Goal: Task Accomplishment & Management: Manage account settings

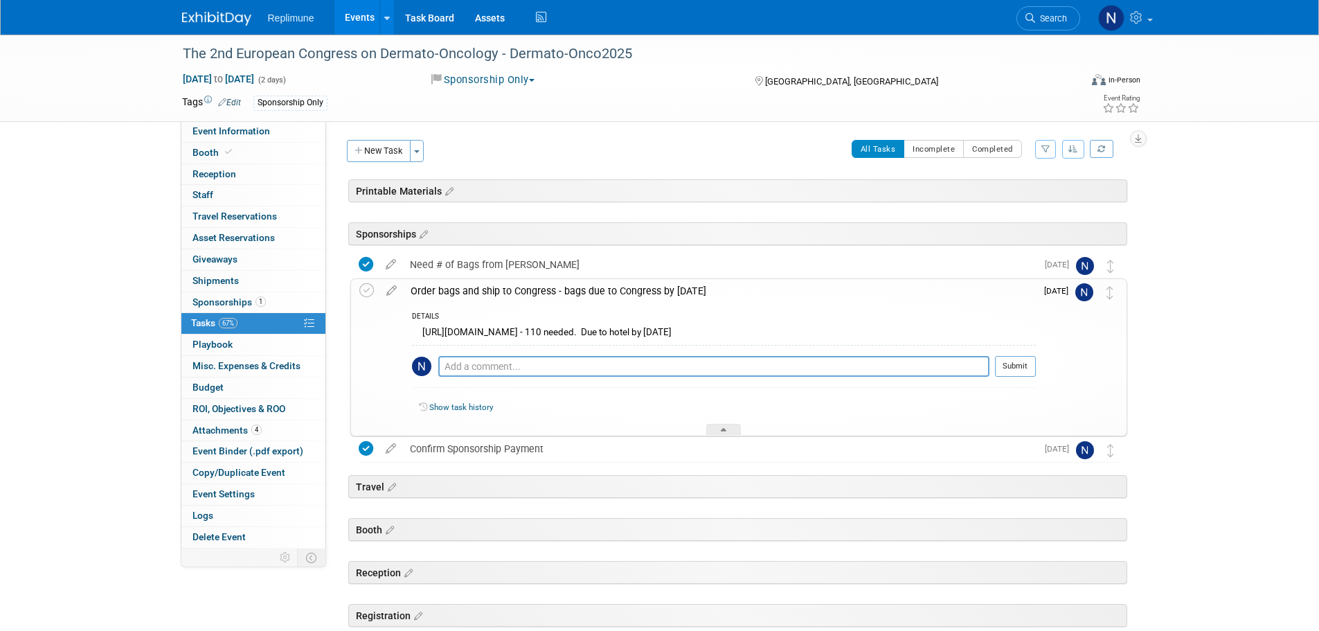
click at [389, 288] on icon at bounding box center [392, 287] width 24 height 17
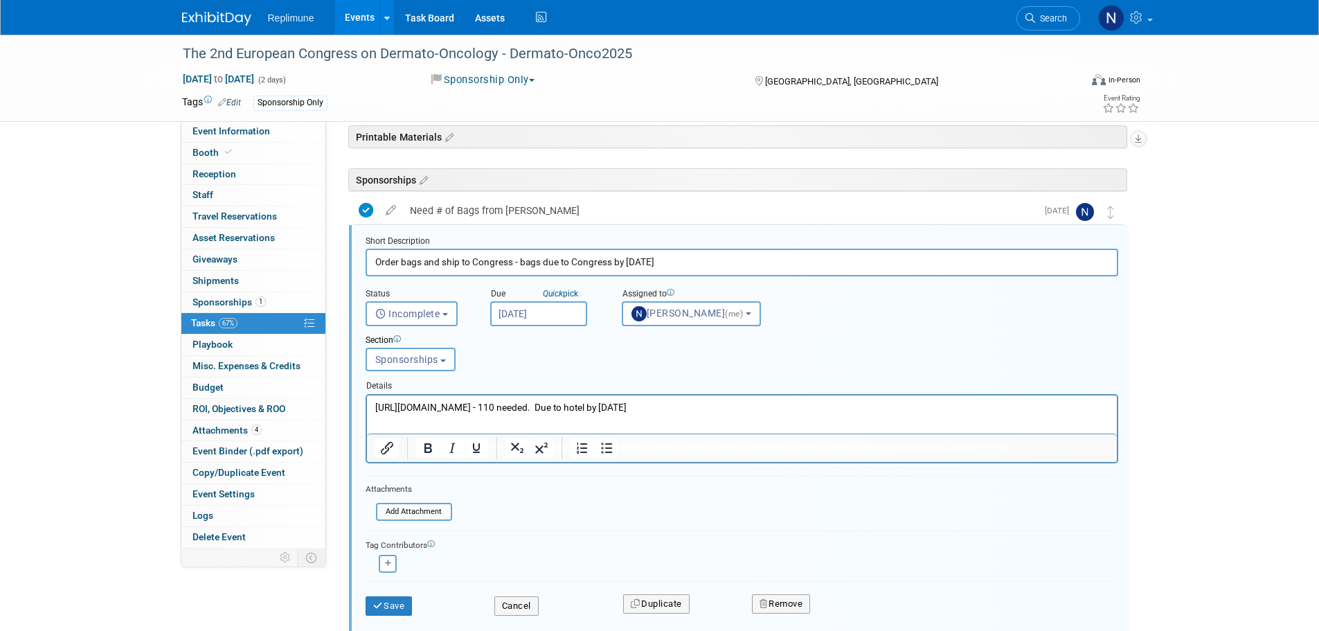
scroll to position [76, 0]
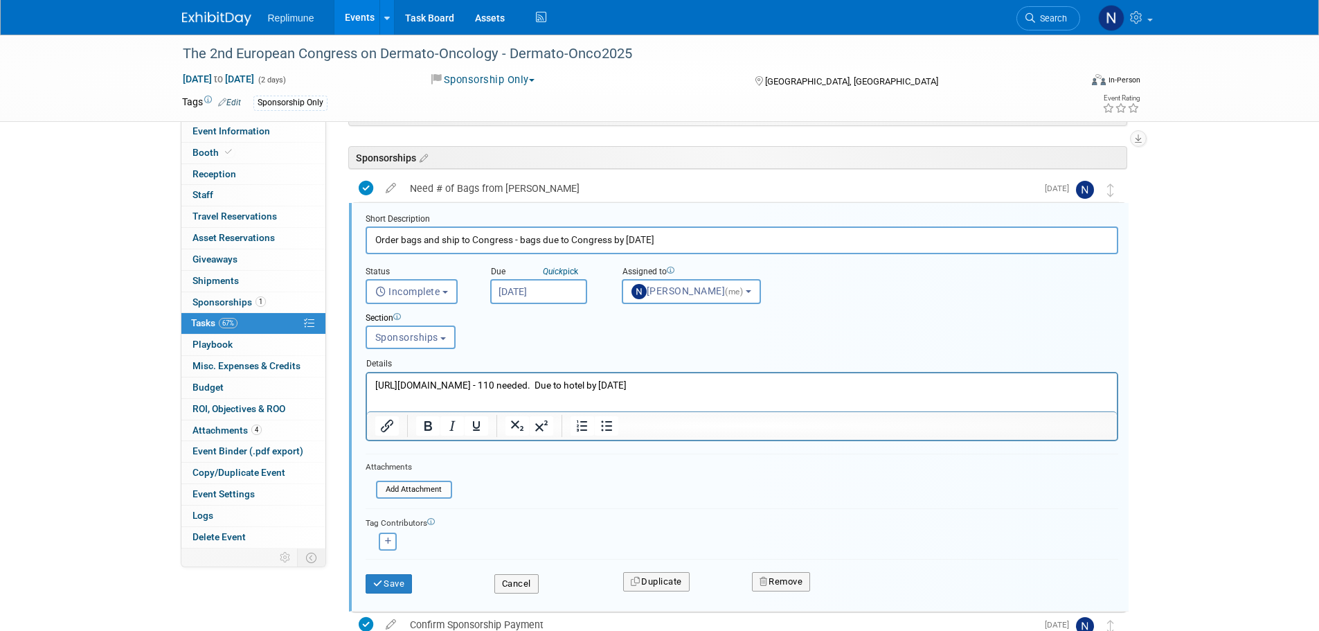
click at [553, 285] on input "Oct 8, 2025" at bounding box center [538, 291] width 97 height 25
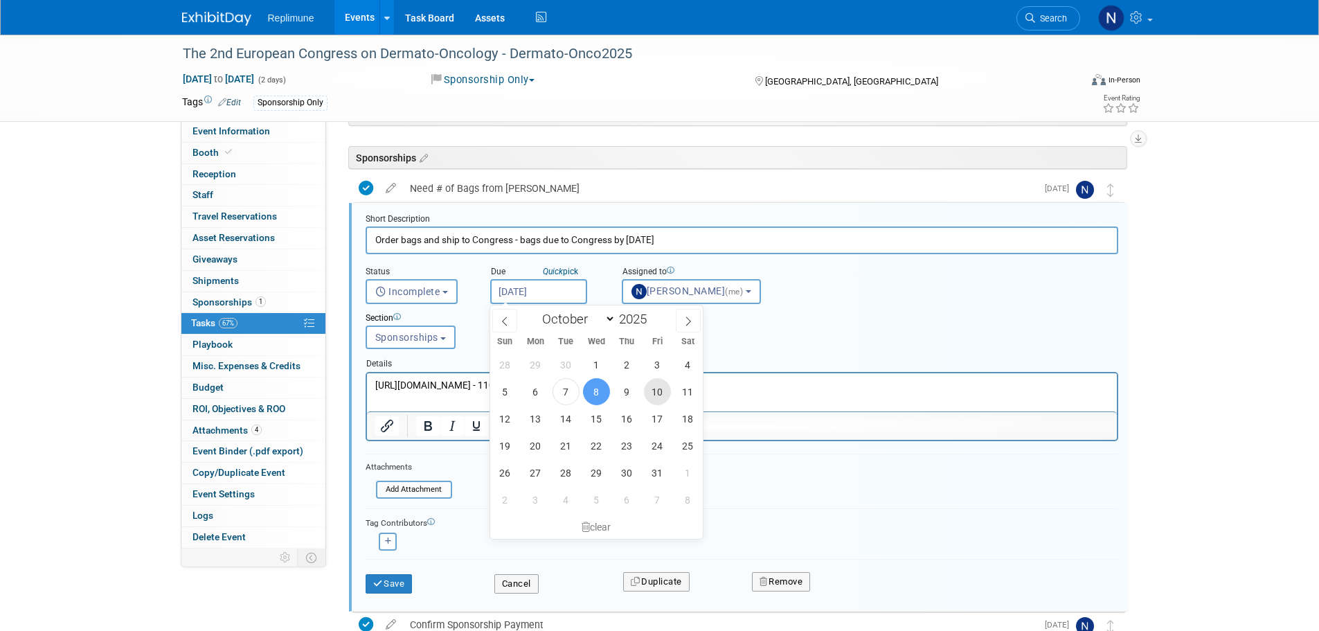
click at [659, 389] on span "10" at bounding box center [657, 391] width 27 height 27
type input "Oct 10, 2025"
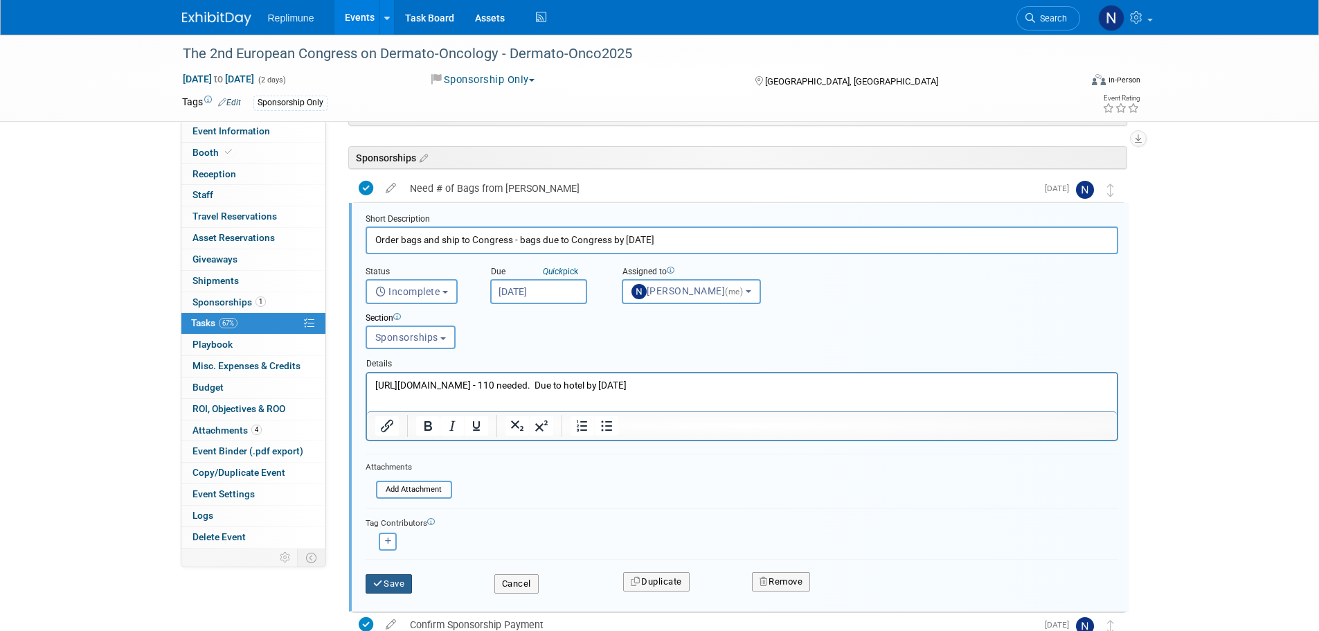
click at [384, 588] on button "Save" at bounding box center [389, 583] width 47 height 19
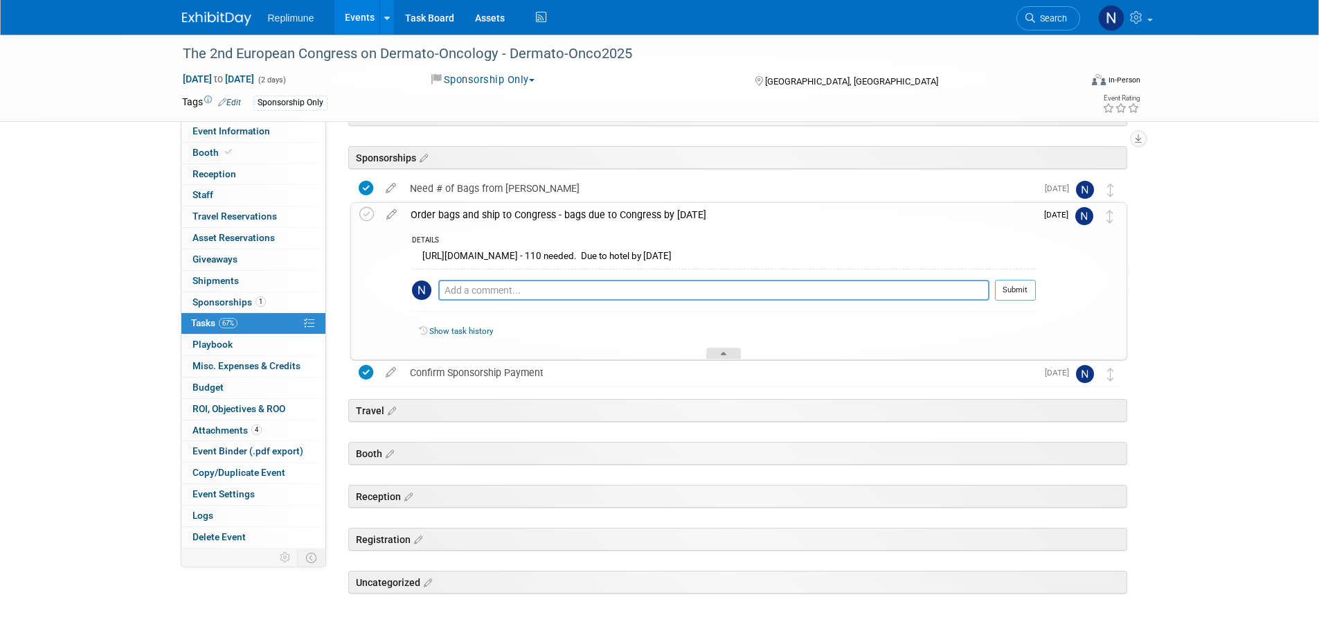
click at [724, 355] on icon at bounding box center [724, 356] width 6 height 8
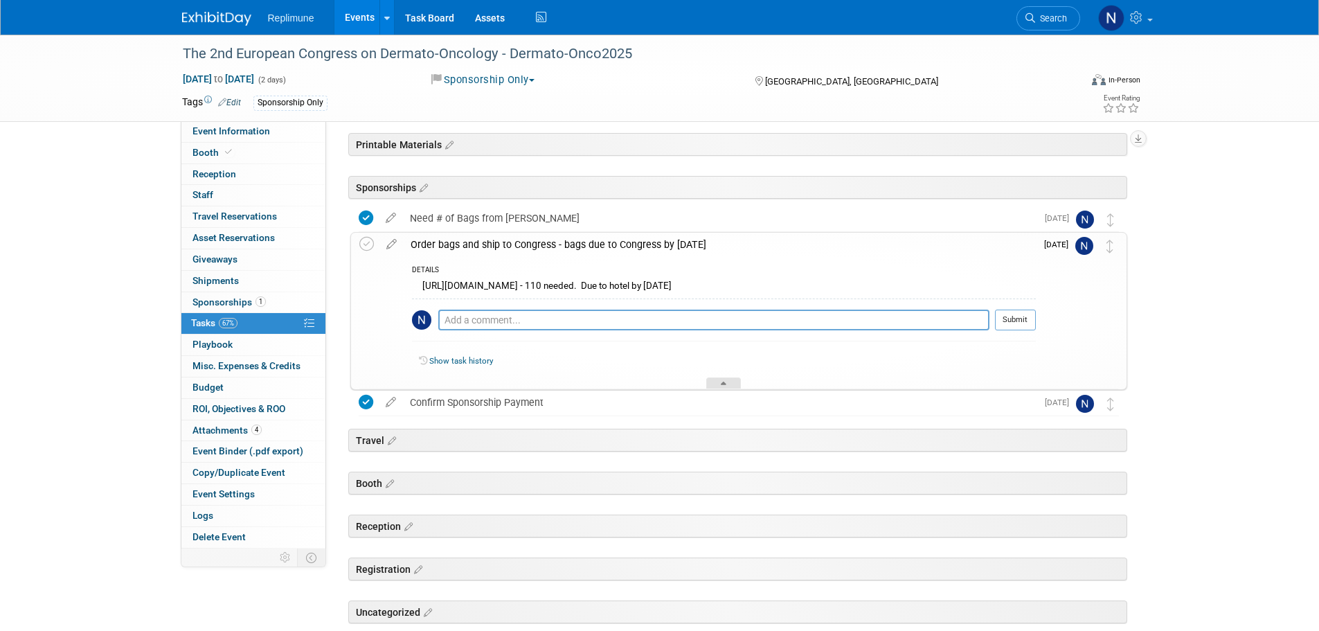
scroll to position [0, 0]
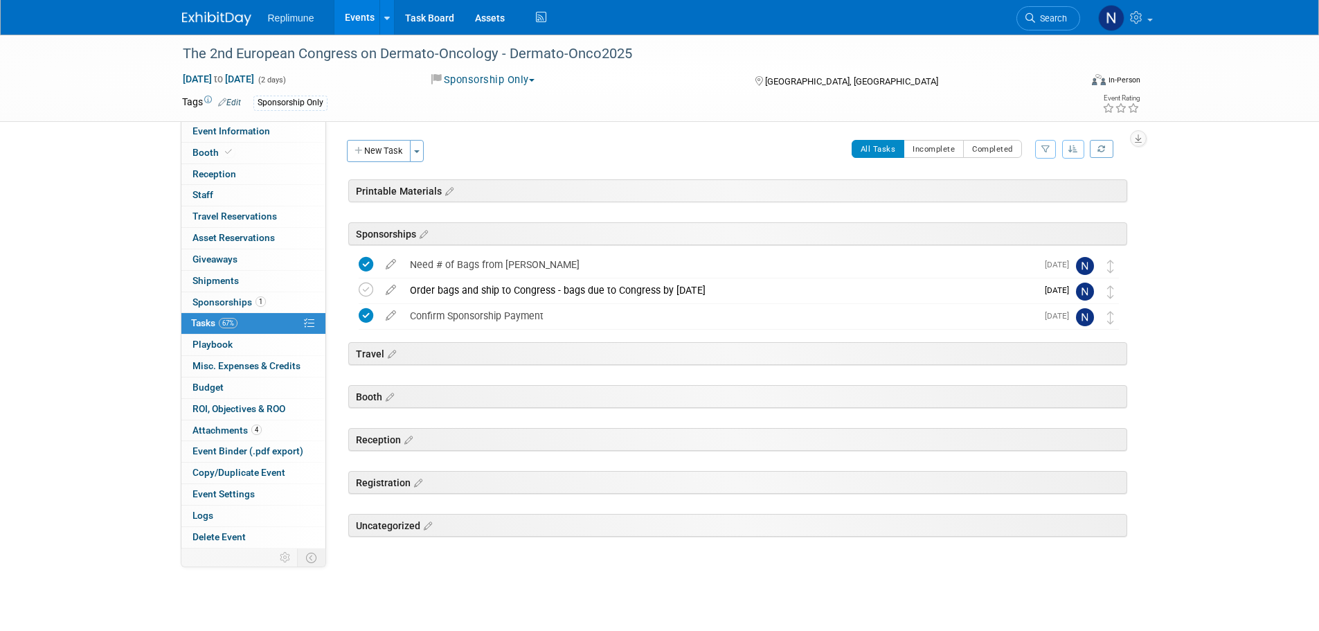
click at [356, 12] on link "Events" at bounding box center [360, 17] width 51 height 35
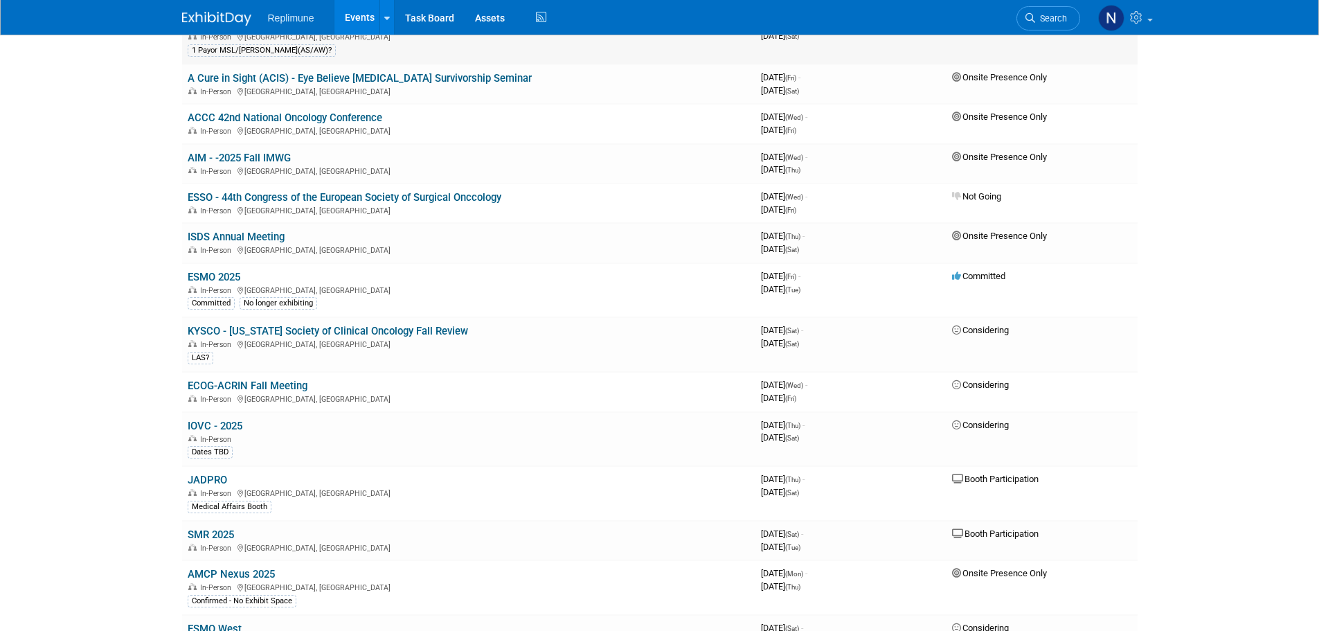
scroll to position [208, 0]
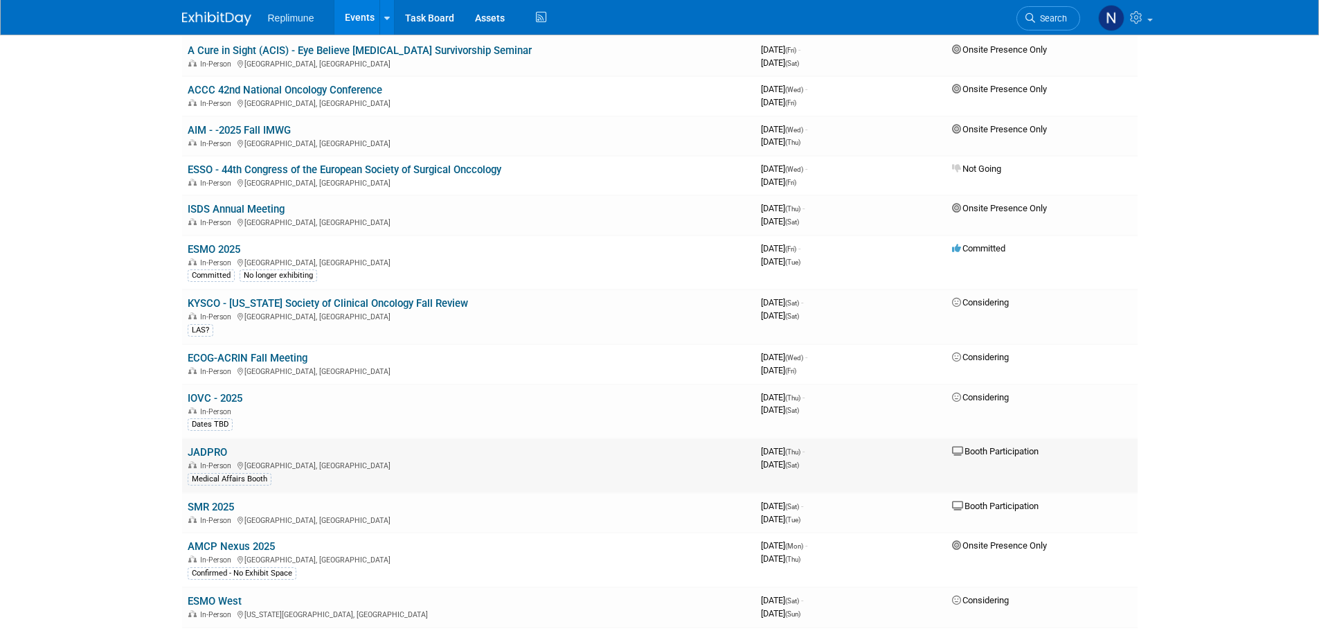
click at [211, 454] on link "JADPRO" at bounding box center [207, 452] width 39 height 12
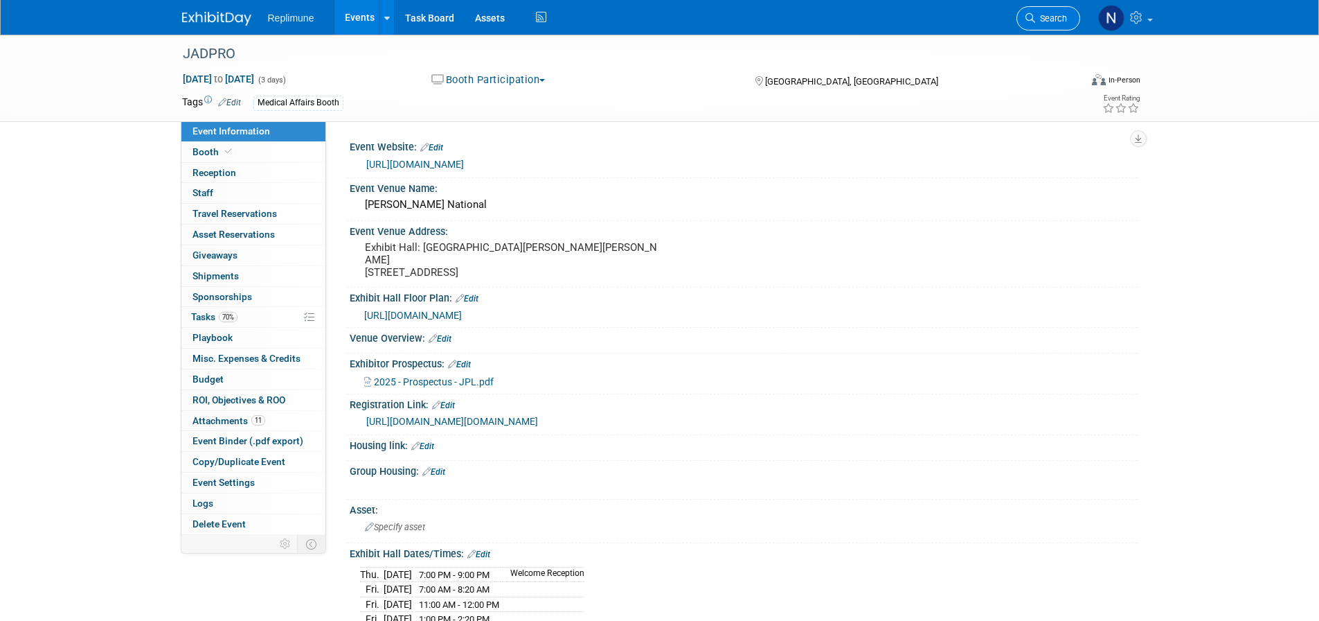
click at [1034, 22] on icon at bounding box center [1031, 18] width 10 height 10
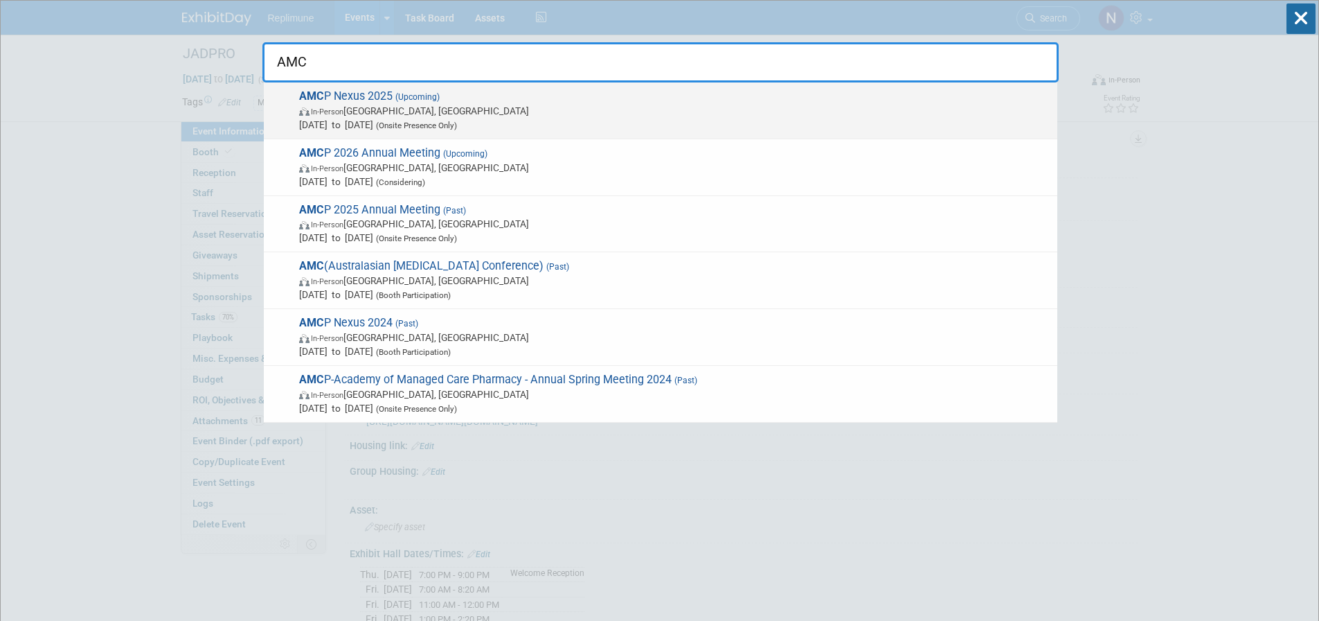
type input "AMC"
click at [352, 95] on span "AMC P Nexus 2025 (Upcoming) In-Person National Harbor, MD Oct 27, 2025 to Oct 3…" at bounding box center [673, 110] width 756 height 42
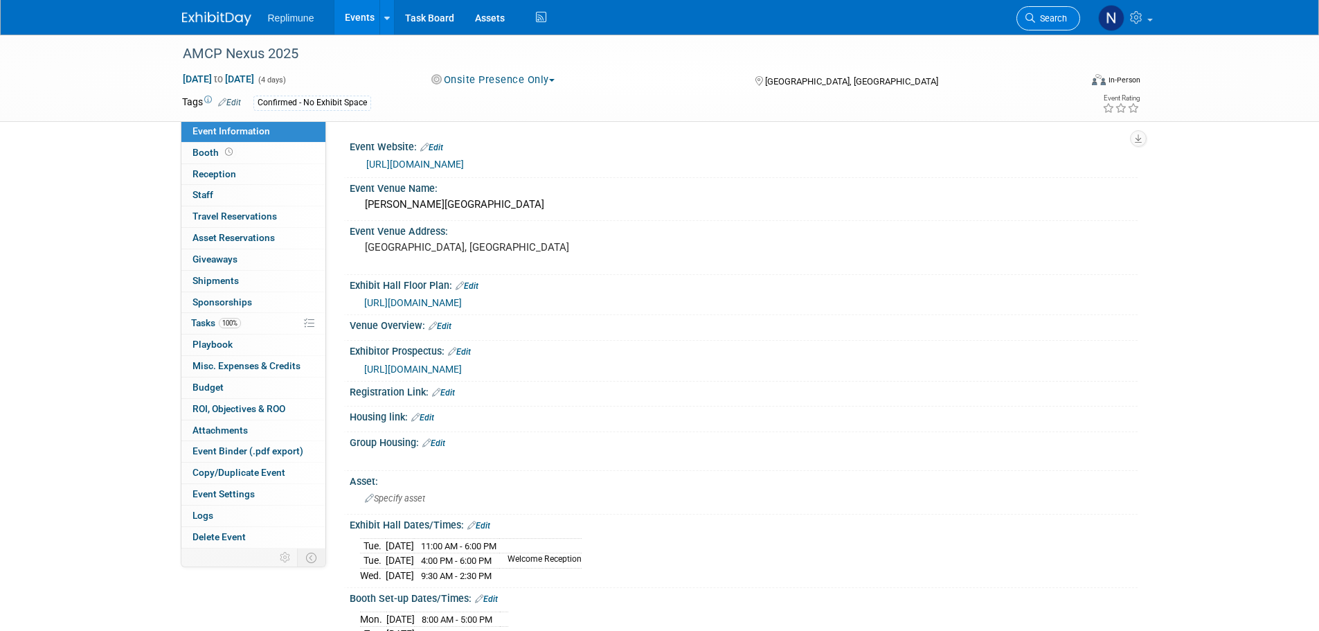
click at [1055, 21] on span "Search" at bounding box center [1051, 18] width 32 height 10
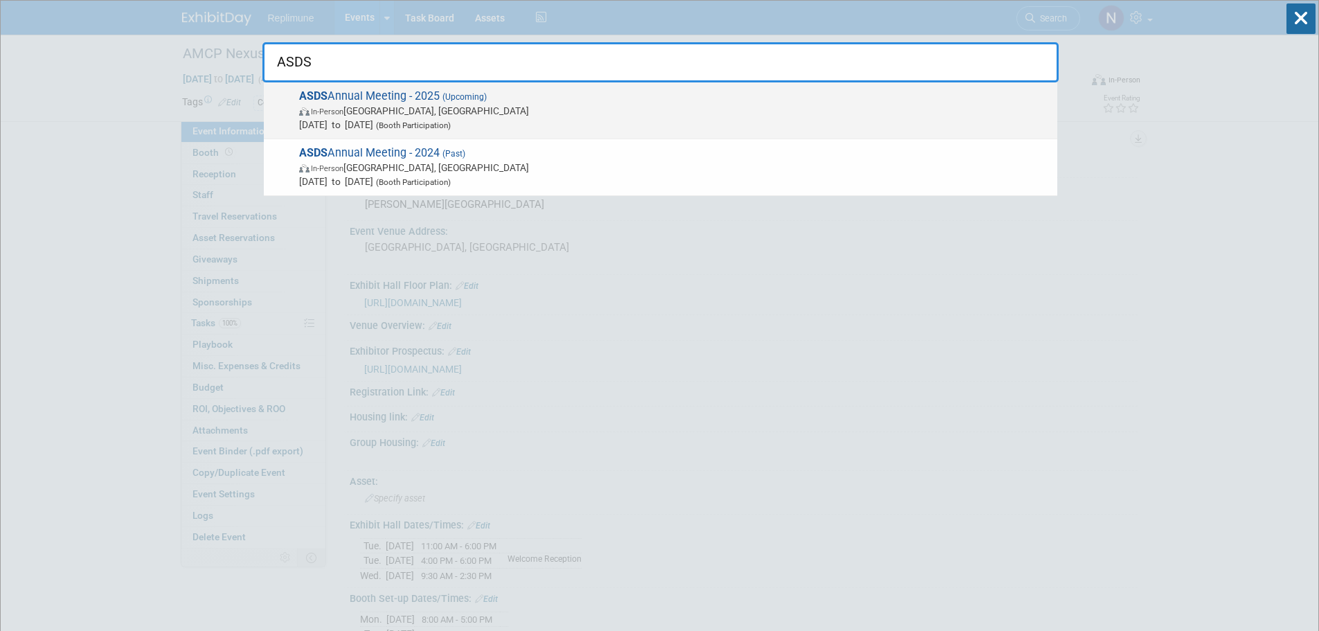
type input "ASDS"
click at [364, 118] on span "Nov 13, 2025 to Nov 16, 2025 (Booth Participation)" at bounding box center [674, 125] width 751 height 14
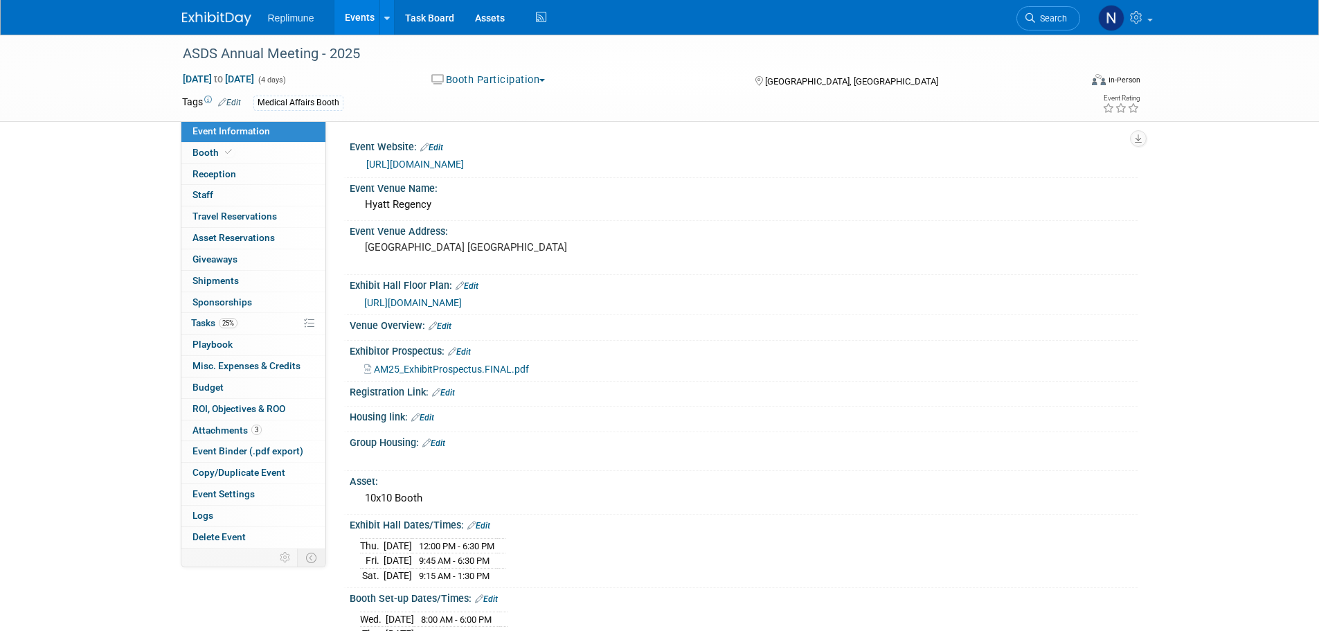
click at [1043, 18] on span "Search" at bounding box center [1051, 18] width 32 height 10
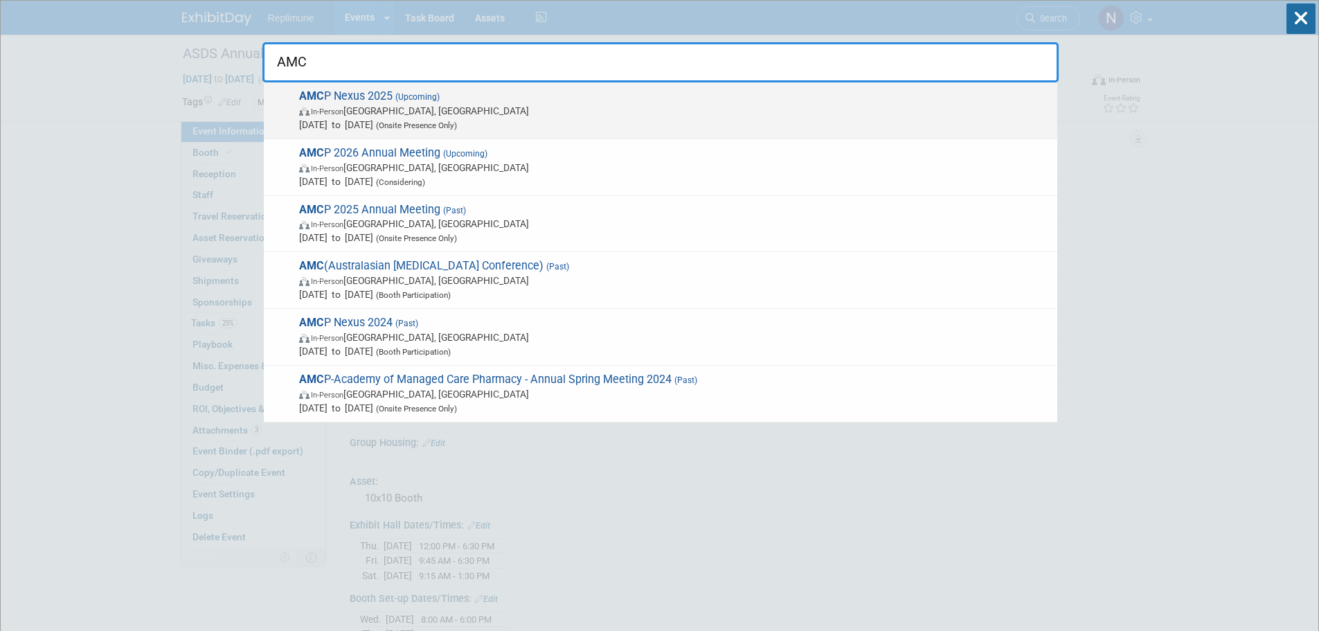
type input "AMC"
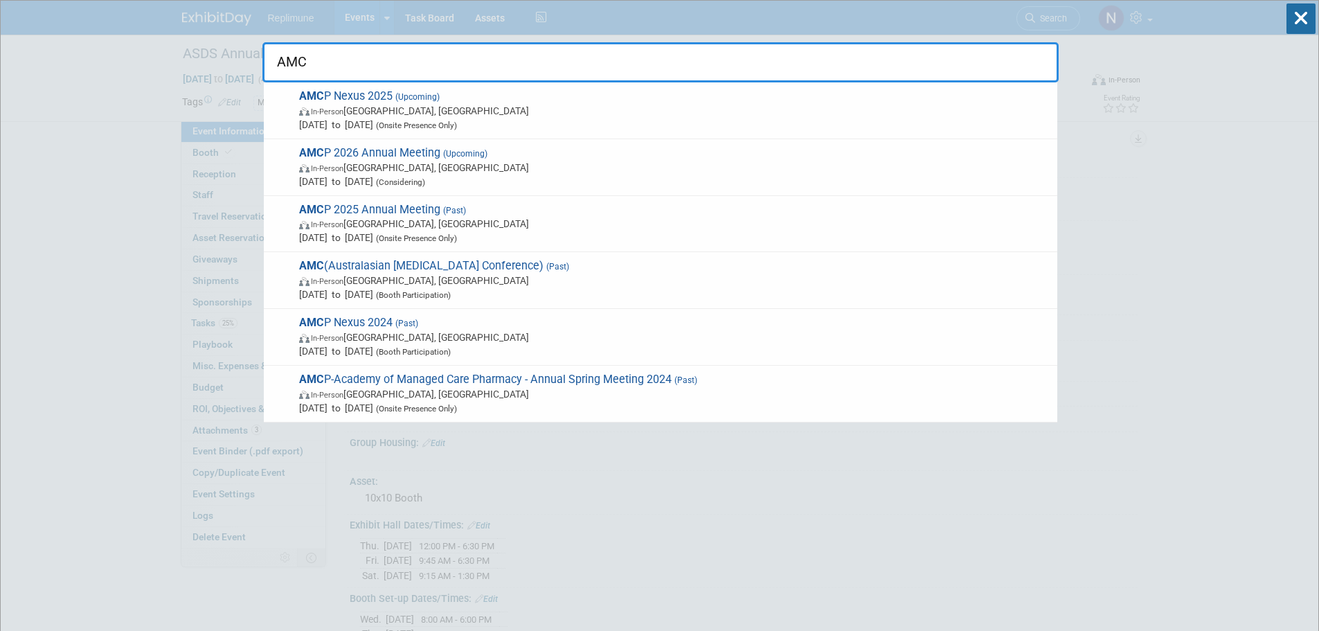
click at [339, 115] on span "In-Person" at bounding box center [327, 111] width 33 height 9
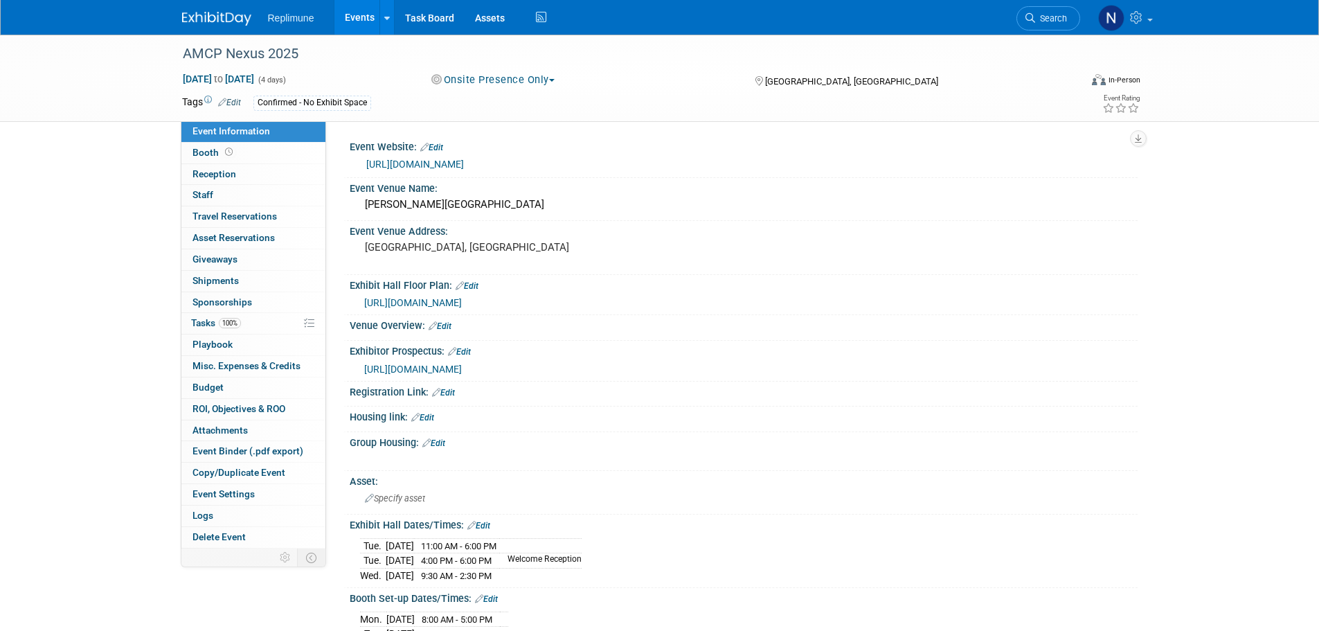
click at [359, 20] on link "Events" at bounding box center [360, 17] width 51 height 35
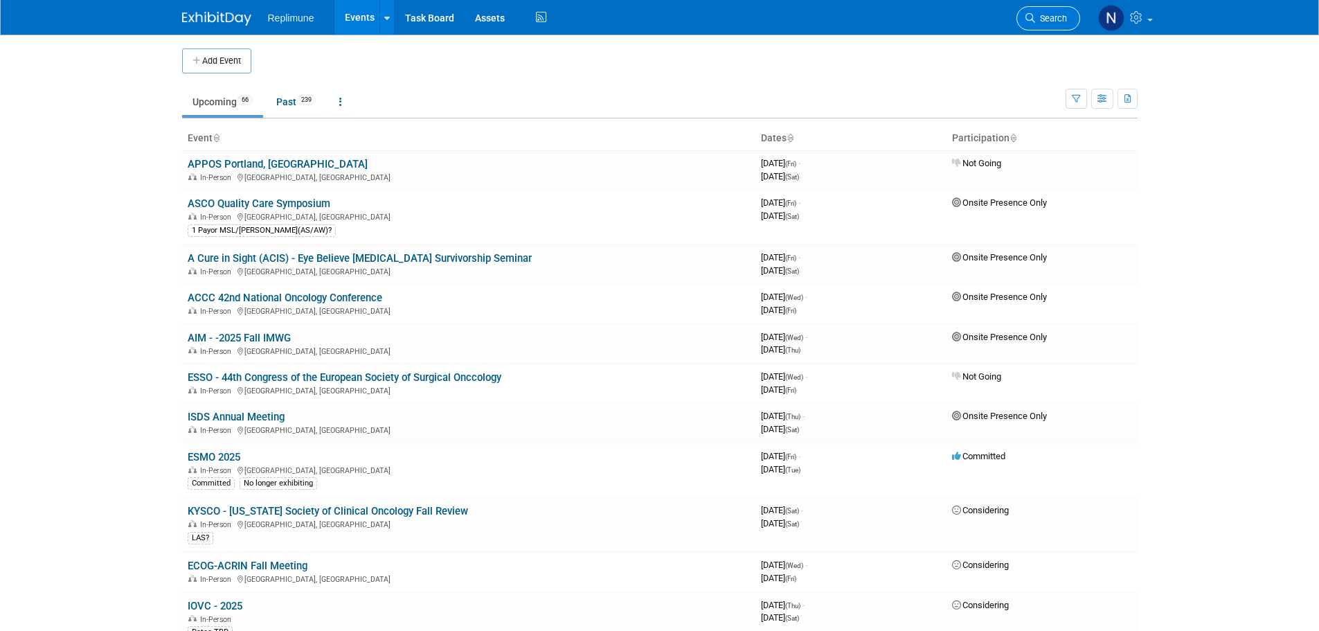
click at [1044, 17] on span "Search" at bounding box center [1051, 18] width 32 height 10
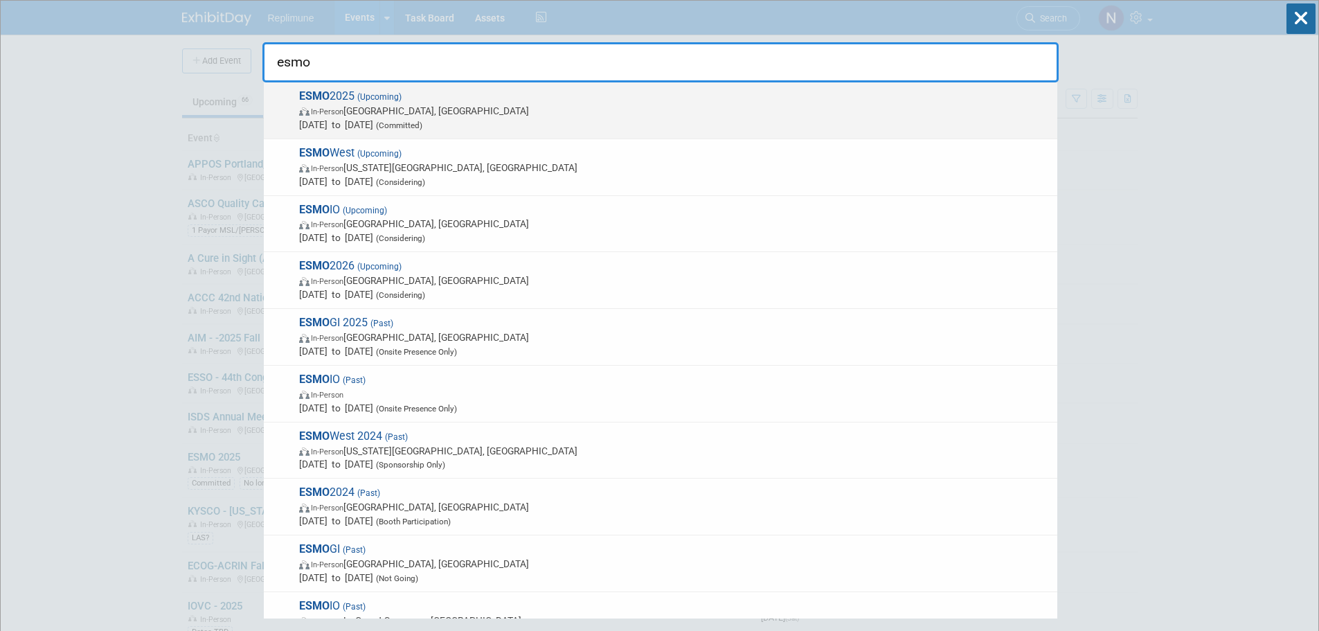
type input "esmo"
click at [370, 116] on span "In-Person Berlin, Germany" at bounding box center [674, 111] width 751 height 14
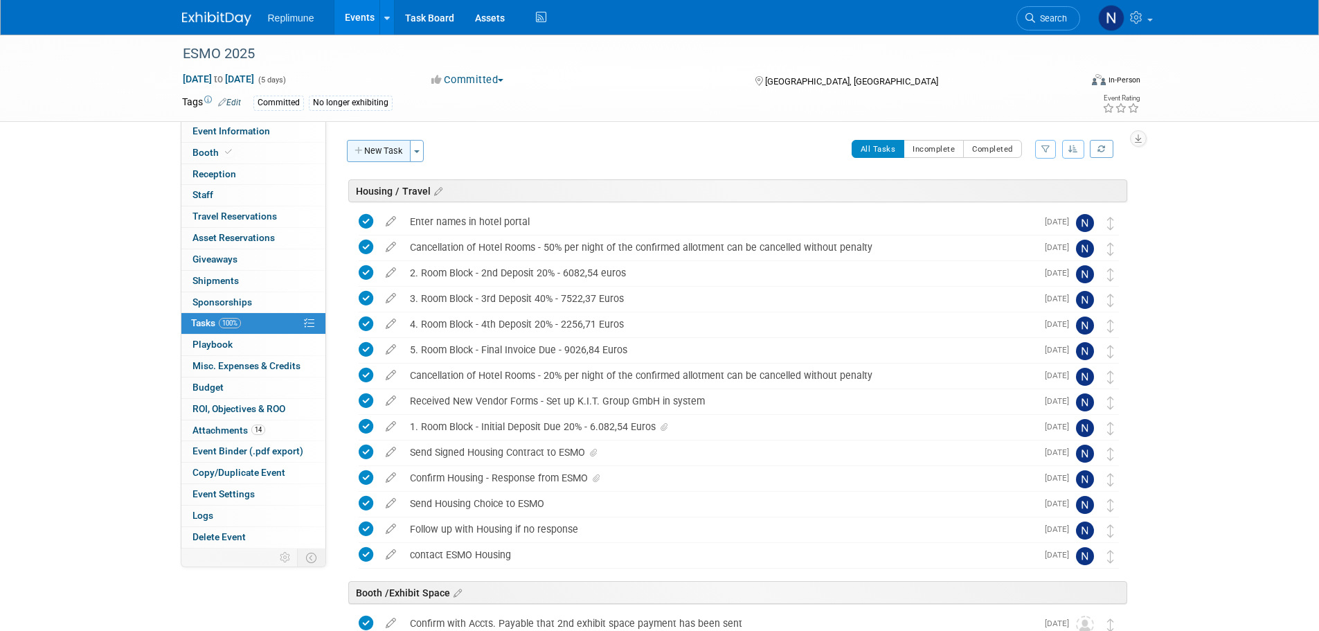
click at [386, 150] on button "New Task" at bounding box center [379, 151] width 64 height 22
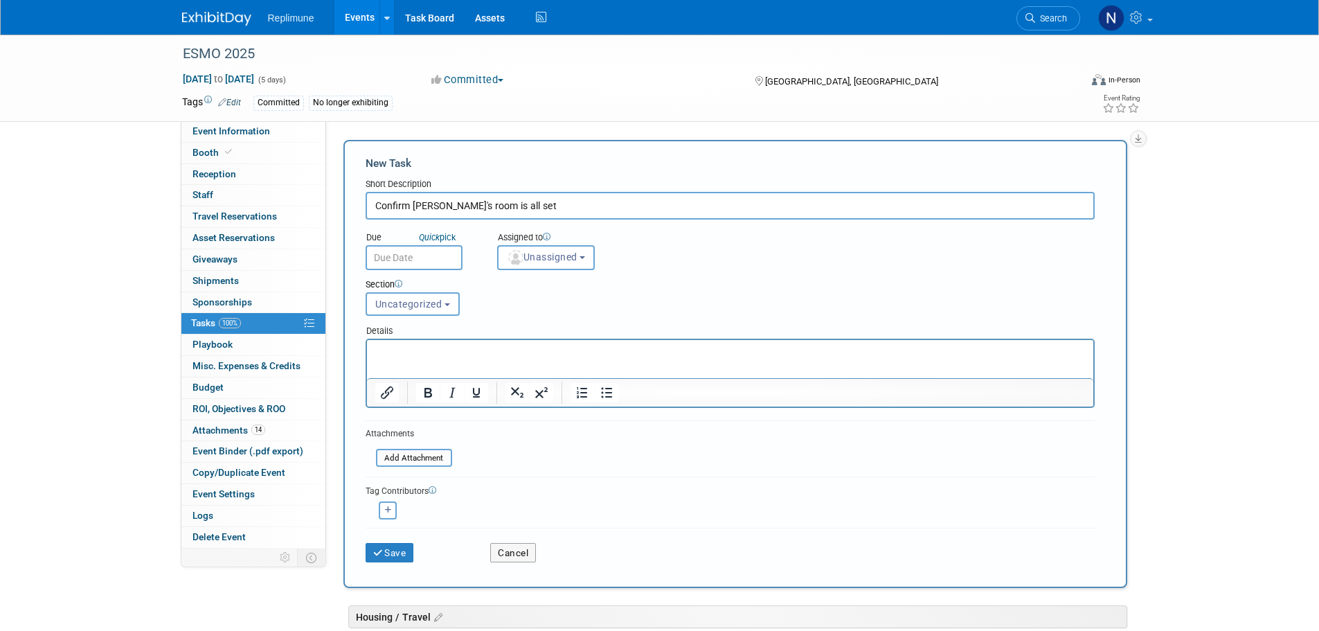
type input "Confirm Connie's room is all set"
click at [429, 260] on input "text" at bounding box center [414, 257] width 97 height 25
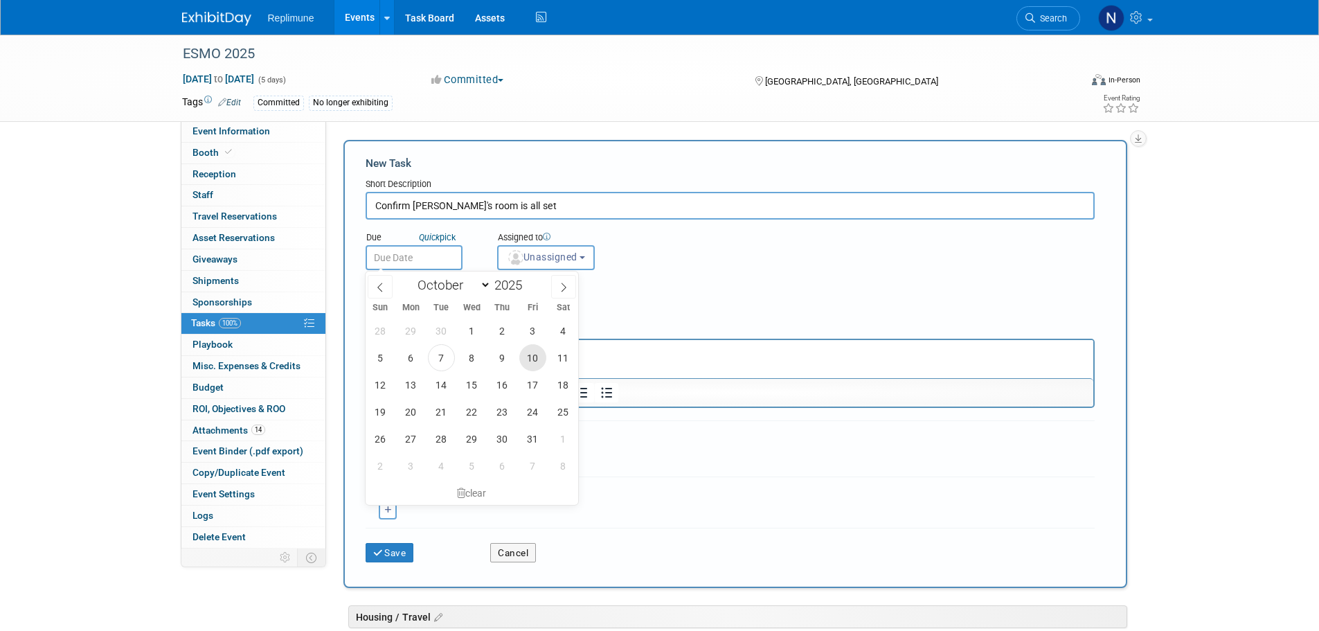
click at [530, 357] on span "10" at bounding box center [532, 357] width 27 height 27
type input "Oct 10, 2025"
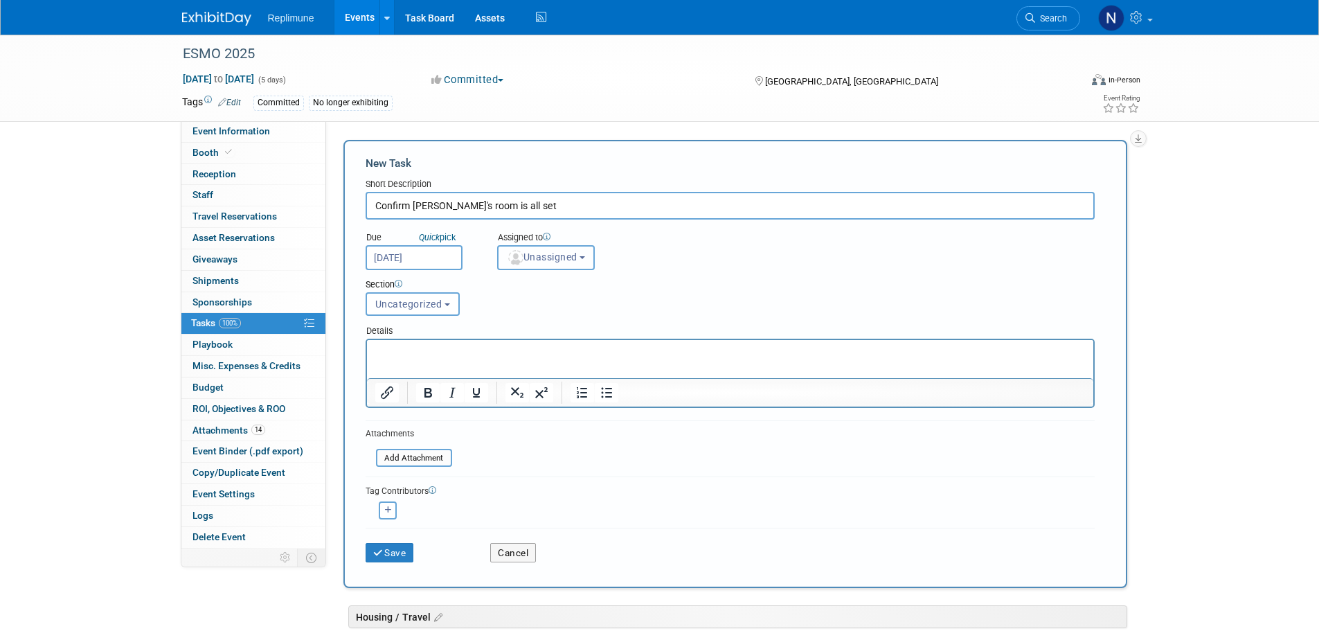
click at [551, 259] on span "Unassigned" at bounding box center [542, 256] width 71 height 11
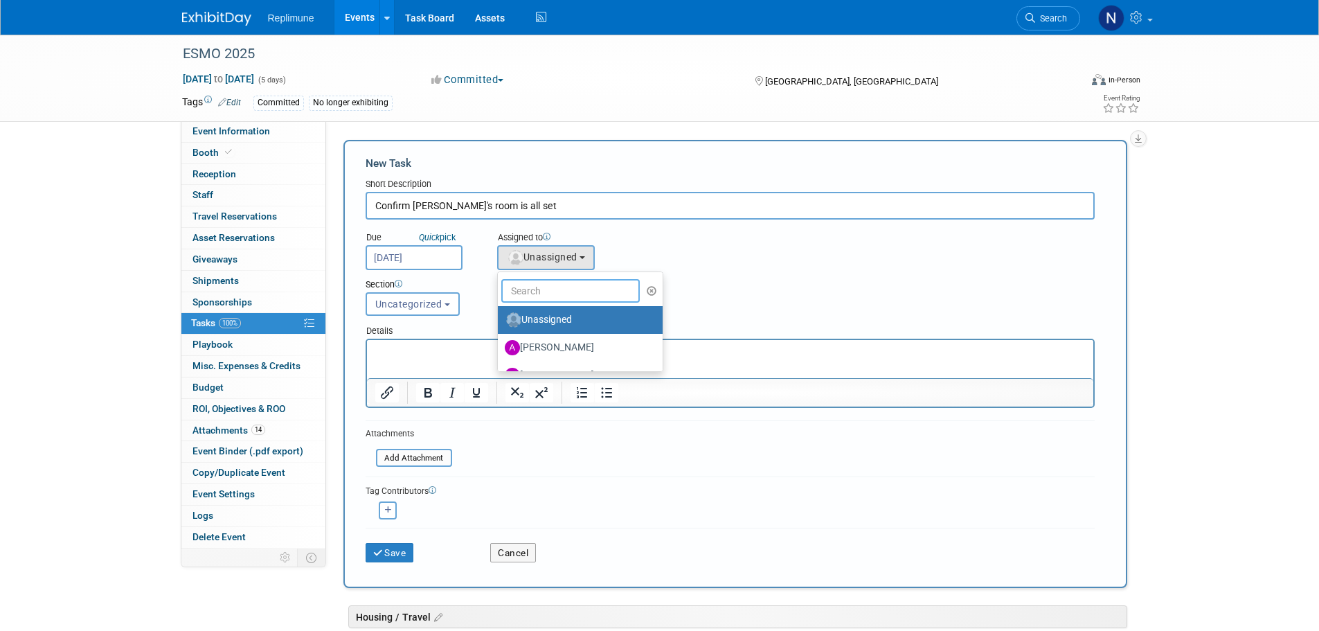
click at [546, 294] on input "text" at bounding box center [570, 291] width 139 height 24
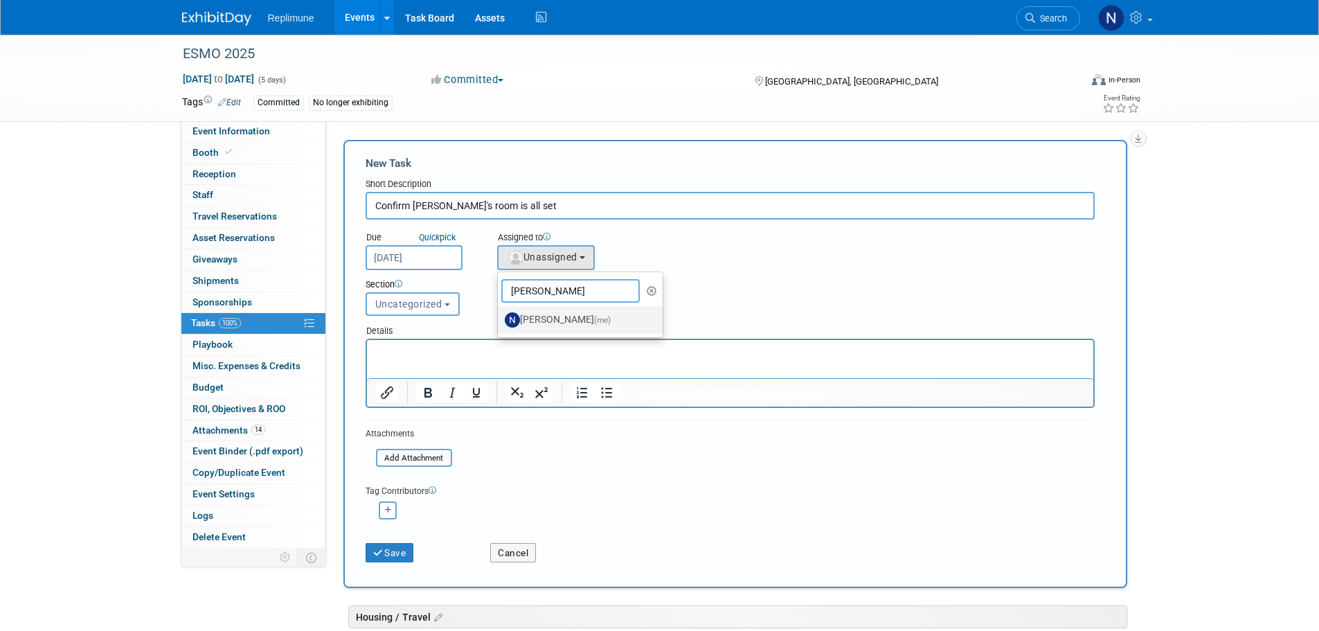
type input "Nicole"
click at [542, 314] on label "Nicole Schaeffner (me)" at bounding box center [577, 320] width 145 height 22
click at [500, 314] on input "Nicole Schaeffner (me)" at bounding box center [495, 318] width 9 height 9
select select "ac887367-ed62-4216-a2e2-0a03cef3d40b"
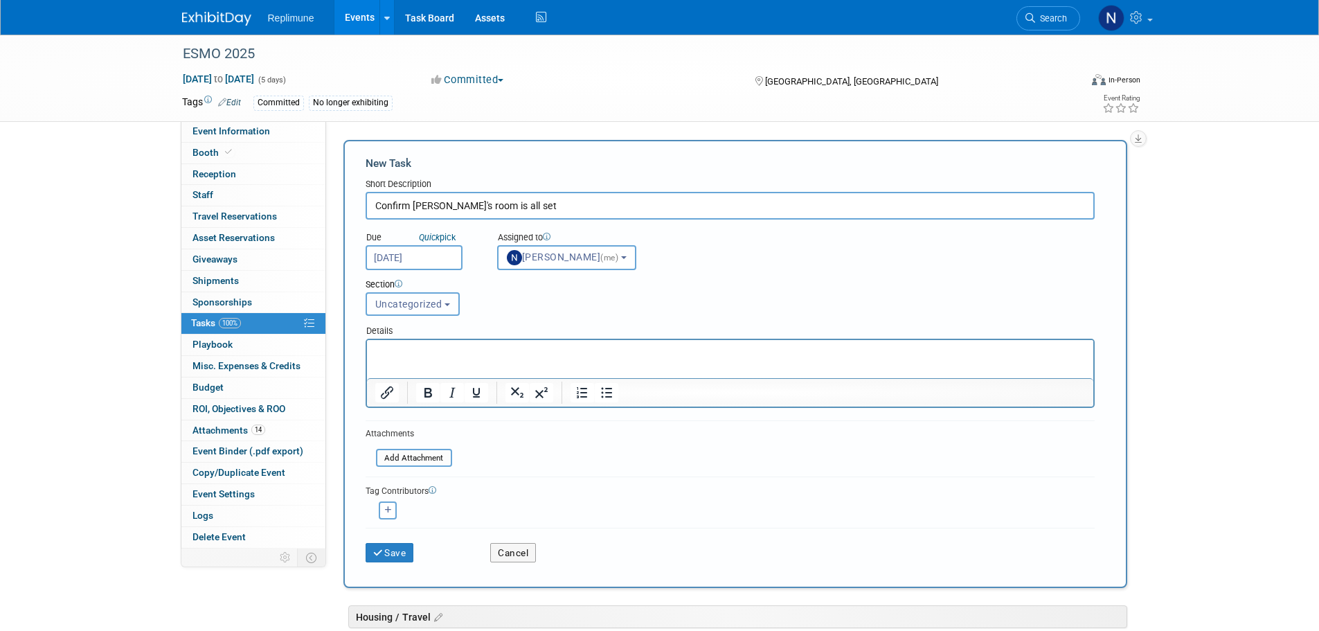
click at [423, 305] on span "Uncategorized" at bounding box center [408, 303] width 67 height 11
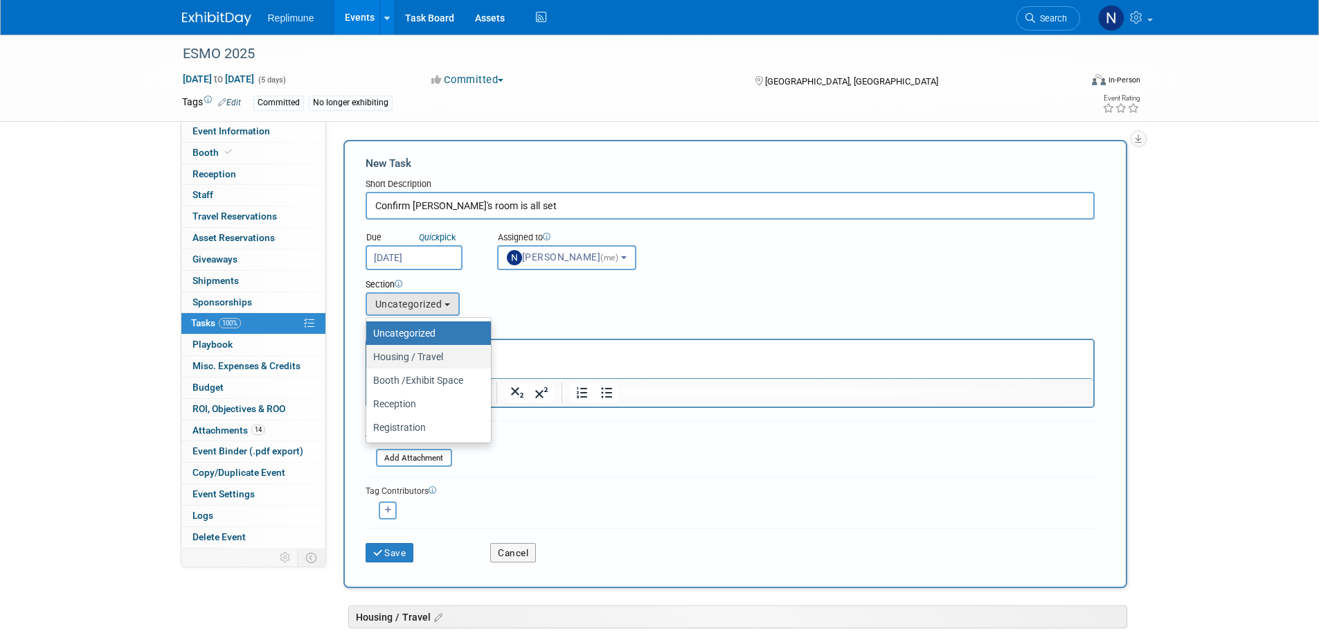
click at [423, 355] on label "Housing / Travel" at bounding box center [425, 357] width 104 height 18
click at [368, 355] on input "Housing / Travel" at bounding box center [363, 357] width 9 height 9
select select "11248399"
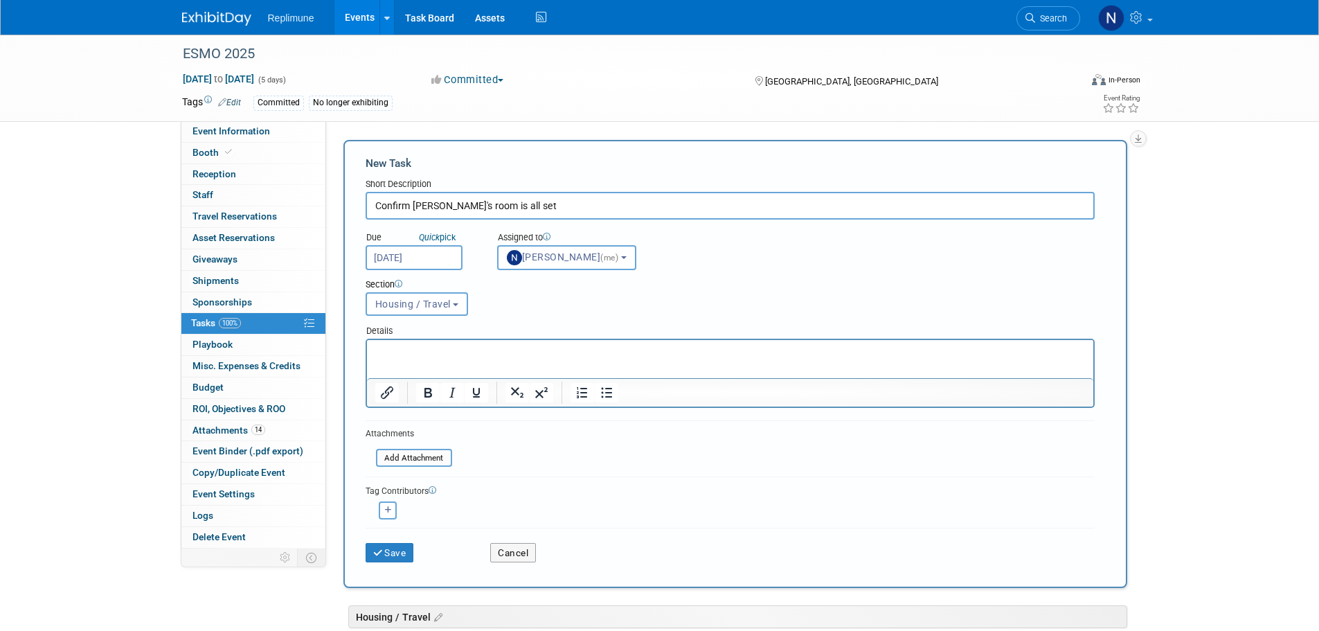
click at [442, 350] on p "Rich Text Area. Press ALT-0 for help." at bounding box center [730, 353] width 711 height 14
click at [396, 555] on button "Save" at bounding box center [390, 552] width 48 height 19
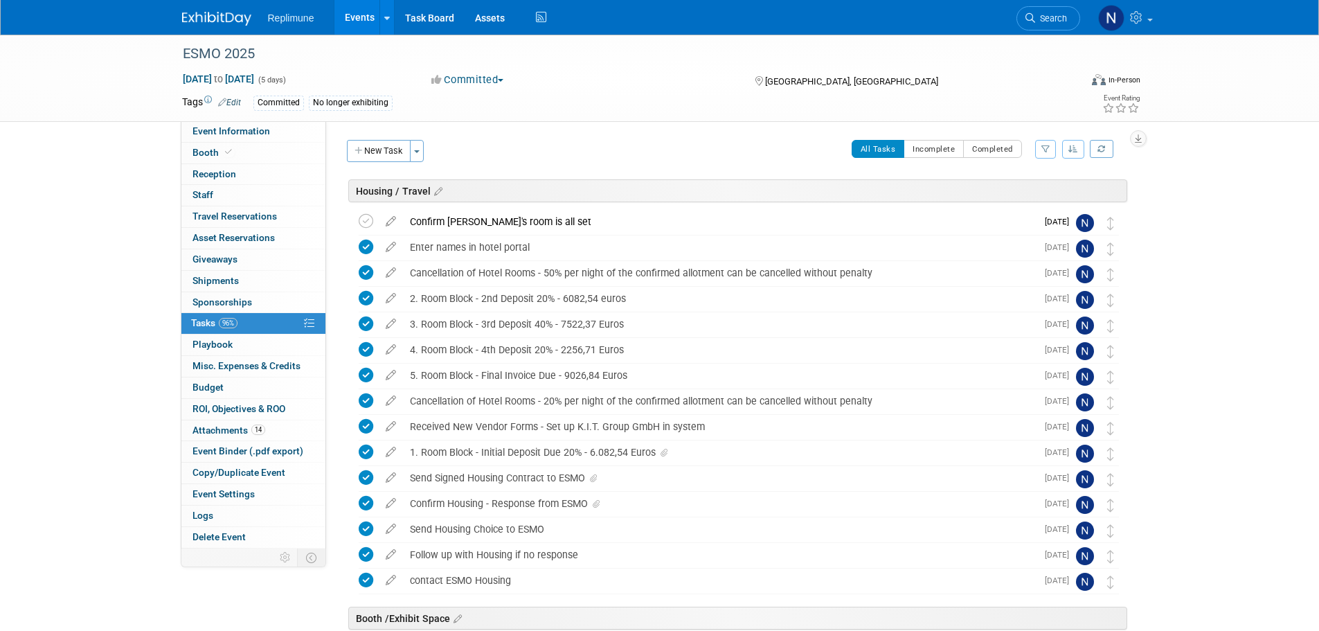
click at [356, 15] on link "Events" at bounding box center [360, 17] width 51 height 35
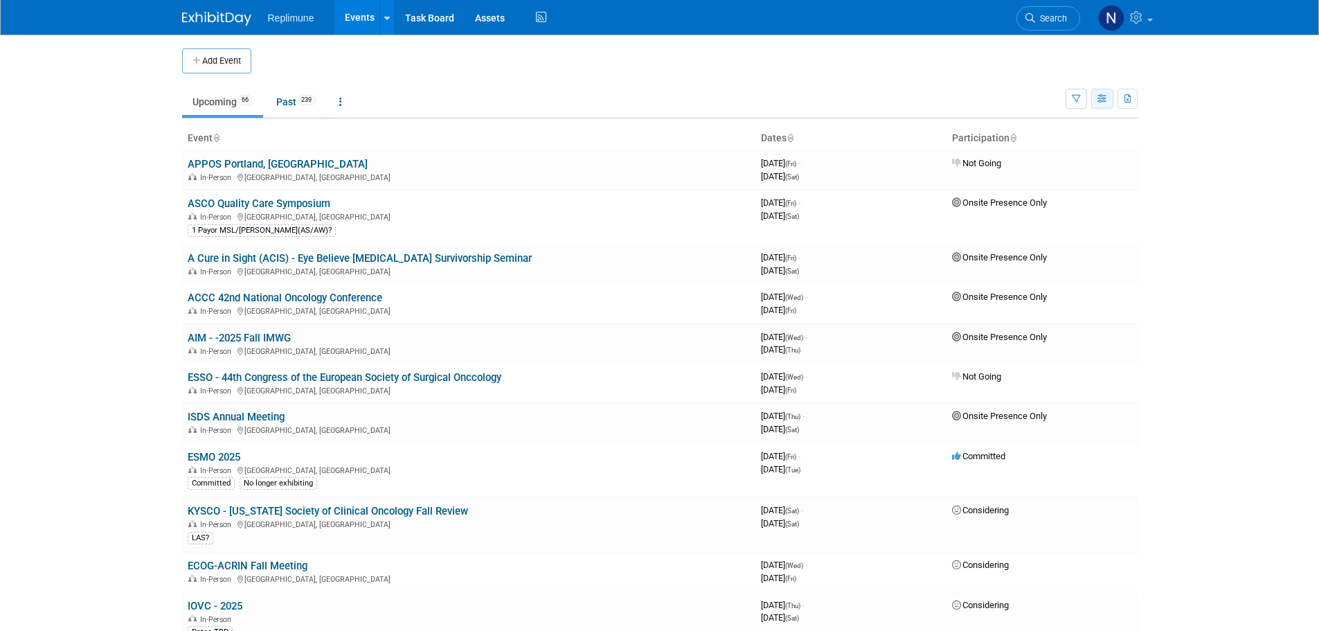
click at [1104, 96] on icon "button" at bounding box center [1103, 99] width 10 height 9
click at [1047, 187] on link "Calendar View" at bounding box center [1044, 189] width 116 height 19
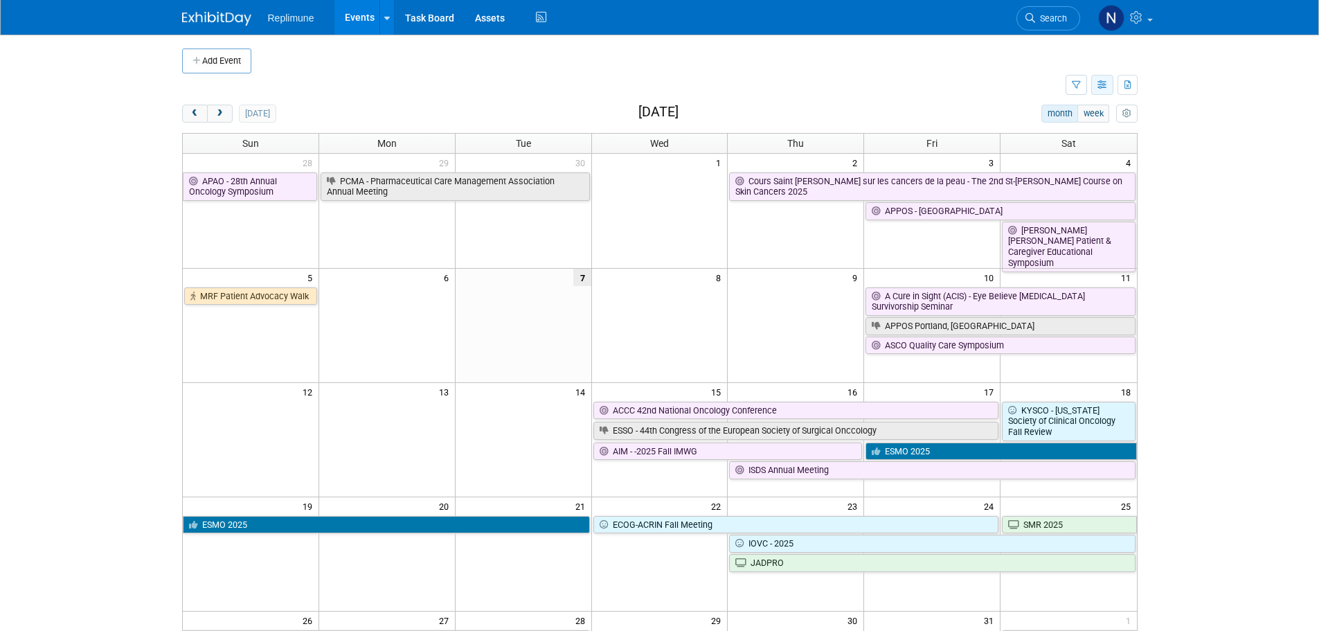
click at [1102, 87] on icon "button" at bounding box center [1103, 85] width 10 height 9
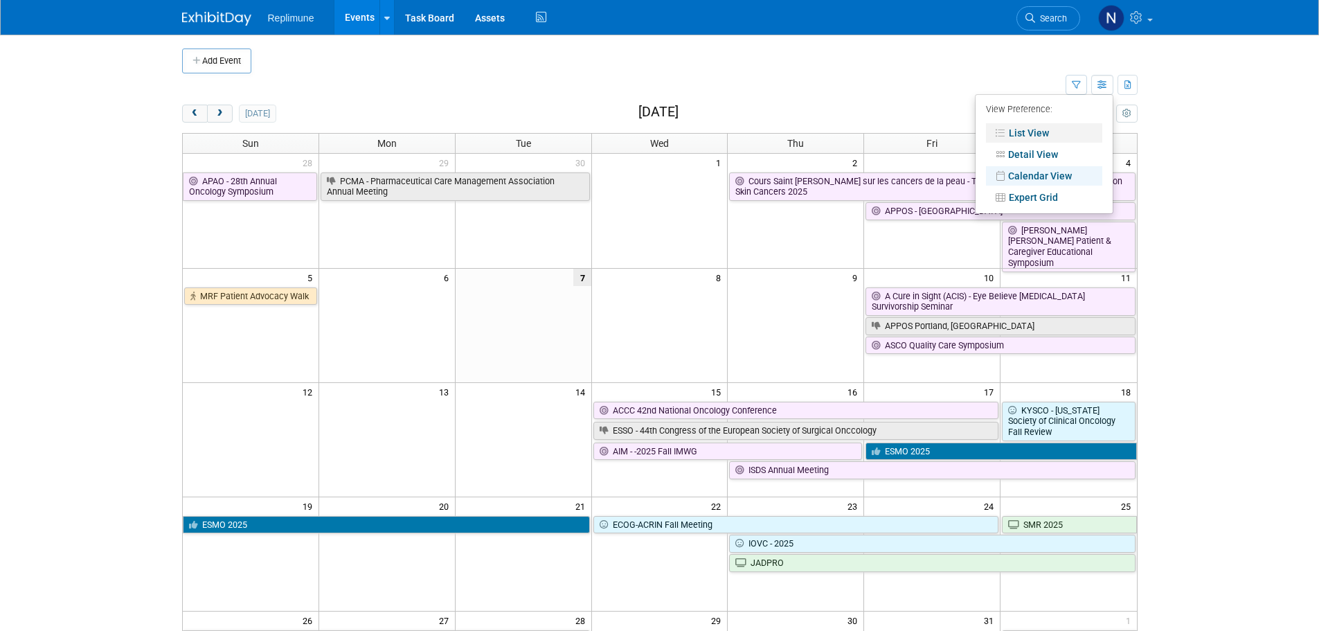
click at [1018, 132] on link "List View" at bounding box center [1044, 132] width 116 height 19
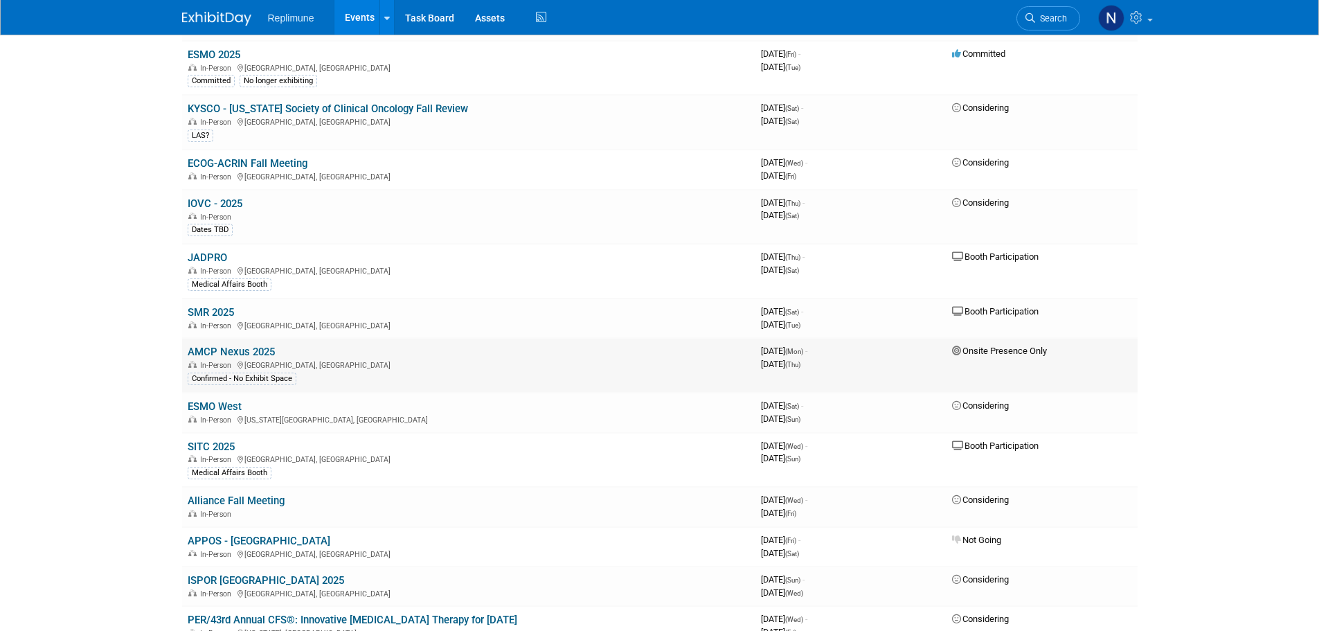
scroll to position [416, 0]
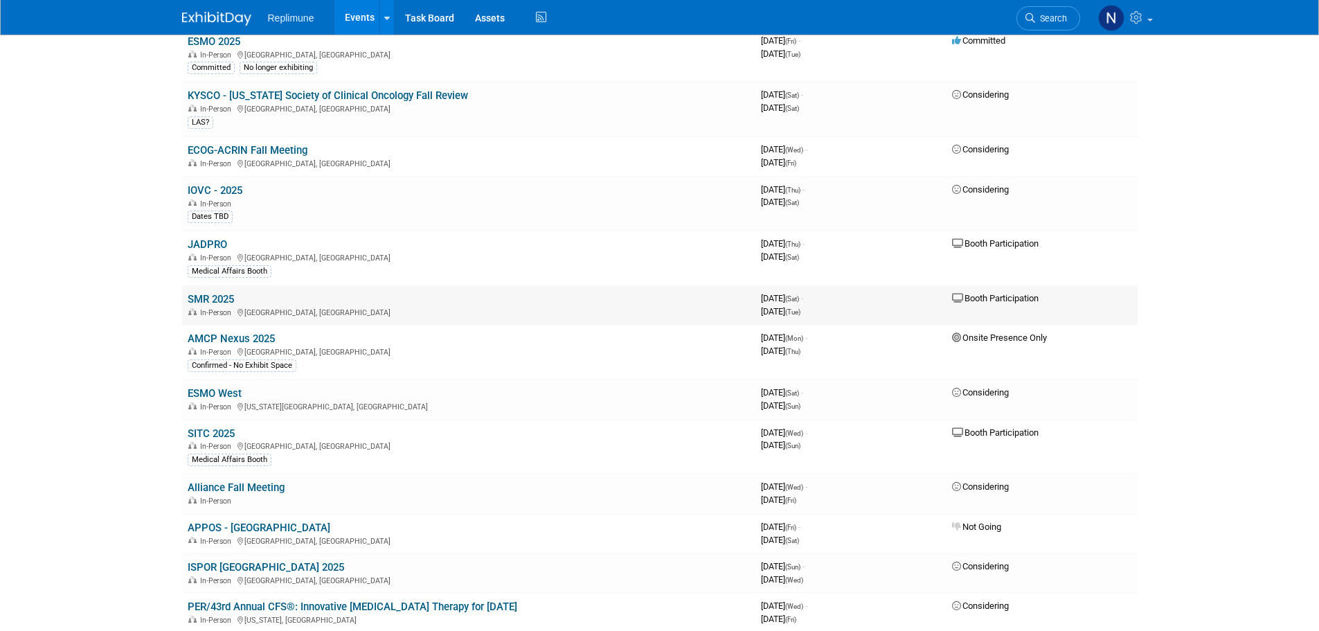
click at [219, 295] on link "SMR 2025" at bounding box center [211, 299] width 46 height 12
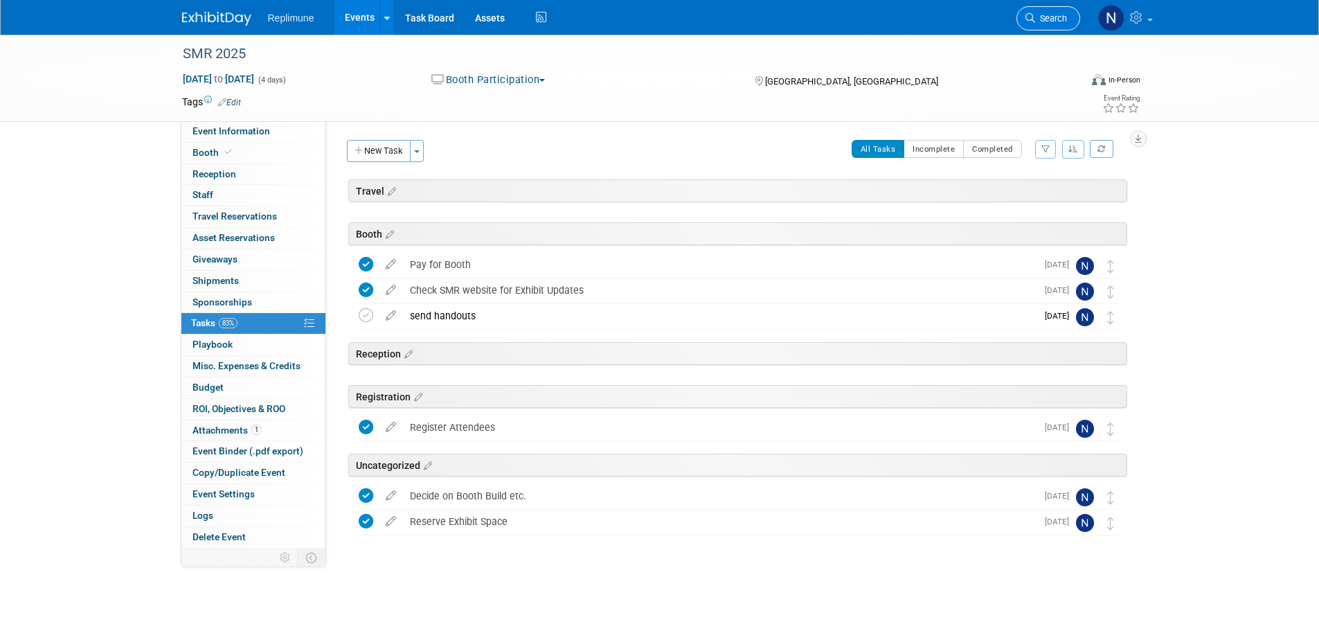
click at [1062, 8] on link "Search" at bounding box center [1049, 18] width 64 height 24
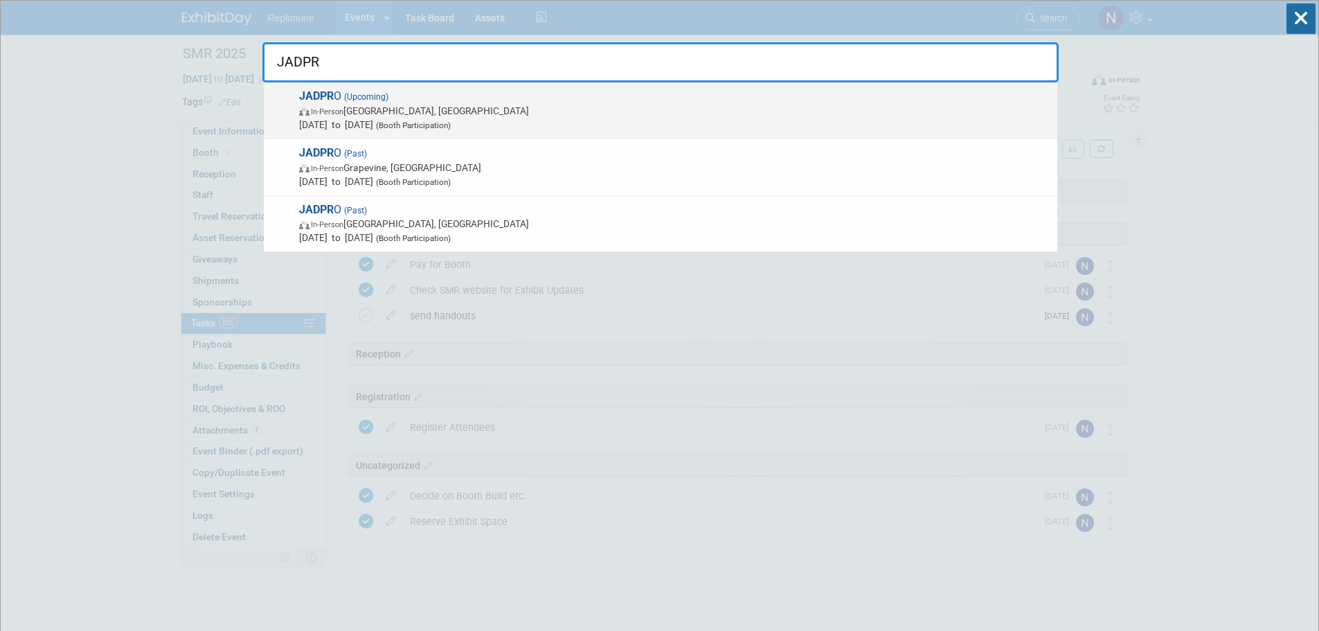
type input "JADPR"
click at [359, 128] on span "Oct 23, 2025 to Oct 25, 2025 (Booth Participation)" at bounding box center [674, 125] width 751 height 14
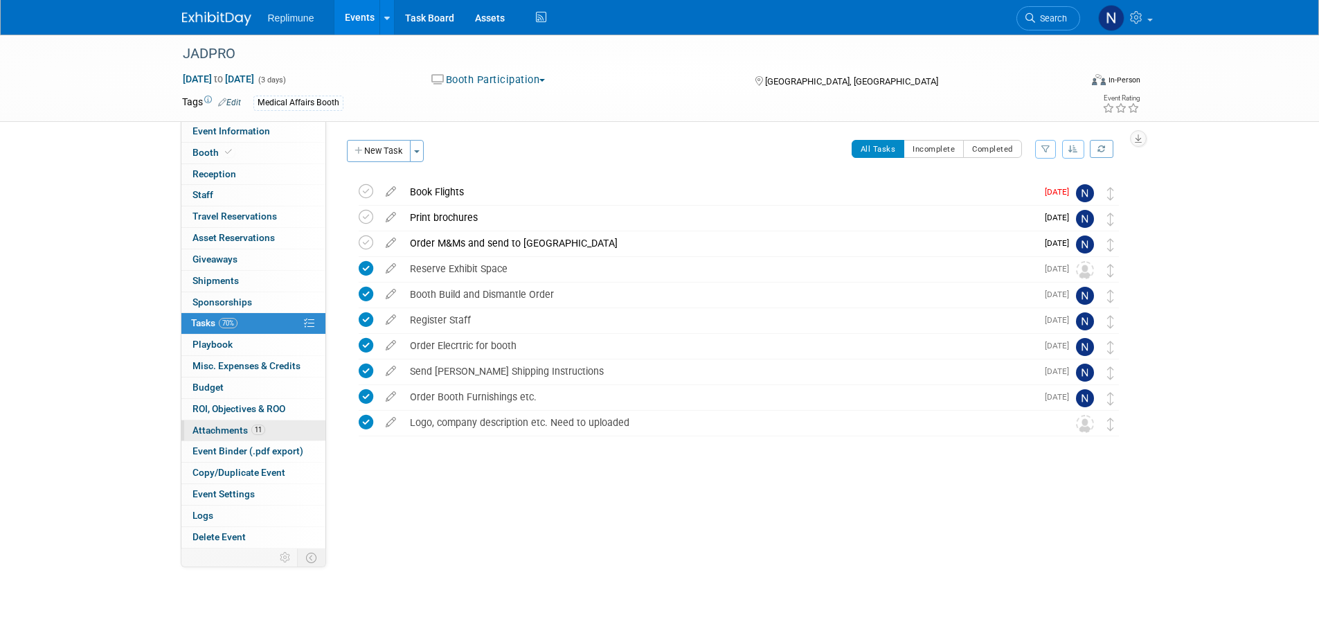
click at [233, 431] on span "Attachments 11" at bounding box center [229, 430] width 73 height 11
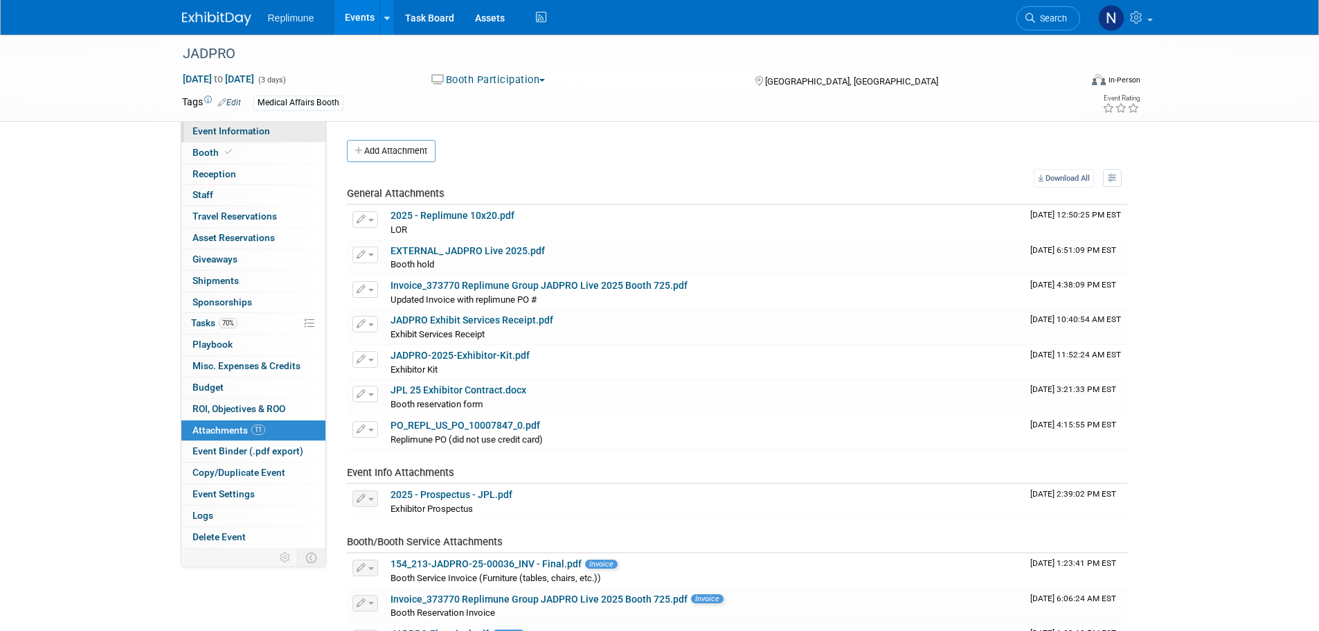
click at [251, 133] on span "Event Information" at bounding box center [232, 130] width 78 height 11
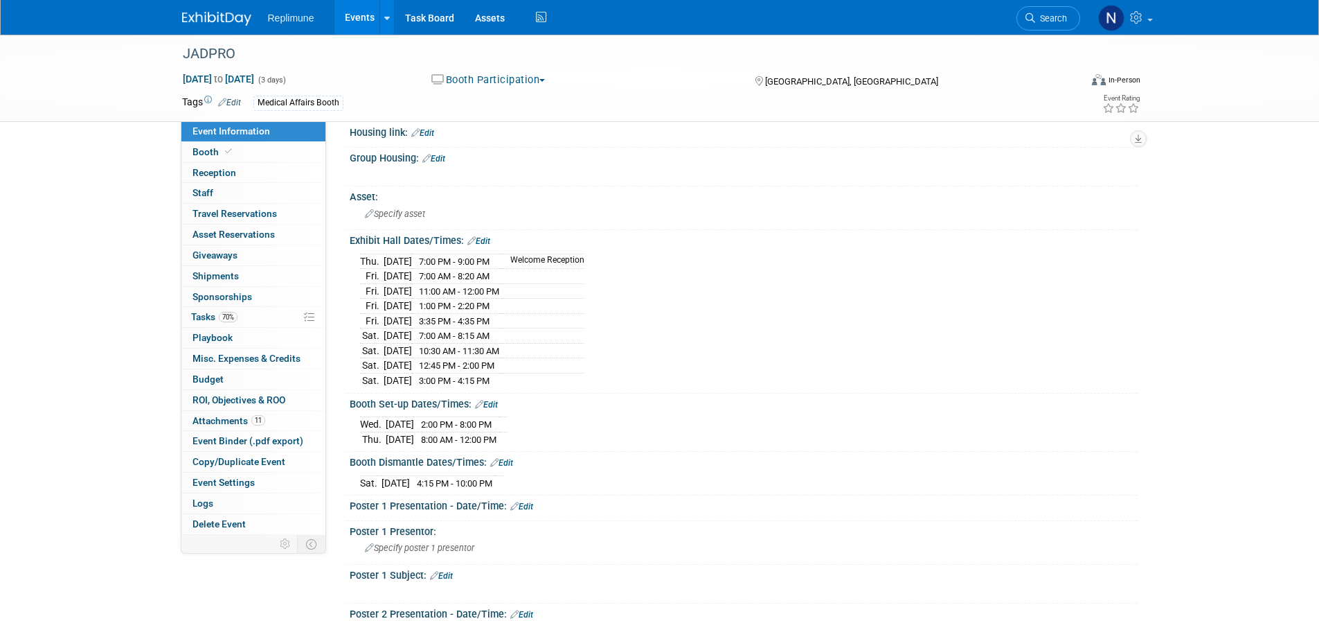
scroll to position [346, 0]
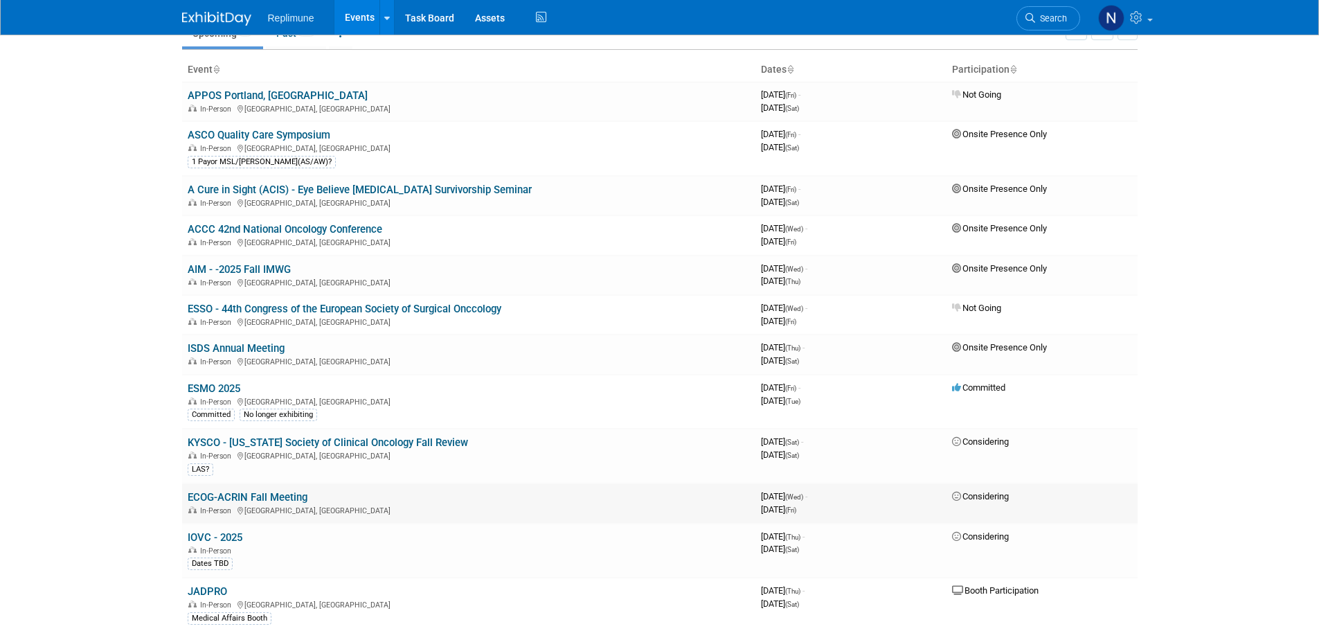
scroll to position [69, 0]
click at [216, 588] on link "JADPRO" at bounding box center [207, 591] width 39 height 12
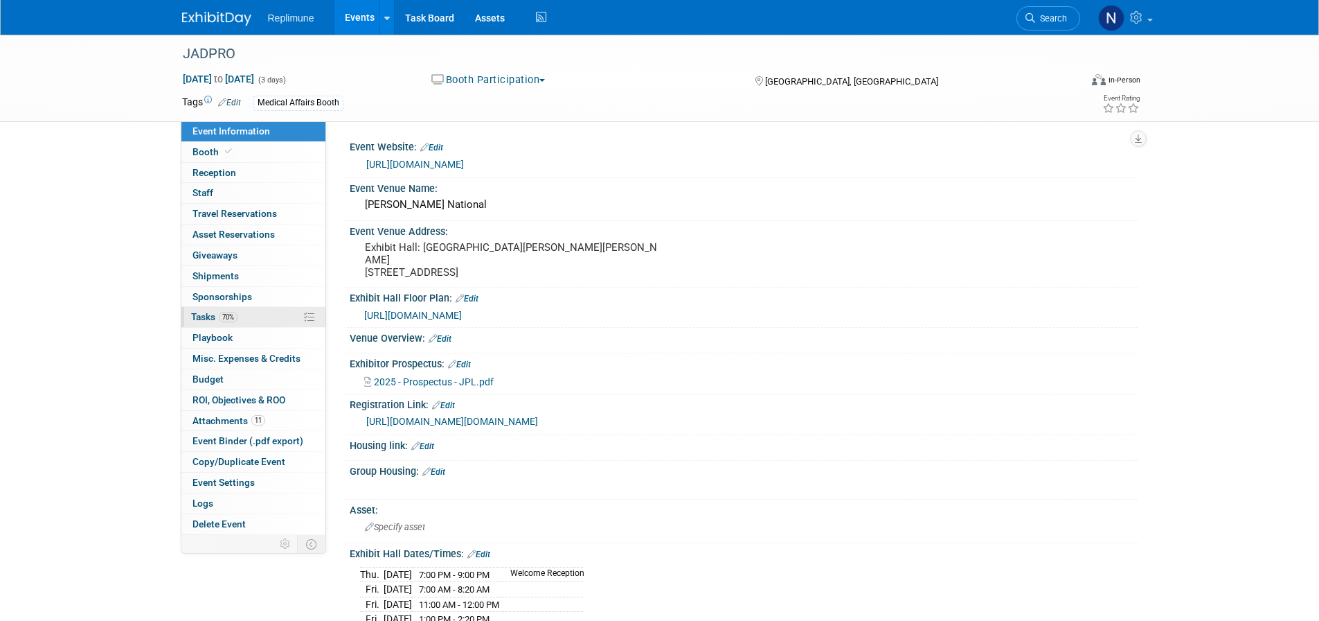
click at [211, 320] on span "Tasks 70%" at bounding box center [214, 316] width 46 height 11
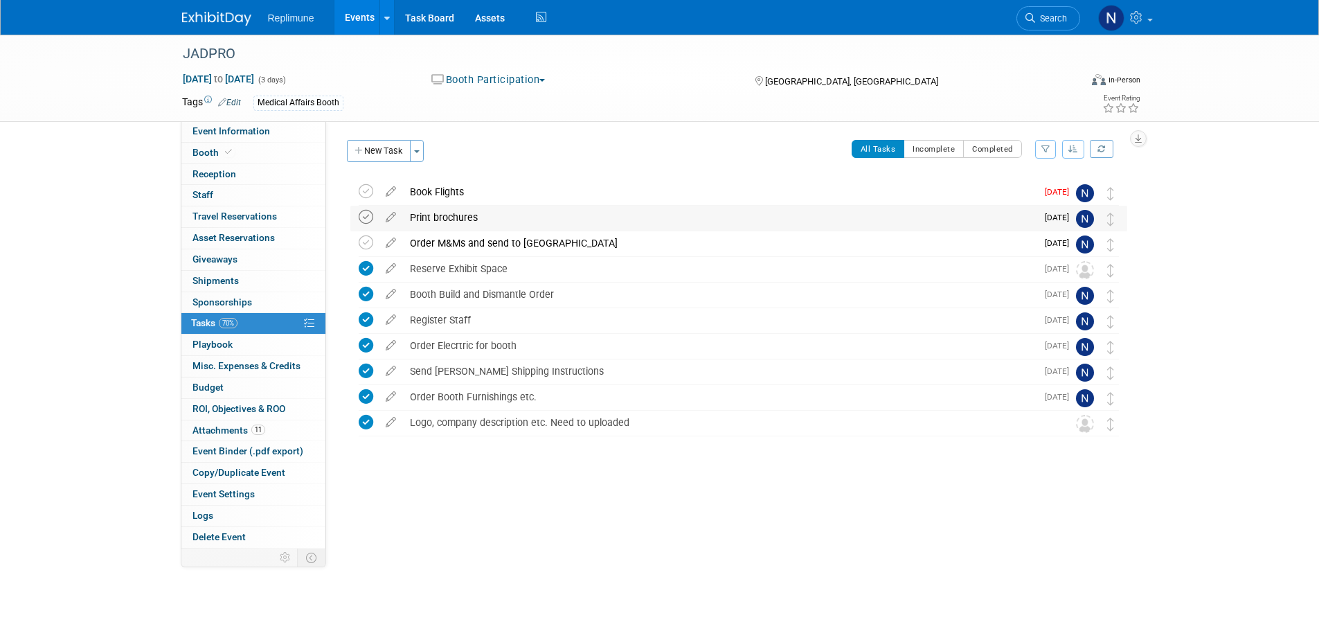
click at [366, 217] on icon at bounding box center [366, 217] width 15 height 15
click at [519, 241] on div "Order M&Ms and send to Convention Center" at bounding box center [720, 243] width 634 height 24
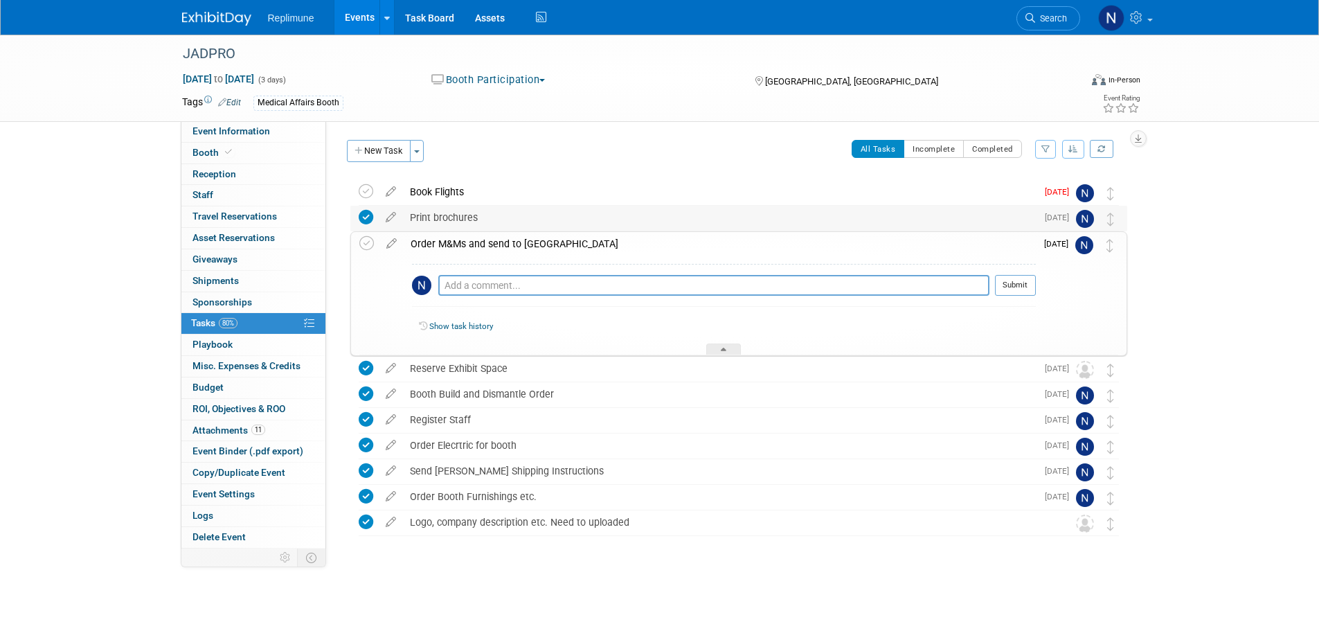
click at [366, 217] on icon at bounding box center [366, 217] width 15 height 15
click at [362, 192] on icon at bounding box center [366, 191] width 15 height 15
click at [716, 348] on div at bounding box center [723, 350] width 35 height 12
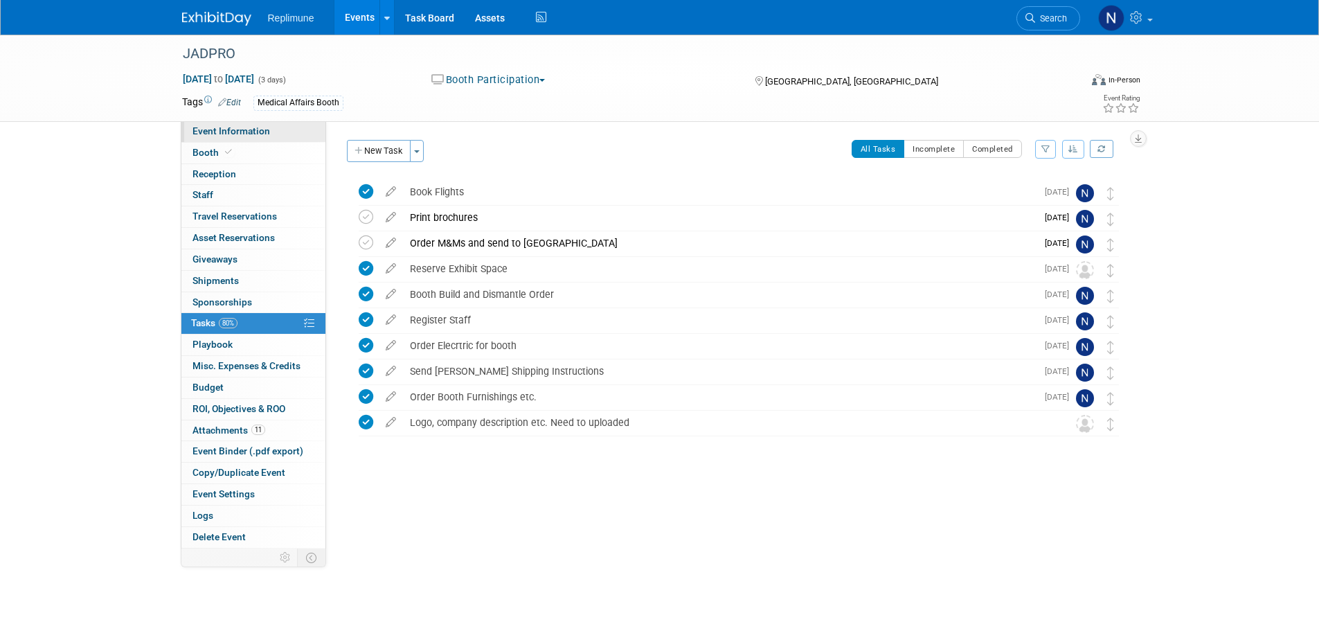
click at [215, 130] on span "Event Information" at bounding box center [232, 130] width 78 height 11
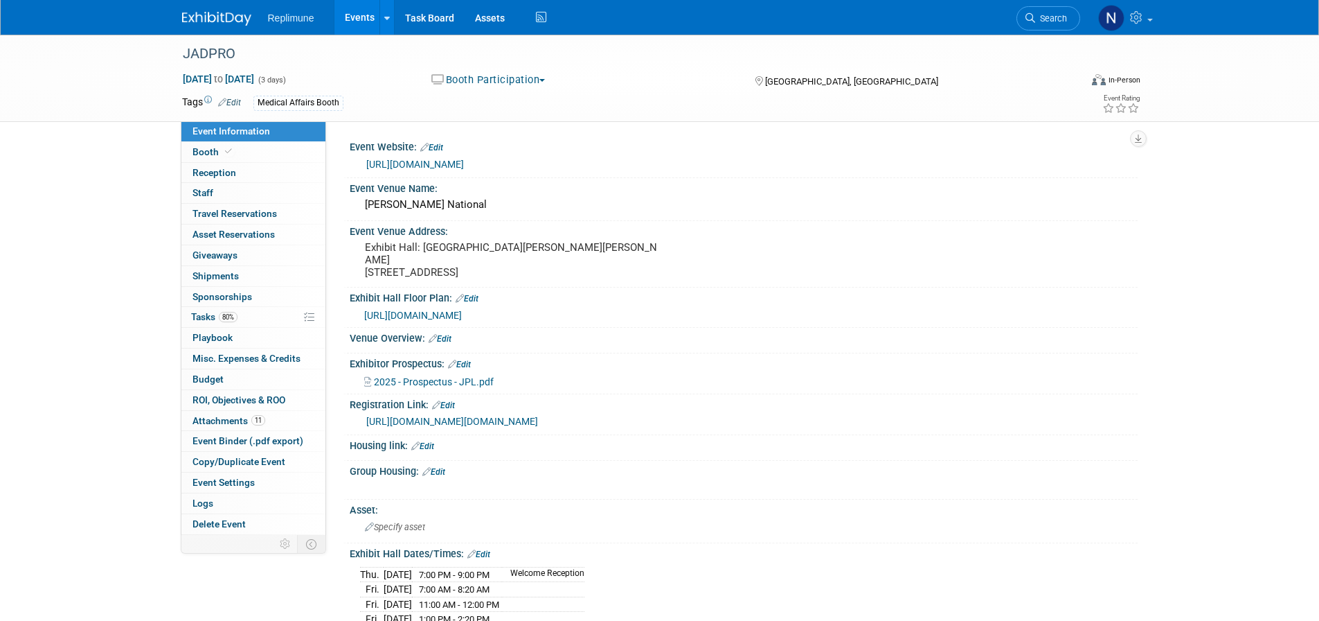
click at [416, 424] on link "https://linkprotect.cudasvc.com/url?a=https%3a%2f%2fwww.conferenceharvester.com…" at bounding box center [452, 421] width 172 height 11
click at [204, 152] on span "Booth" at bounding box center [214, 151] width 42 height 11
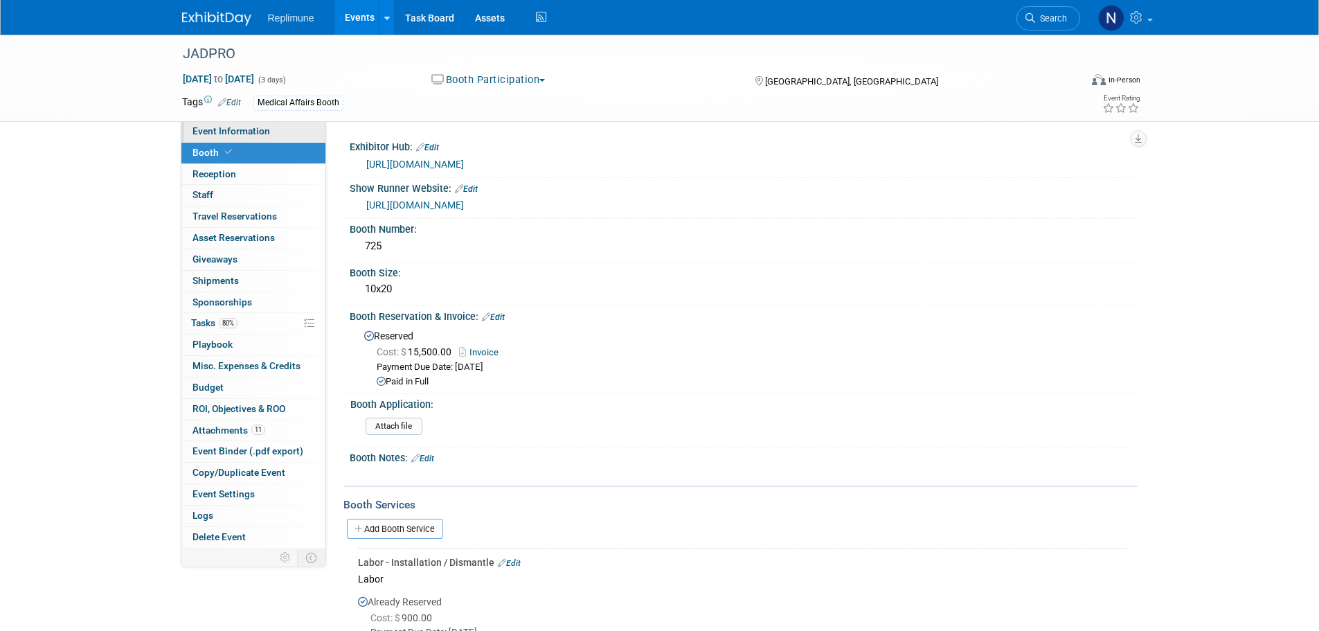
click at [251, 130] on span "Event Information" at bounding box center [232, 130] width 78 height 11
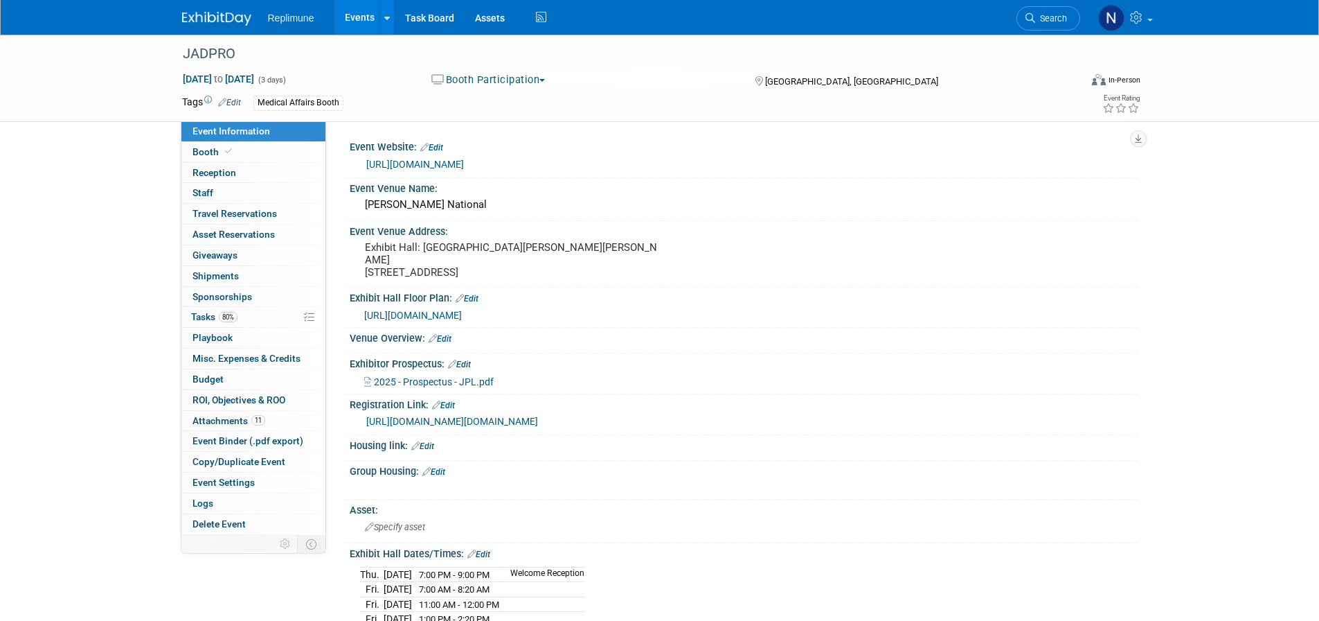
click at [441, 380] on span "2025 - Prospectus - JPL.pdf" at bounding box center [434, 381] width 120 height 11
click at [206, 149] on span "Booth" at bounding box center [214, 151] width 42 height 11
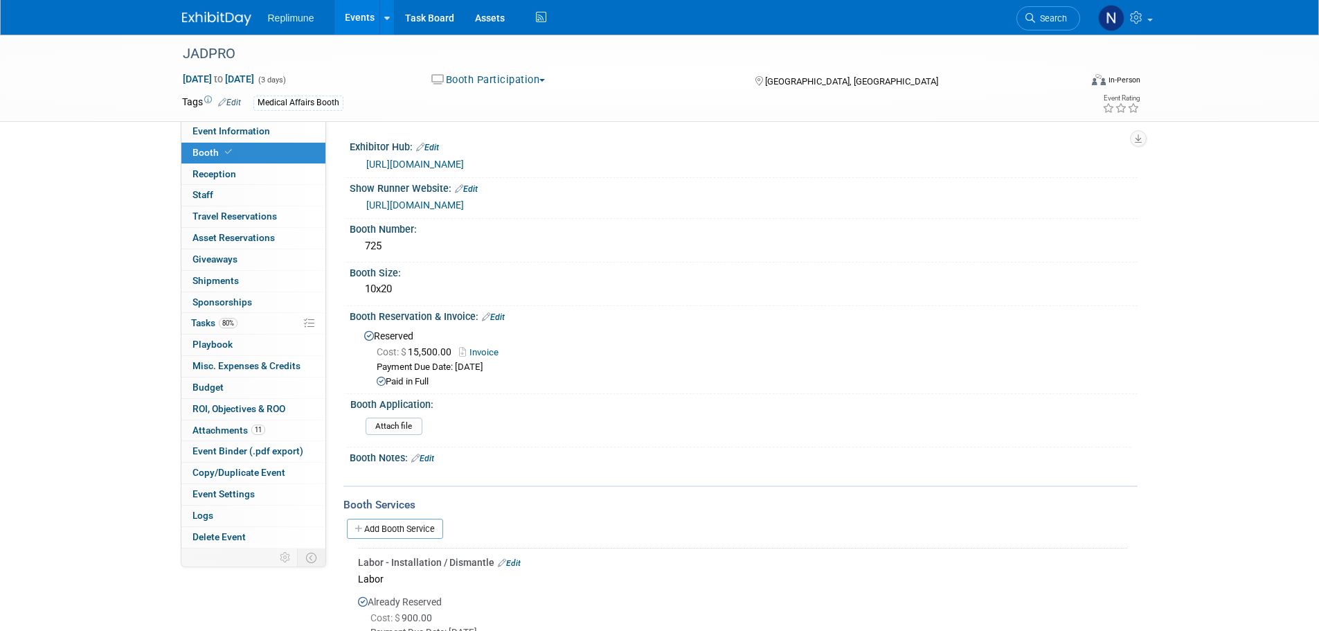
click at [464, 199] on link "[URL][DOMAIN_NAME]" at bounding box center [415, 204] width 98 height 11
click at [464, 202] on link "[URL][DOMAIN_NAME]" at bounding box center [415, 204] width 98 height 11
click at [223, 127] on span "Event Information" at bounding box center [232, 130] width 78 height 11
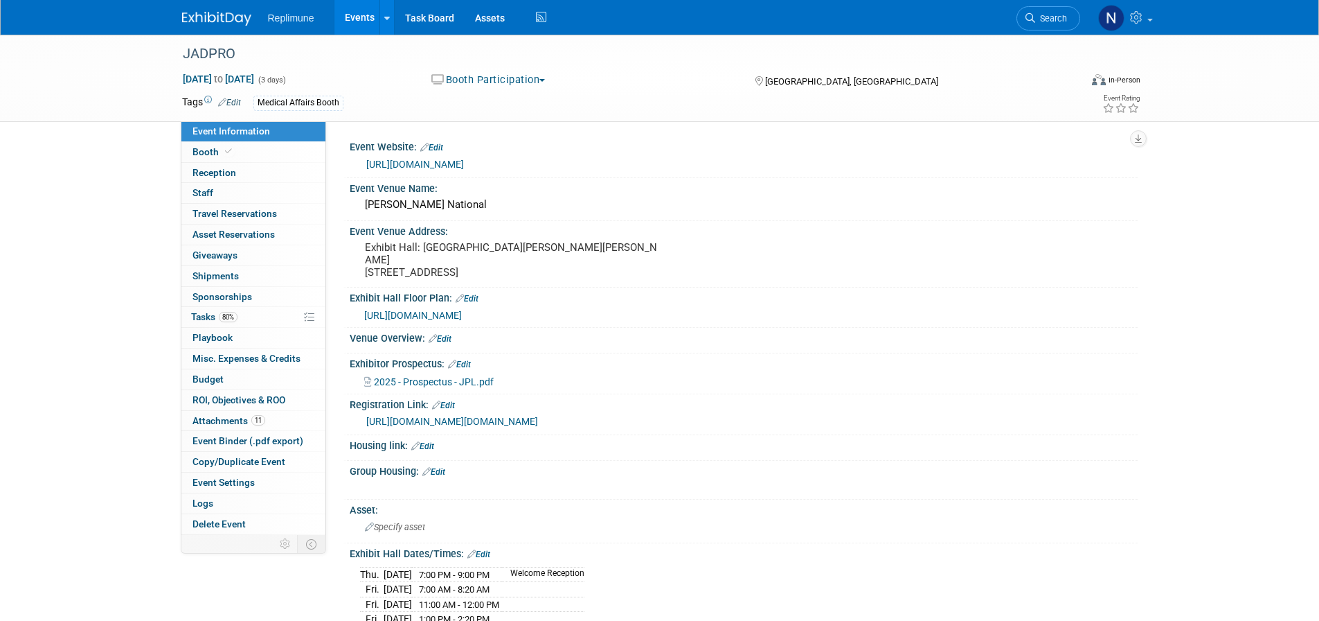
click at [351, 14] on link "Events" at bounding box center [360, 17] width 51 height 35
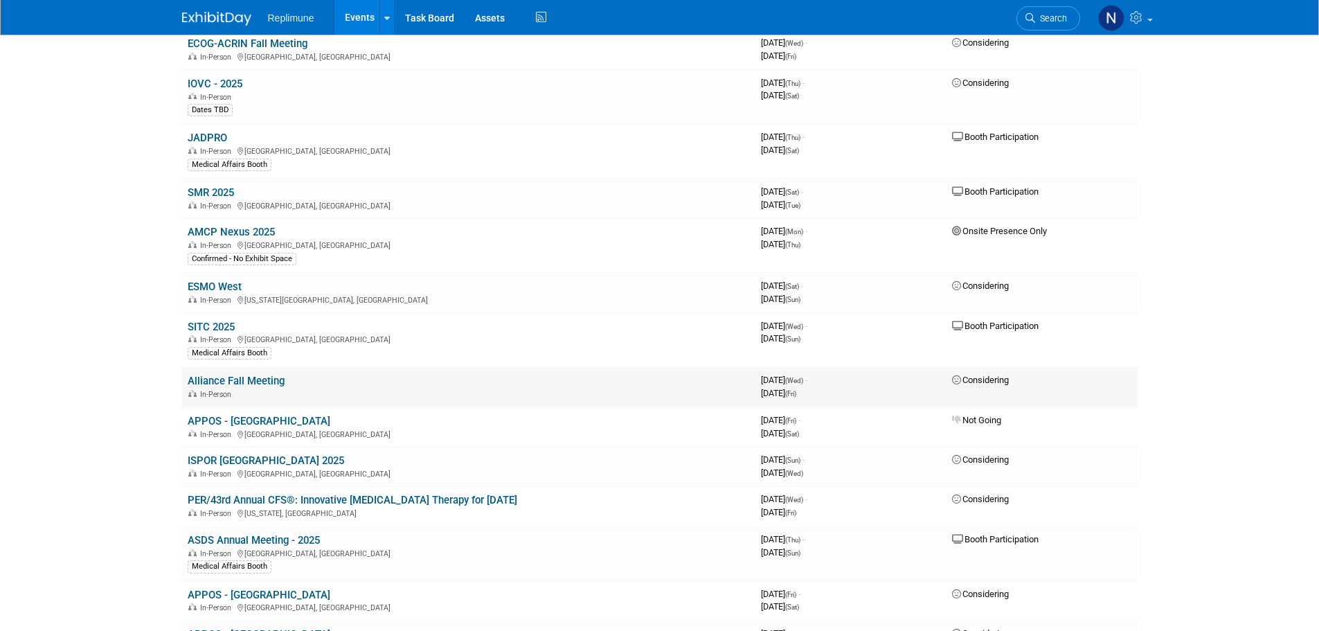
scroll to position [554, 0]
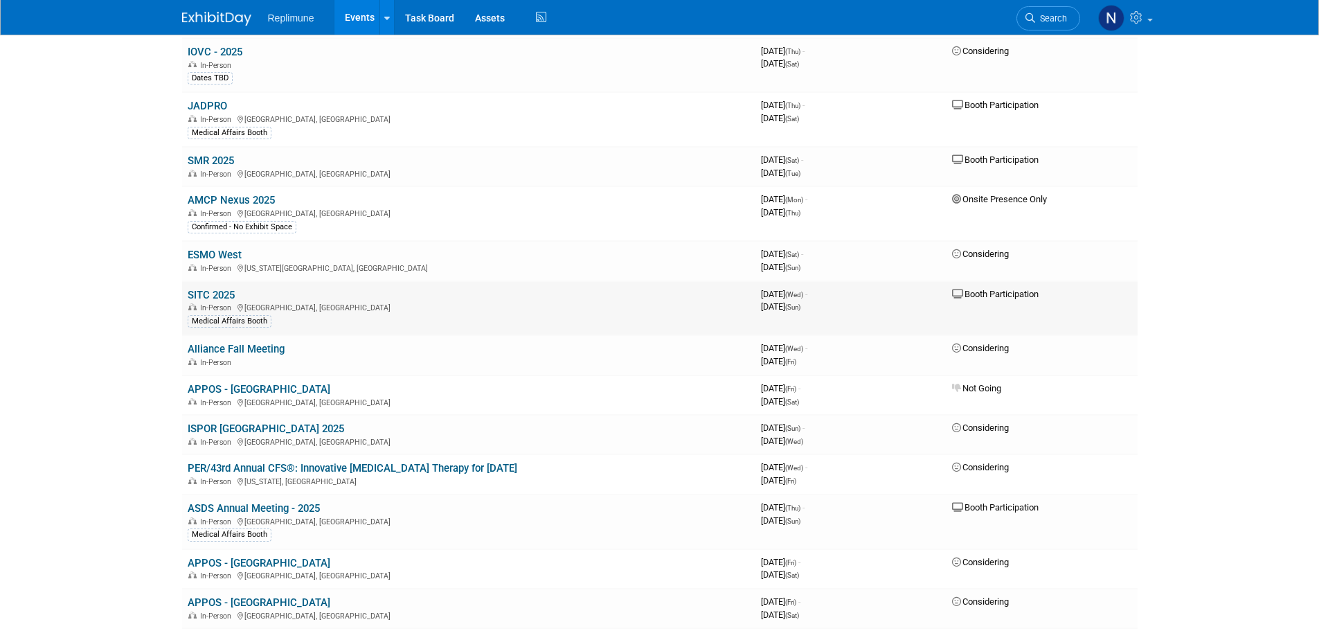
click at [213, 291] on link "SITC 2025" at bounding box center [211, 295] width 47 height 12
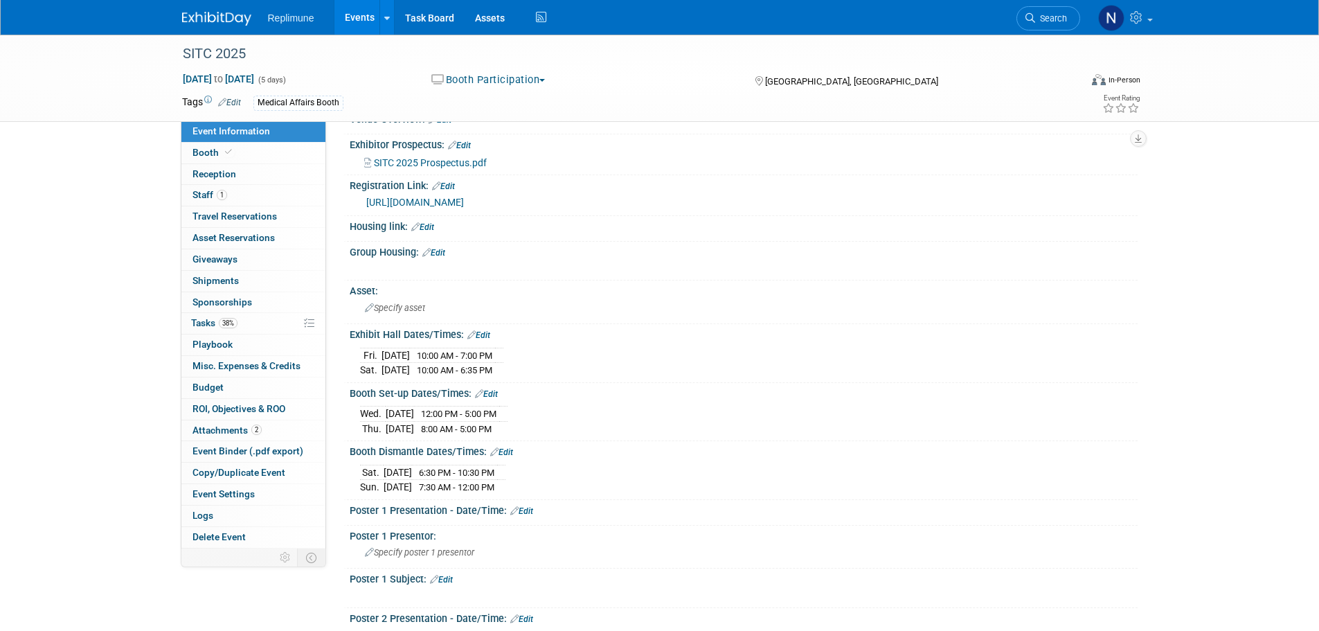
scroll to position [208, 0]
click at [464, 197] on link "https://www.mylibralounge.com/regeng/sitc2025/sitcex/en/company-overview/?lib_S…" at bounding box center [415, 200] width 98 height 11
click at [448, 181] on link "Edit" at bounding box center [443, 185] width 23 height 10
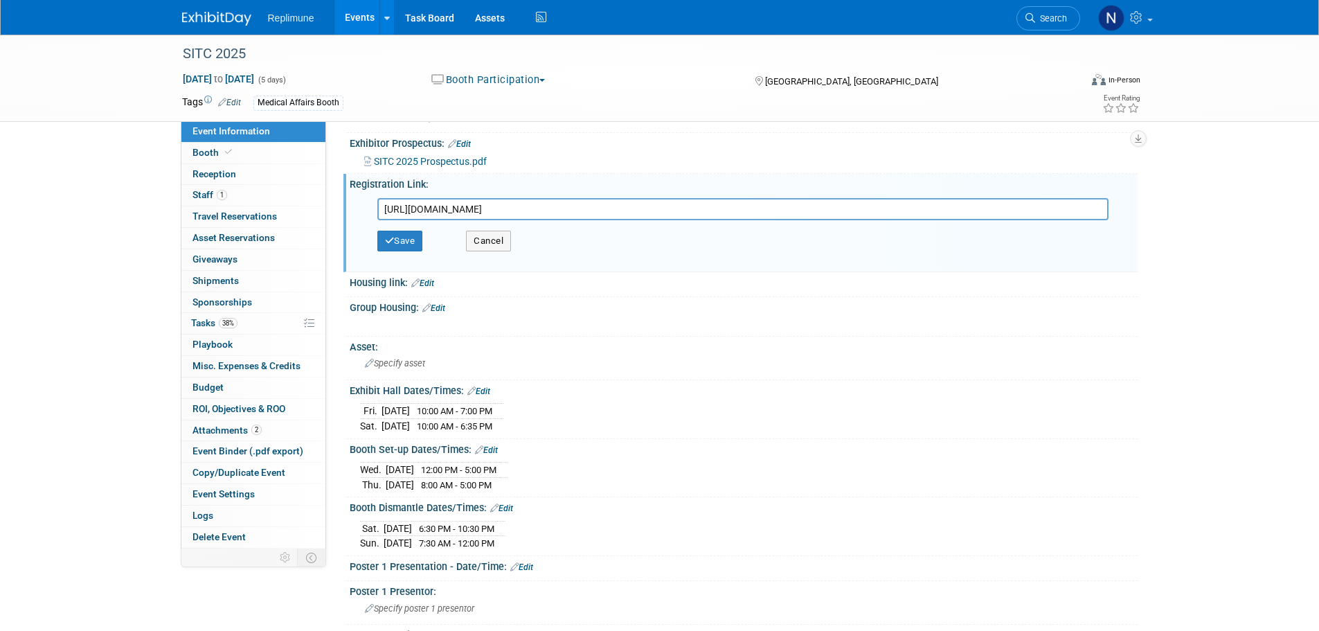
scroll to position [0, 100]
drag, startPoint x: 380, startPoint y: 211, endPoint x: 1222, endPoint y: 206, distance: 842.2
click at [1222, 206] on div "SITC 2025 Nov 5, 2025 to Nov 9, 2025 (5 days) Nov 5, 2025 to Nov 9, 2025 Booth …" at bounding box center [659, 431] width 1319 height 1208
type input "https://www.mylibralounge.com/regeng/sitc2025/sitcex/en/company-overview/?lib_S…"
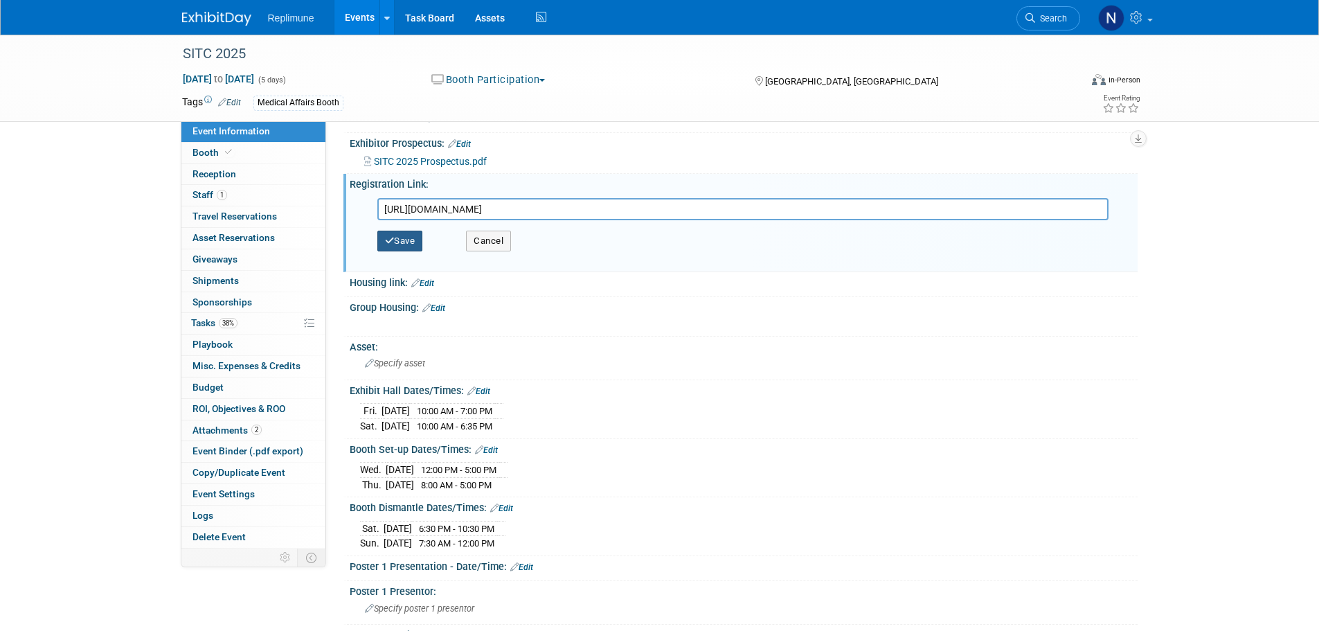
click at [410, 240] on button "Save" at bounding box center [400, 241] width 46 height 21
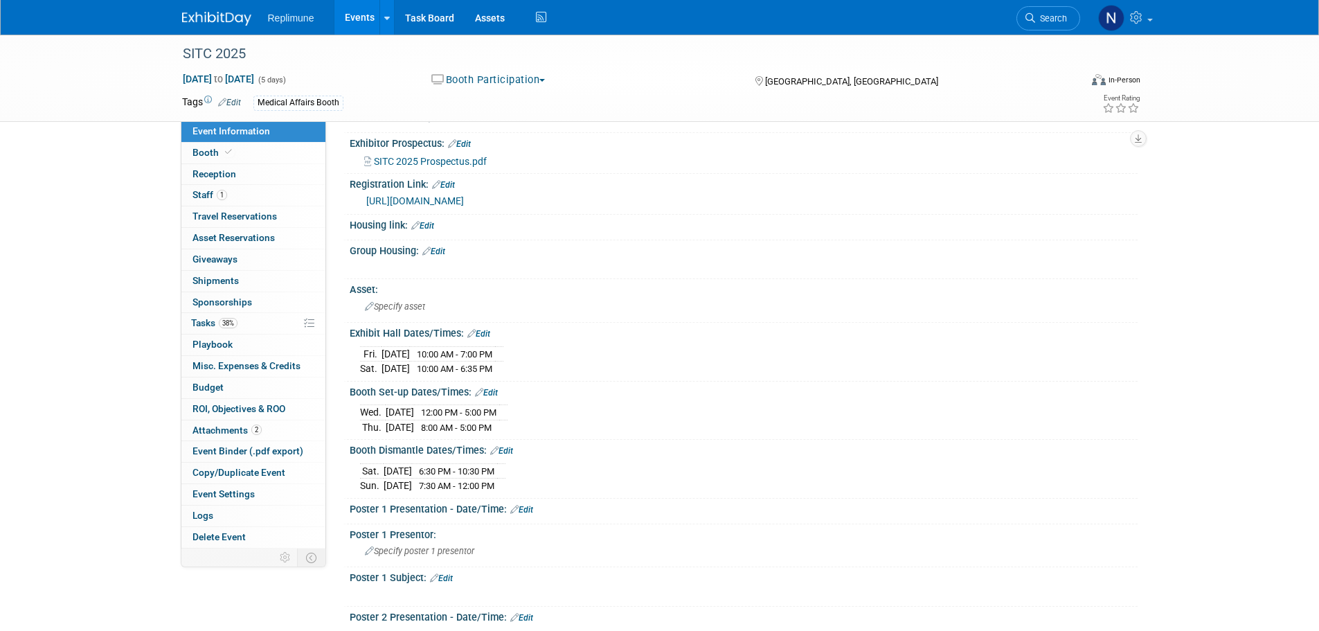
click at [424, 197] on link "https://www.mylibralounge.com/regeng/sitc2025/sitcex/en/company-overview/?lib_S…" at bounding box center [415, 200] width 98 height 11
click at [212, 323] on span "Tasks 38%" at bounding box center [214, 322] width 46 height 11
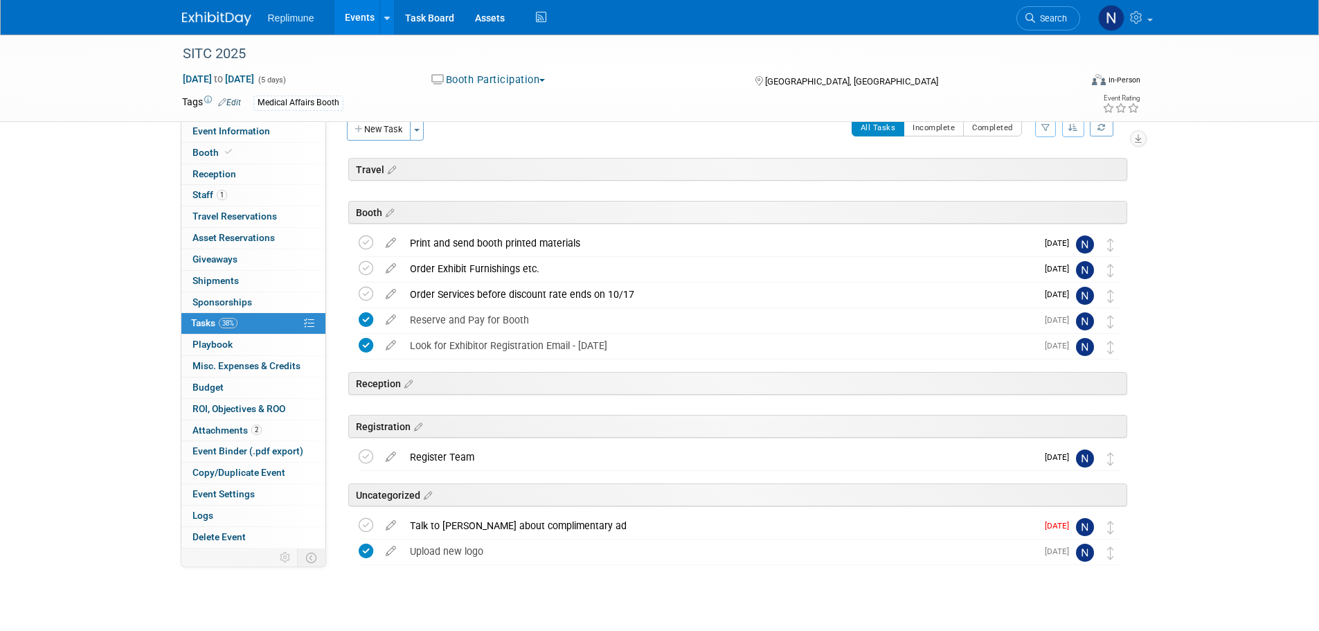
scroll to position [40, 0]
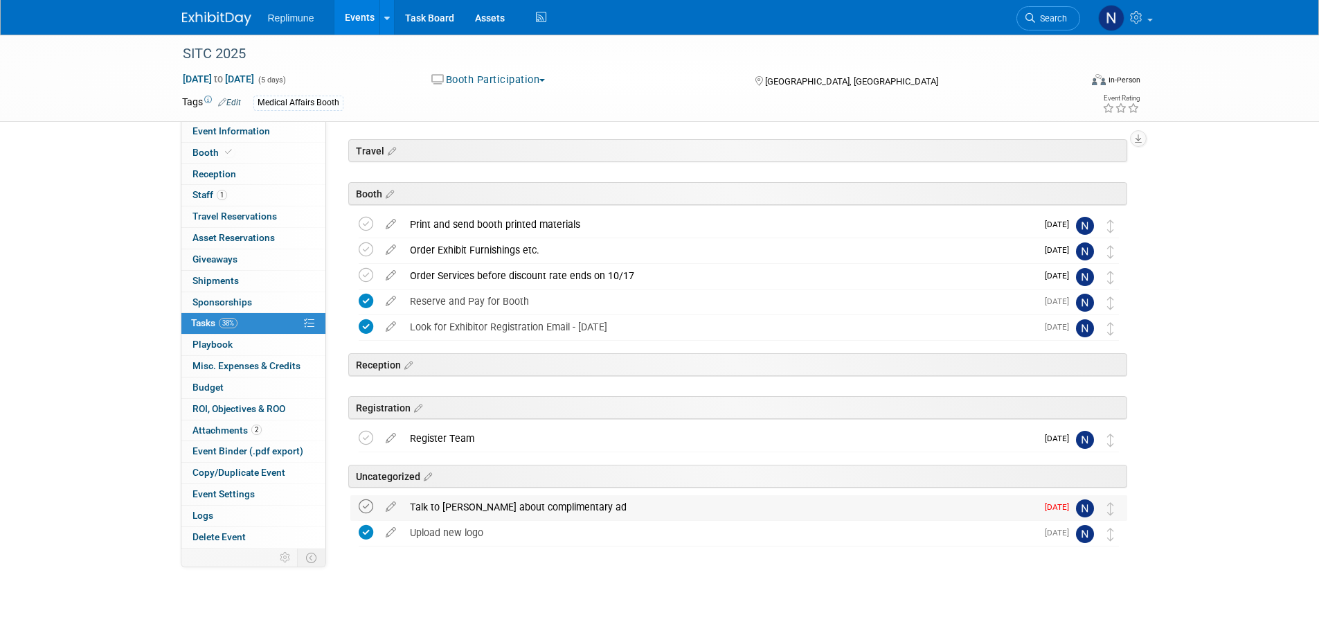
click at [370, 504] on icon at bounding box center [366, 506] width 15 height 15
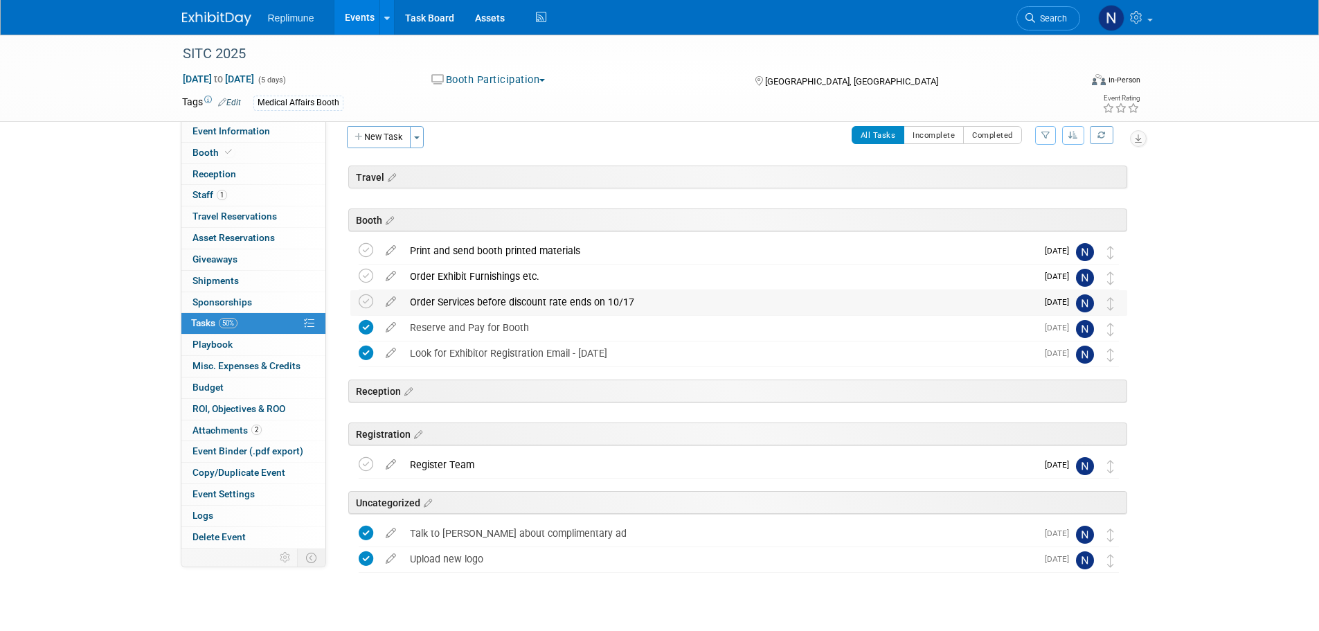
scroll to position [0, 0]
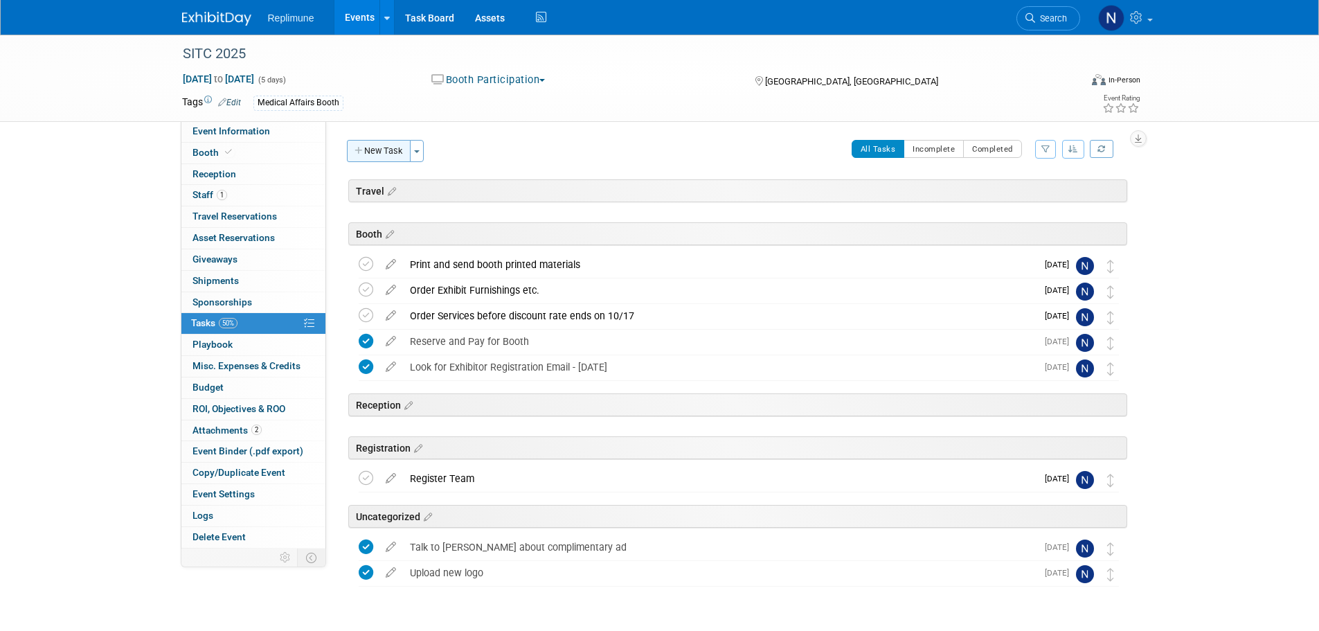
click at [387, 151] on button "New Task" at bounding box center [379, 151] width 64 height 22
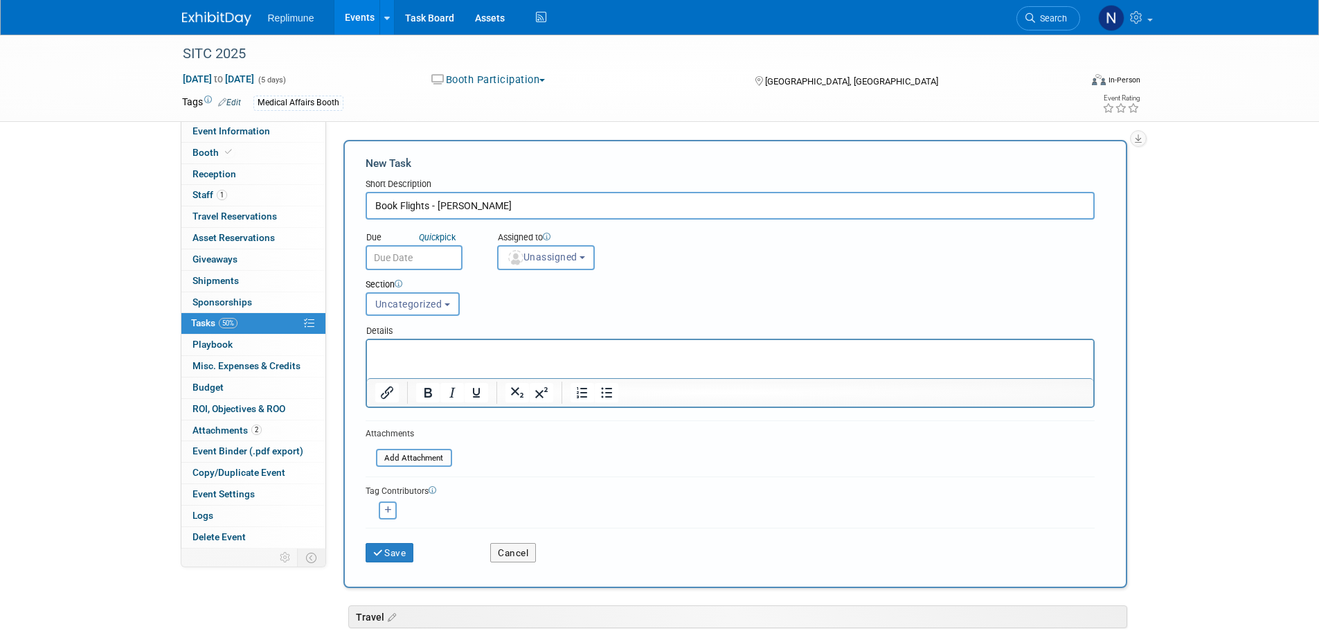
type input "Book Flights - Nicole"
click at [437, 256] on input "text" at bounding box center [414, 257] width 97 height 25
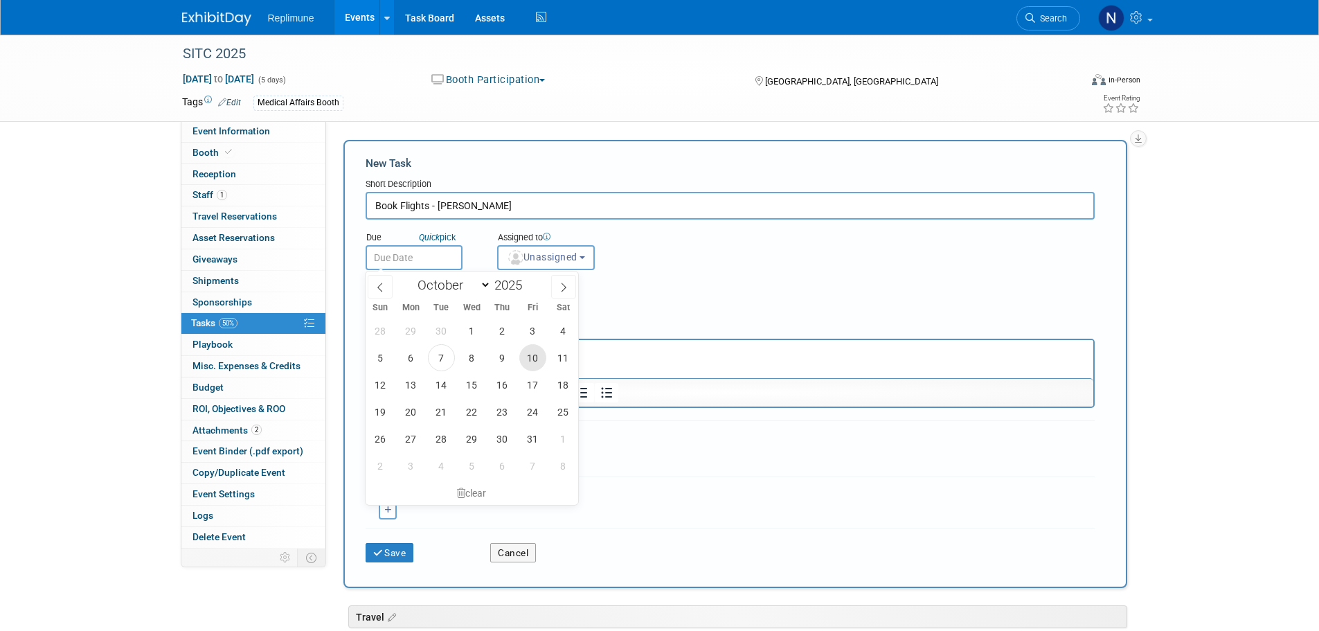
click at [533, 353] on span "10" at bounding box center [532, 357] width 27 height 27
type input "[DATE]"
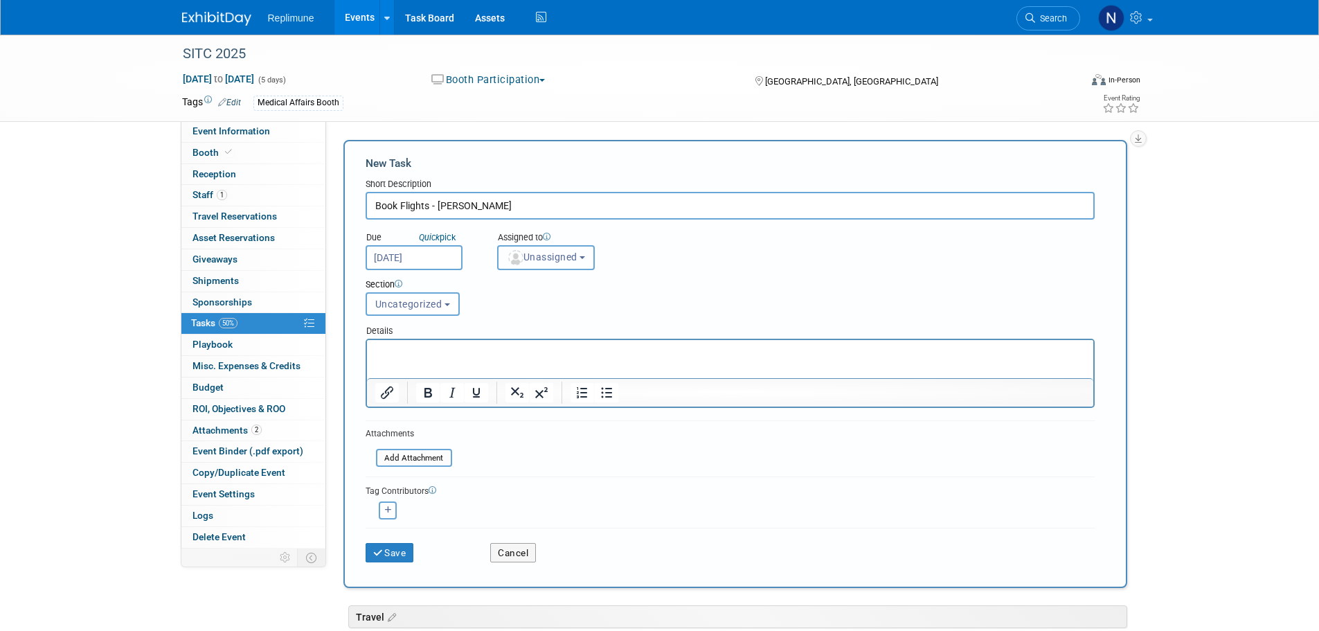
click at [549, 261] on span "Unassigned" at bounding box center [542, 256] width 71 height 11
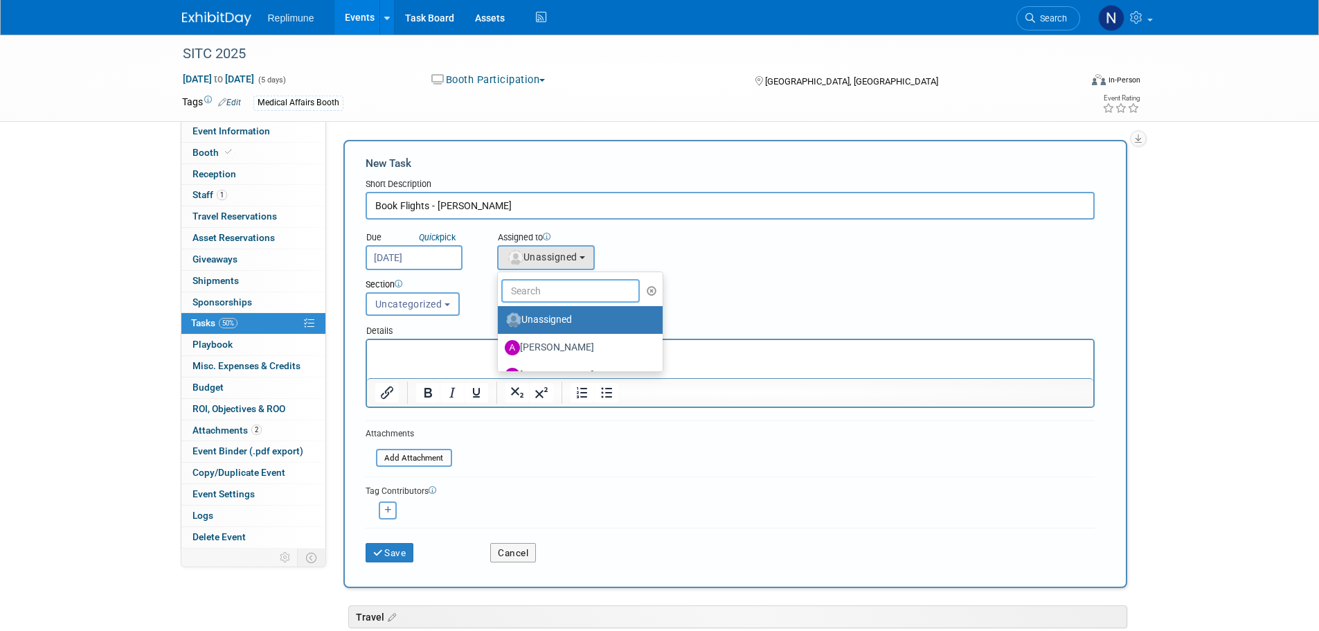
click at [552, 288] on input "text" at bounding box center [570, 291] width 139 height 24
type input "nic"
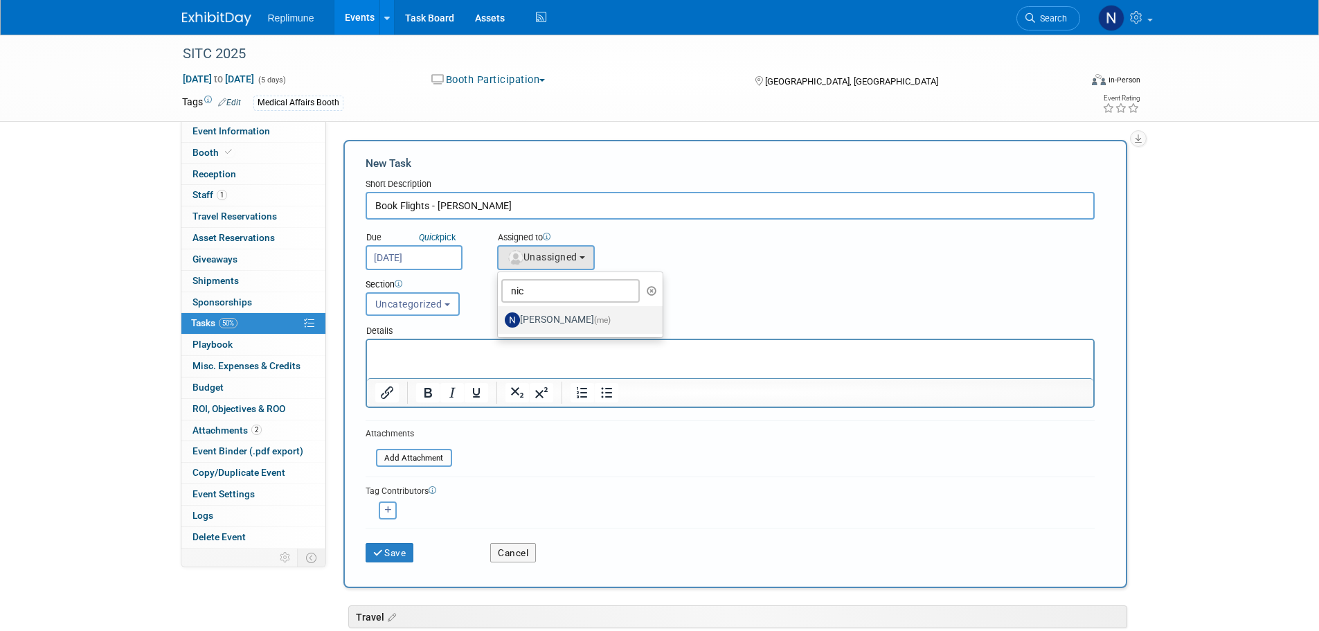
click at [548, 316] on label "[PERSON_NAME] (me)" at bounding box center [577, 320] width 145 height 22
click at [500, 316] on input "[PERSON_NAME] (me)" at bounding box center [495, 318] width 9 height 9
select select "ac887367-ed62-4216-a2e2-0a03cef3d40b"
click at [446, 308] on button "Uncategorized" at bounding box center [413, 304] width 94 height 24
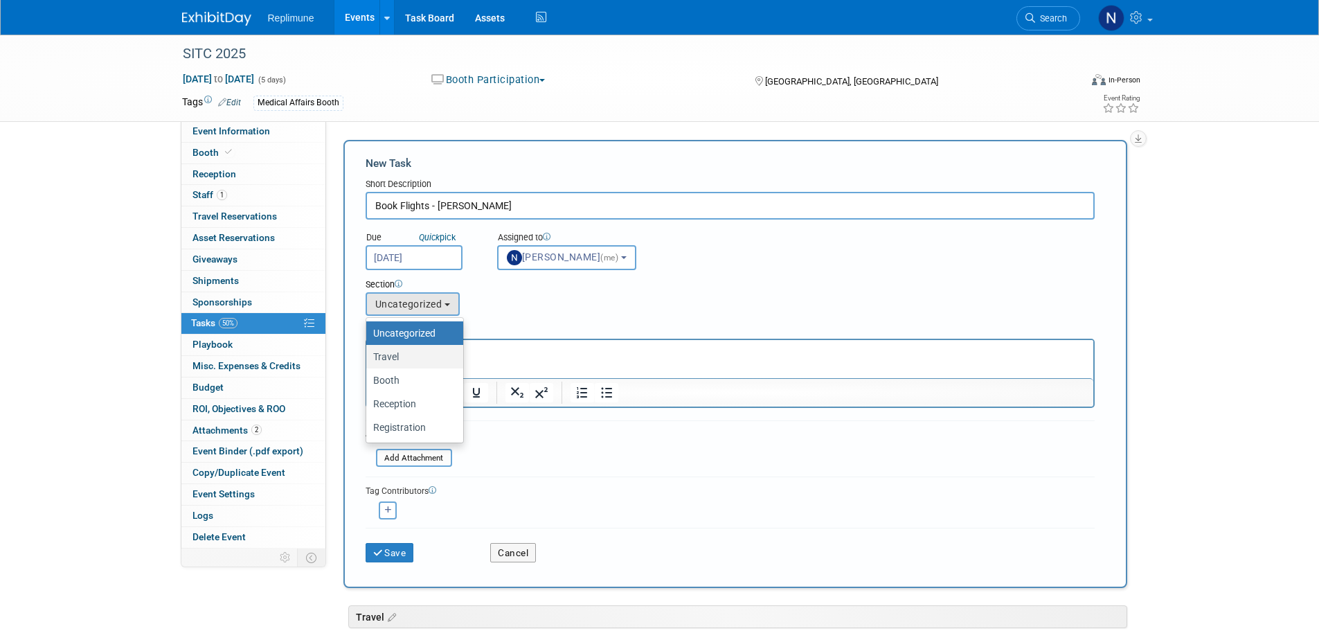
click at [393, 353] on label "Travel" at bounding box center [411, 357] width 76 height 18
click at [368, 353] on input "Travel" at bounding box center [363, 357] width 9 height 9
select select "11256682"
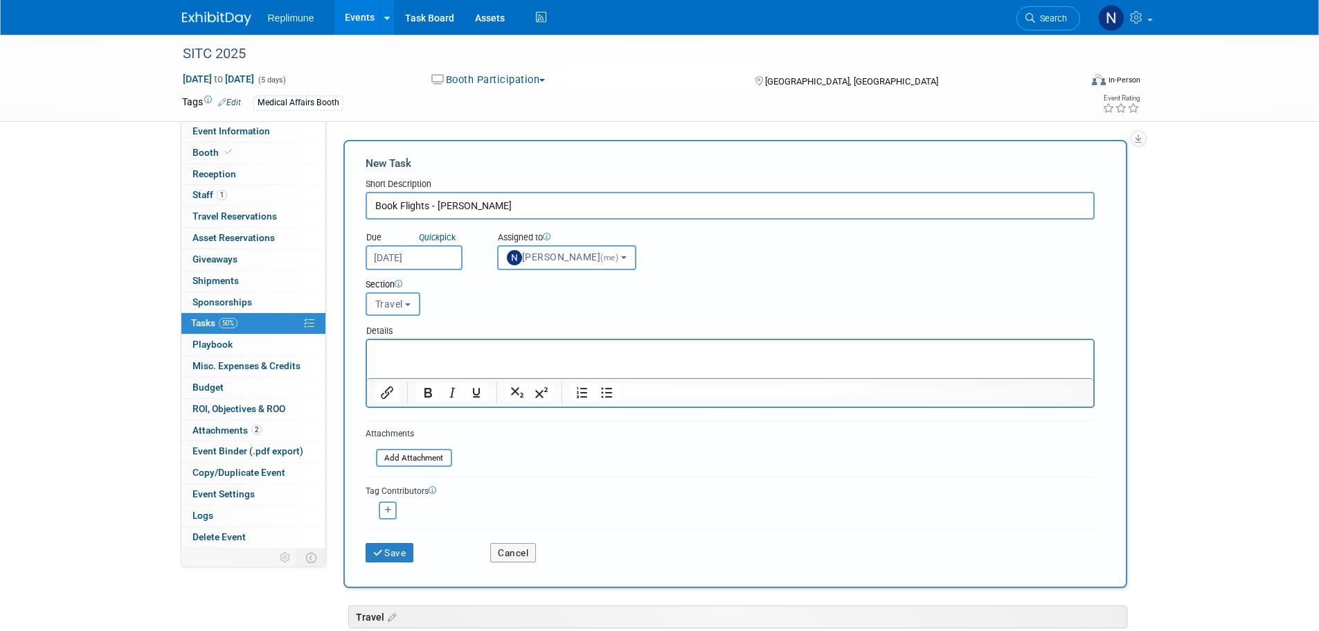
click at [416, 353] on p "Rich Text Area. Press ALT-0 for help." at bounding box center [730, 353] width 711 height 14
click at [395, 557] on button "Save" at bounding box center [390, 552] width 48 height 19
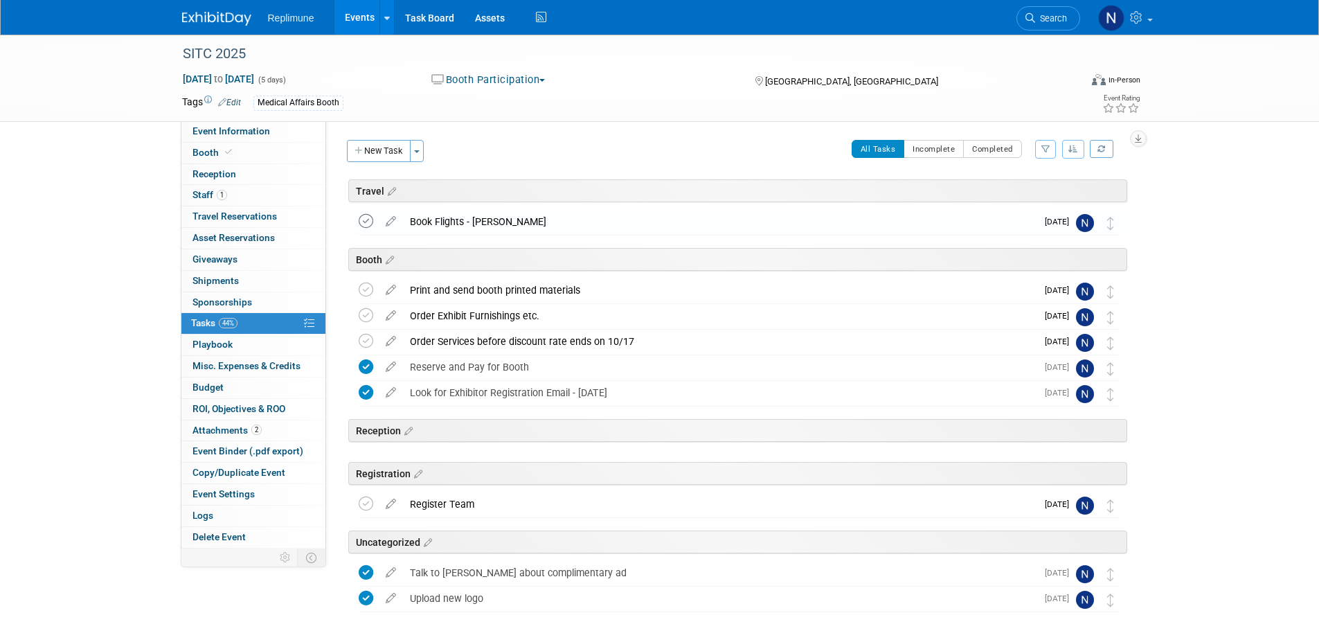
click at [362, 220] on icon at bounding box center [366, 221] width 15 height 15
click at [1053, 18] on span "Search" at bounding box center [1051, 18] width 32 height 10
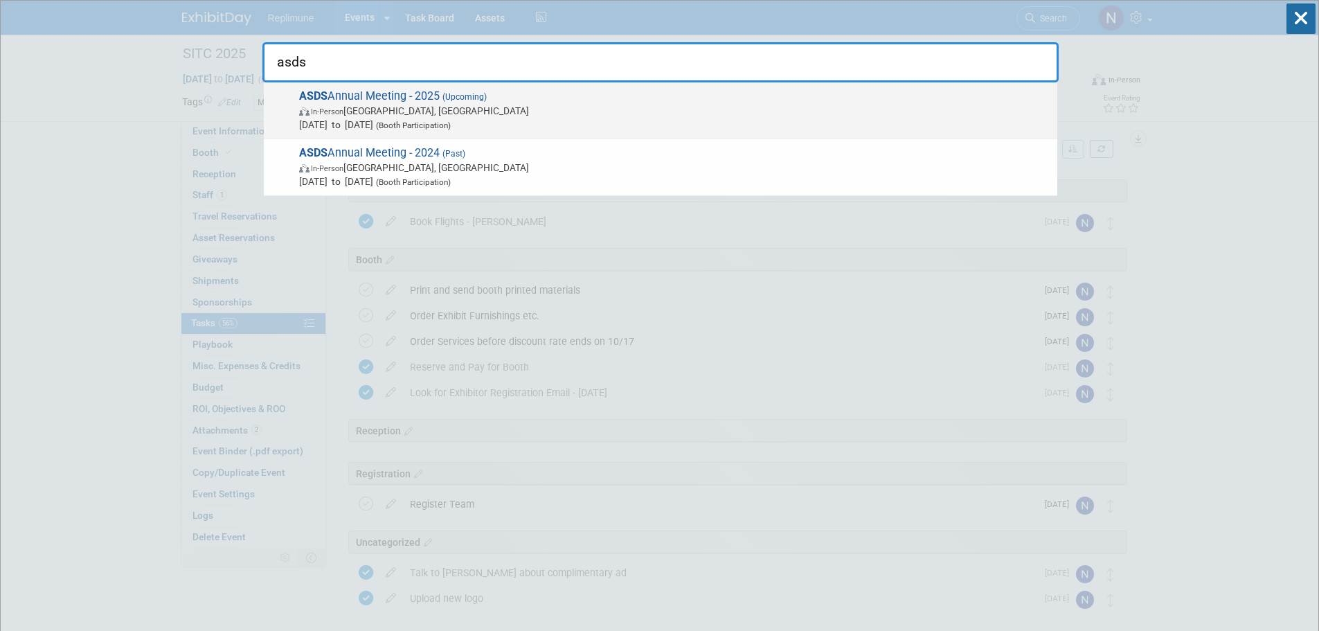
type input "asds"
click at [330, 95] on span "ASDS Annual Meeting - 2025 (Upcoming) In-Person Chicago, IL Nov 13, 2025 to Nov…" at bounding box center [673, 110] width 756 height 42
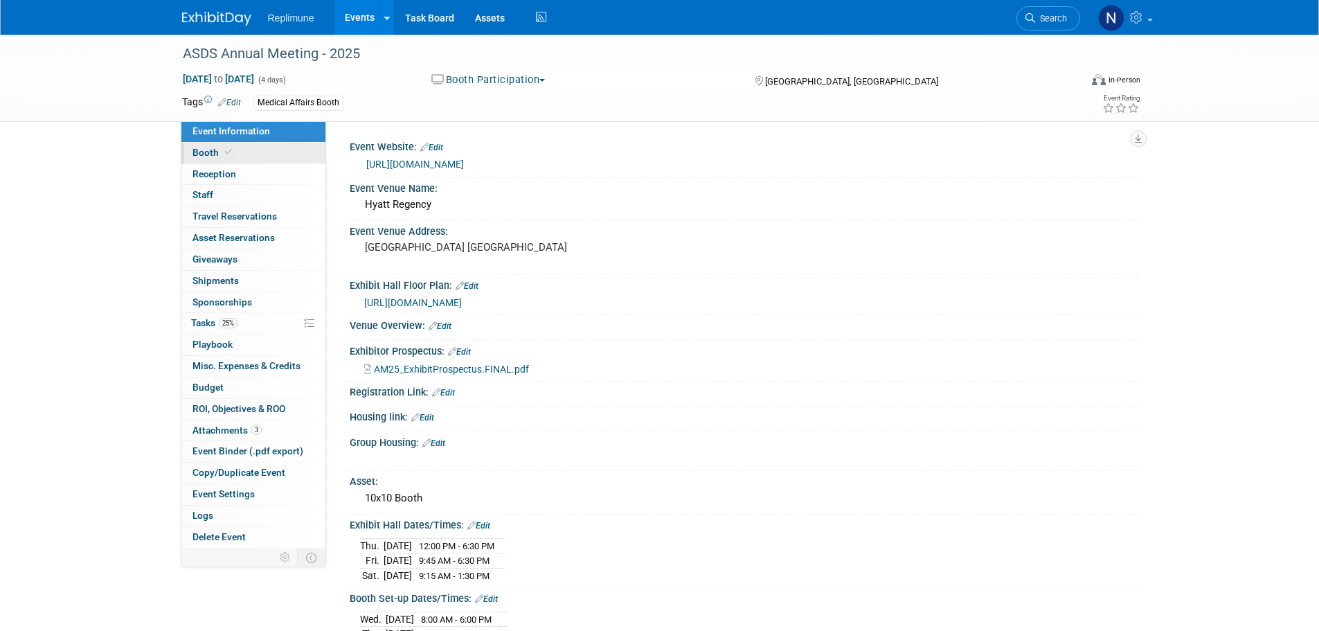
click at [215, 152] on span "Booth" at bounding box center [214, 152] width 42 height 11
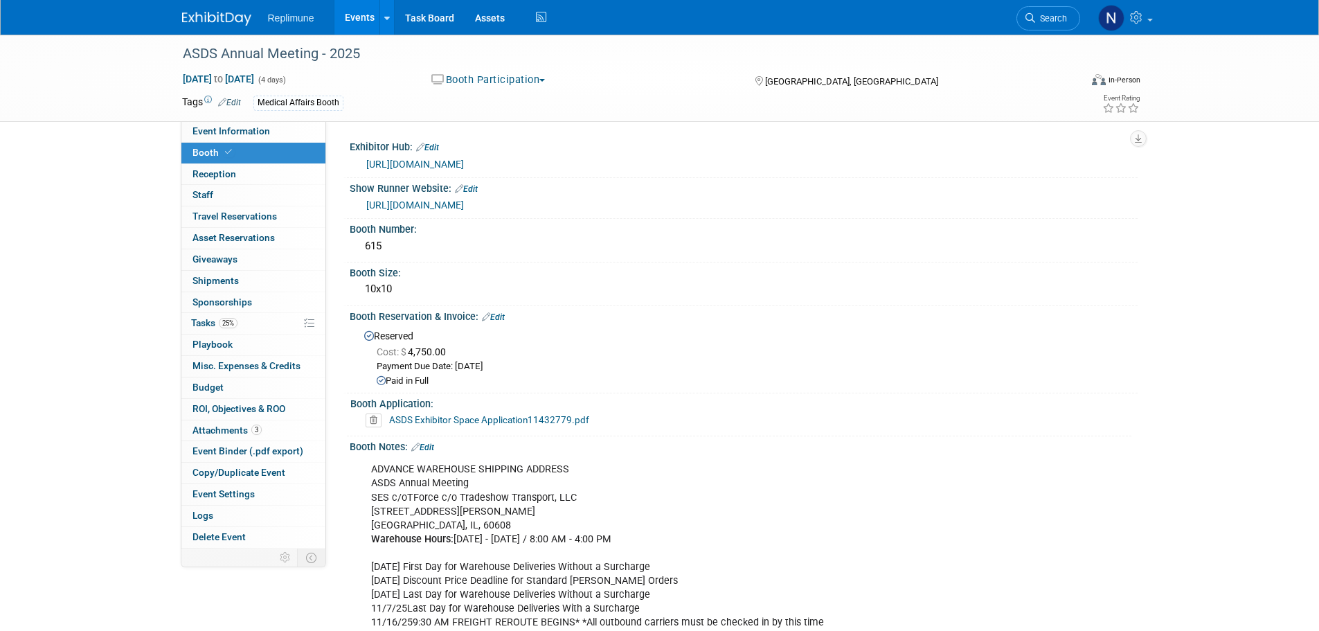
click at [444, 164] on link "https://fp37.a2zinc.net/clients/ASDS/ASDS2025/Public/Enter.aspx?utm_source=ASDS…" at bounding box center [415, 164] width 98 height 11
click at [412, 211] on link "[URL][DOMAIN_NAME]" at bounding box center [415, 204] width 98 height 11
click at [246, 132] on span "Event Information" at bounding box center [232, 130] width 78 height 11
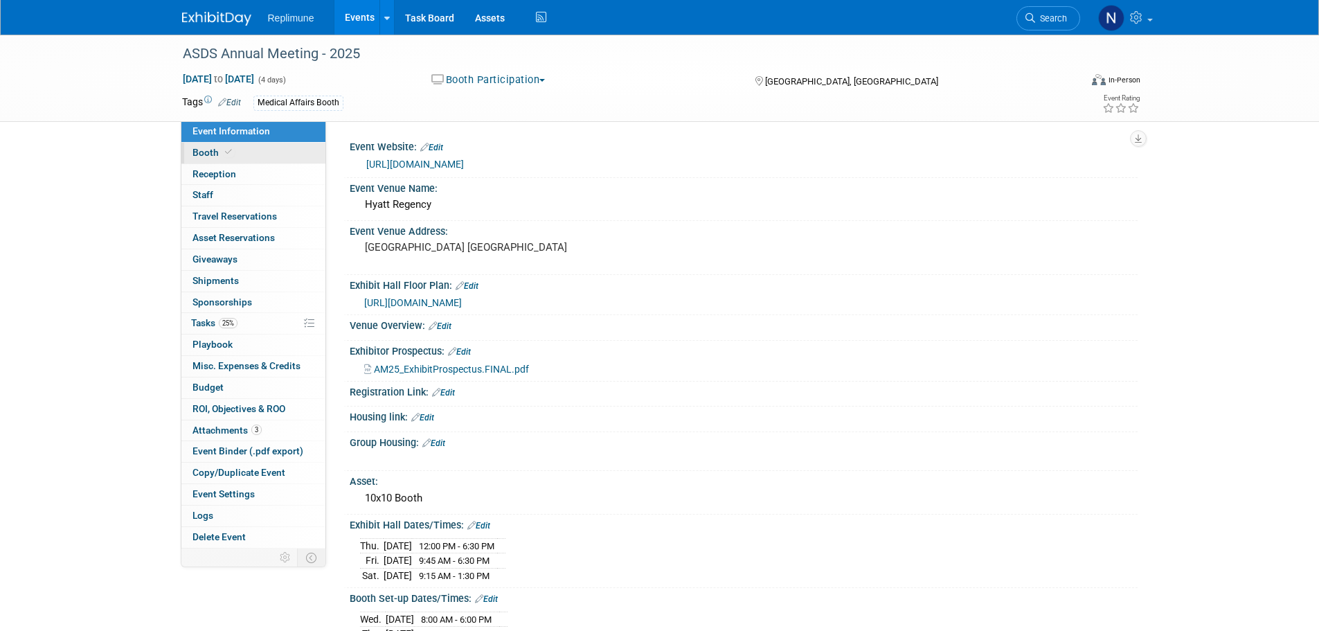
click at [208, 151] on span "Booth" at bounding box center [214, 152] width 42 height 11
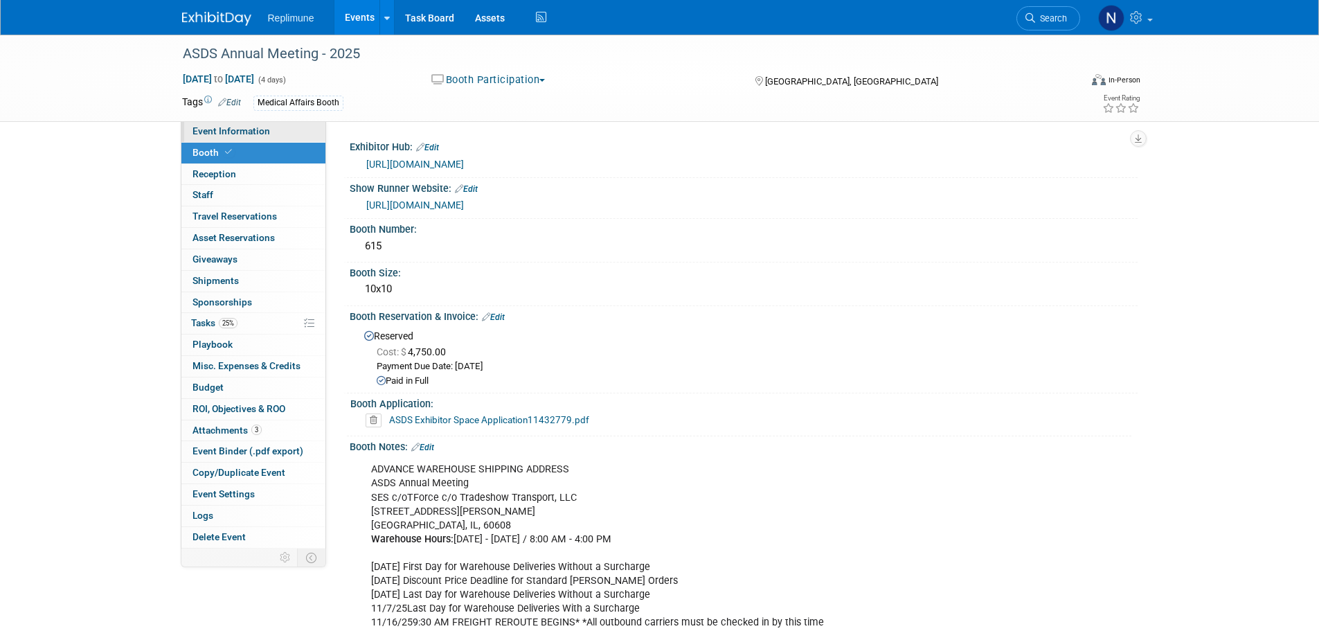
click at [230, 129] on span "Event Information" at bounding box center [232, 130] width 78 height 11
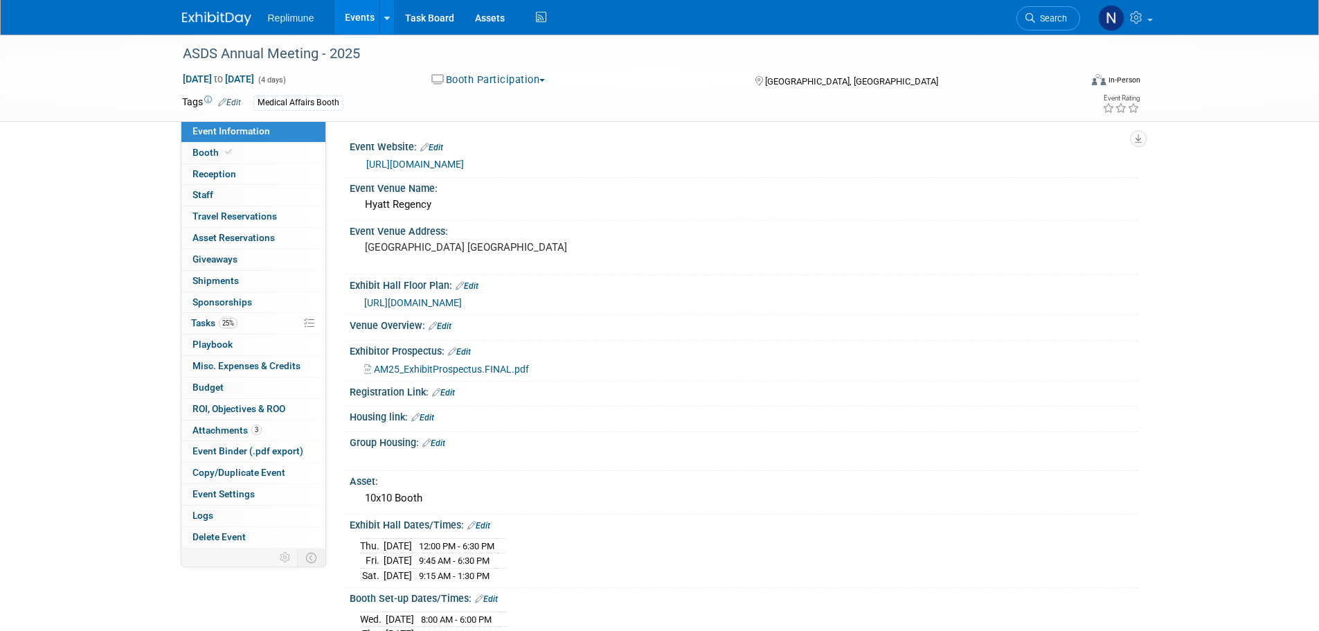
click at [464, 161] on link "[URL][DOMAIN_NAME]" at bounding box center [415, 164] width 98 height 11
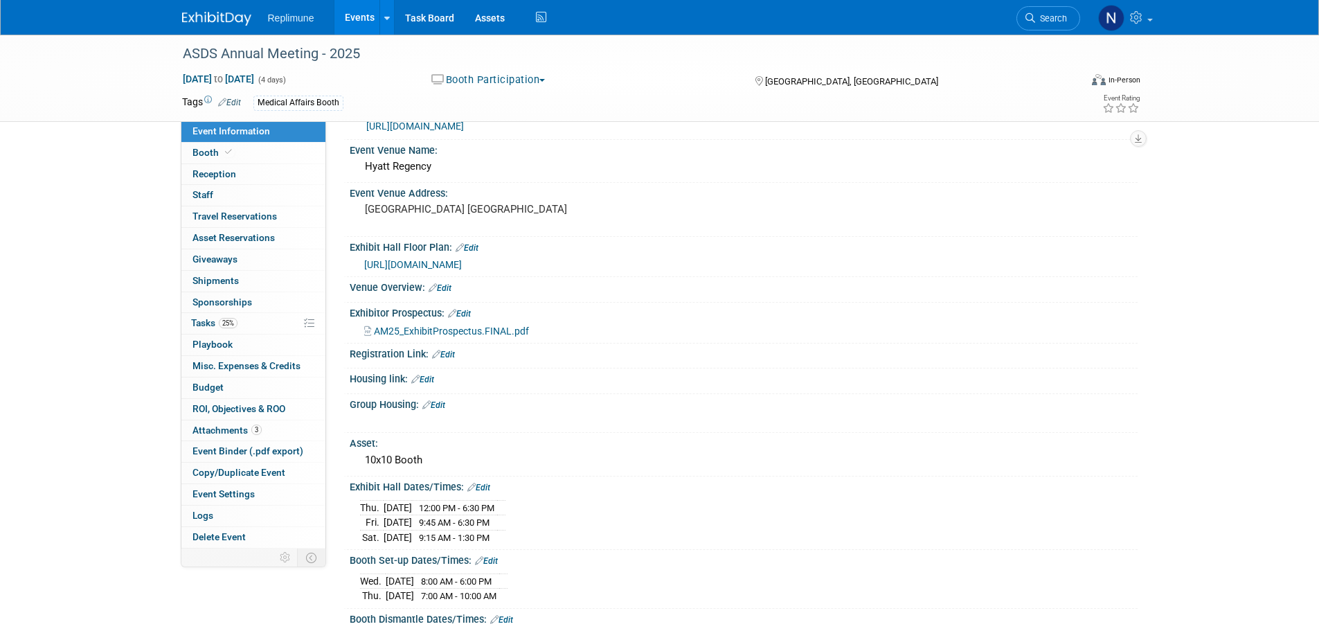
scroll to position [139, 0]
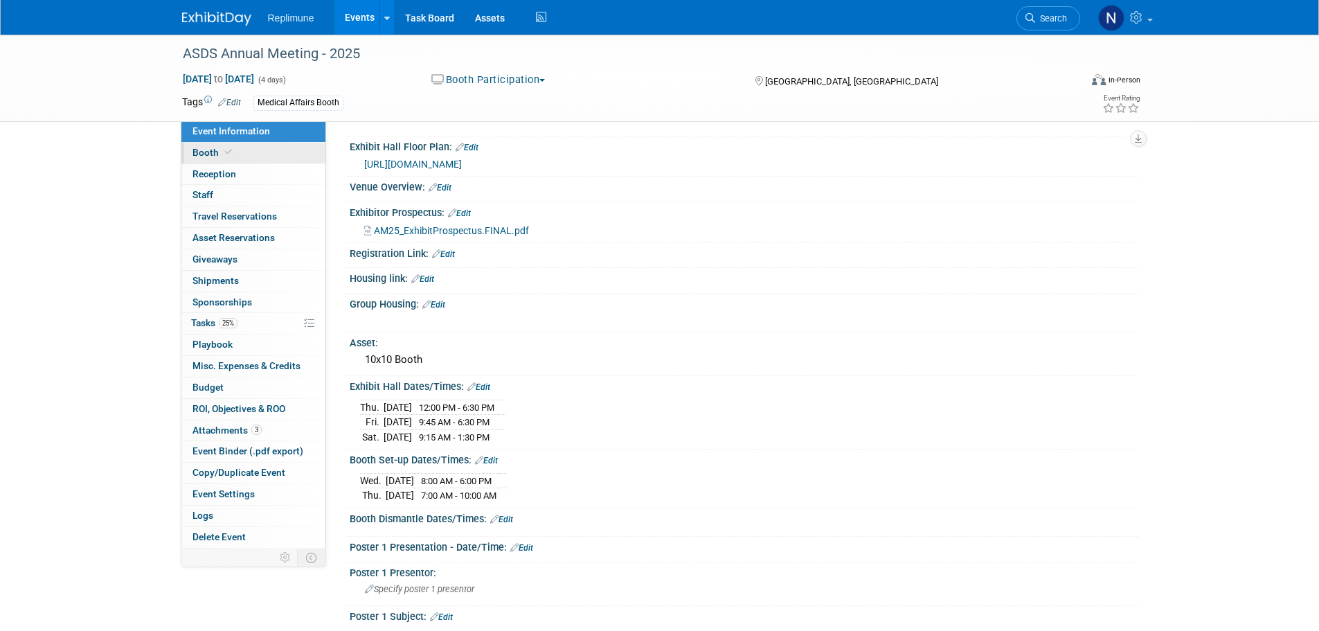
click at [206, 148] on span "Booth" at bounding box center [214, 152] width 42 height 11
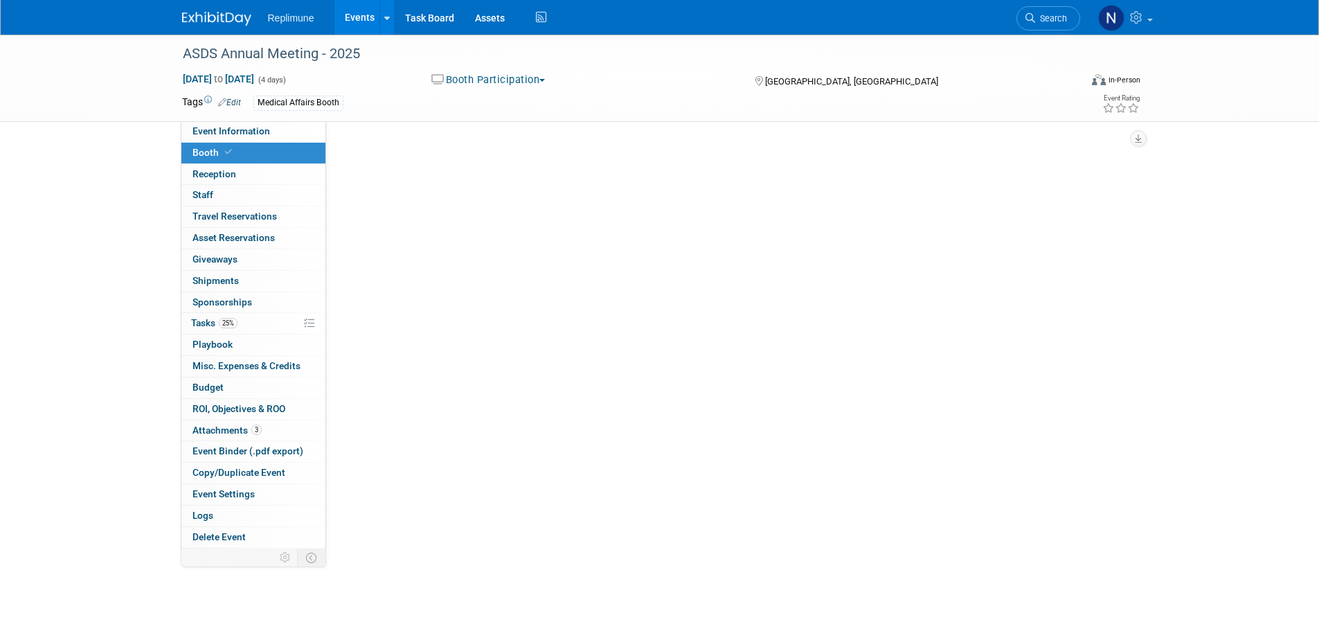
scroll to position [0, 0]
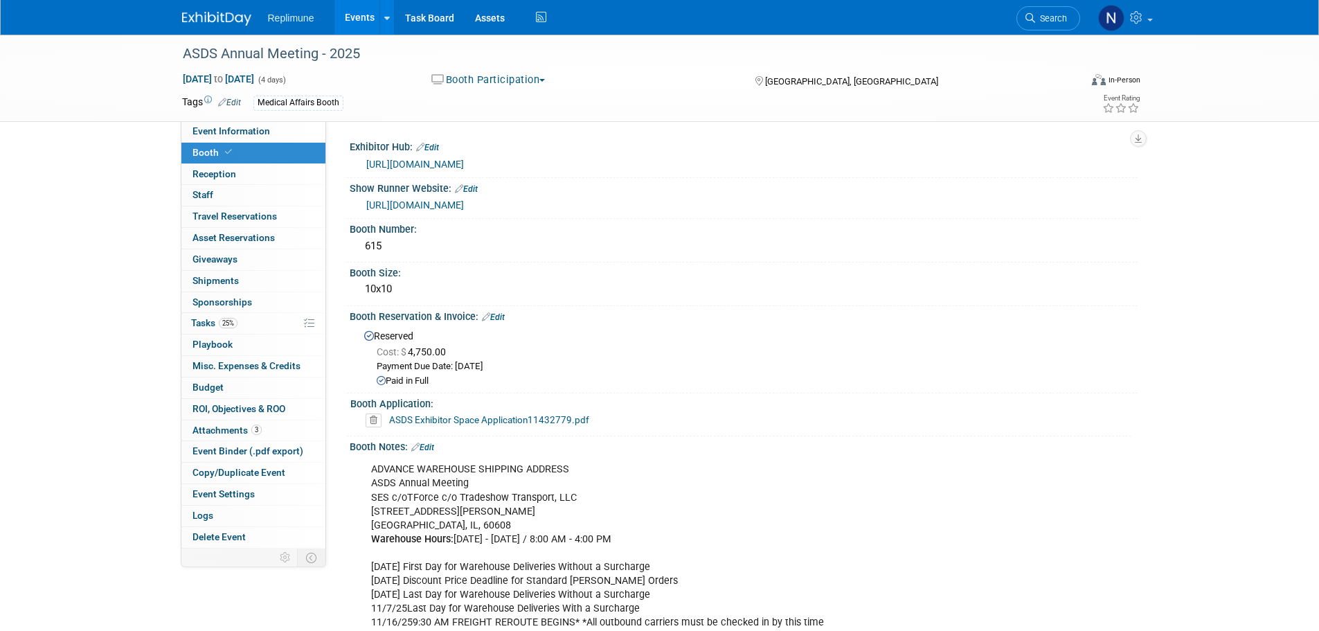
click at [464, 211] on link "[URL][DOMAIN_NAME]" at bounding box center [415, 204] width 98 height 11
click at [254, 136] on link "Event Information" at bounding box center [253, 131] width 144 height 21
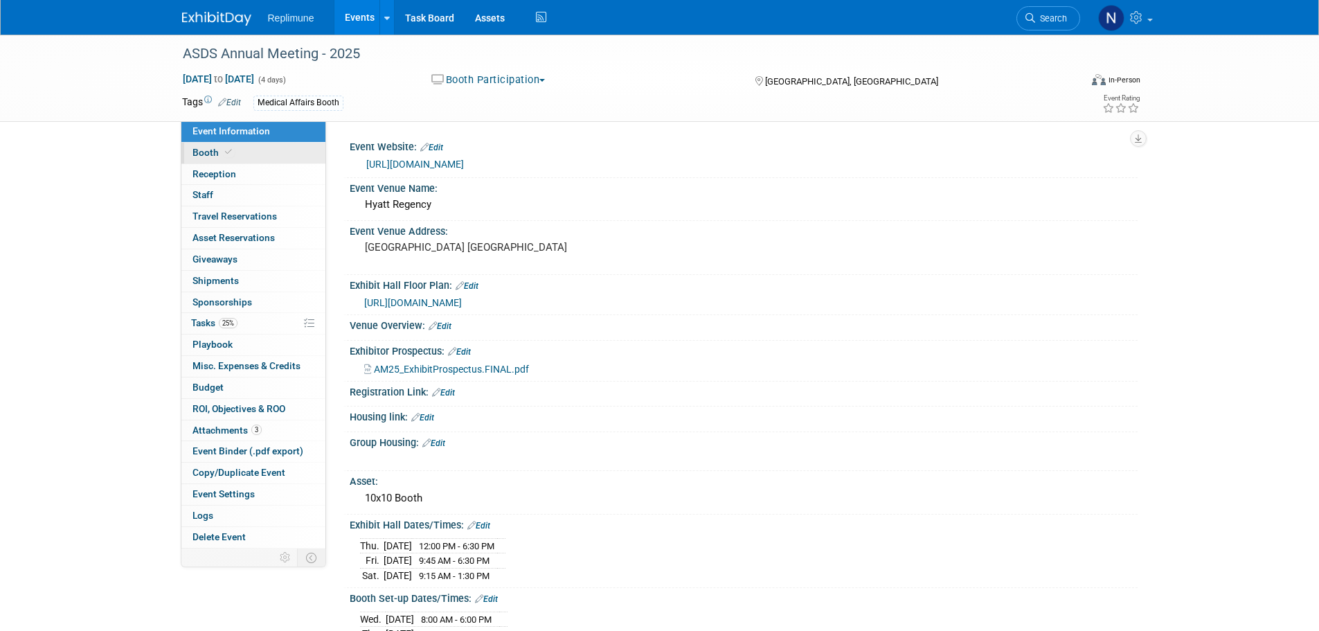
click at [204, 146] on link "Booth" at bounding box center [253, 153] width 144 height 21
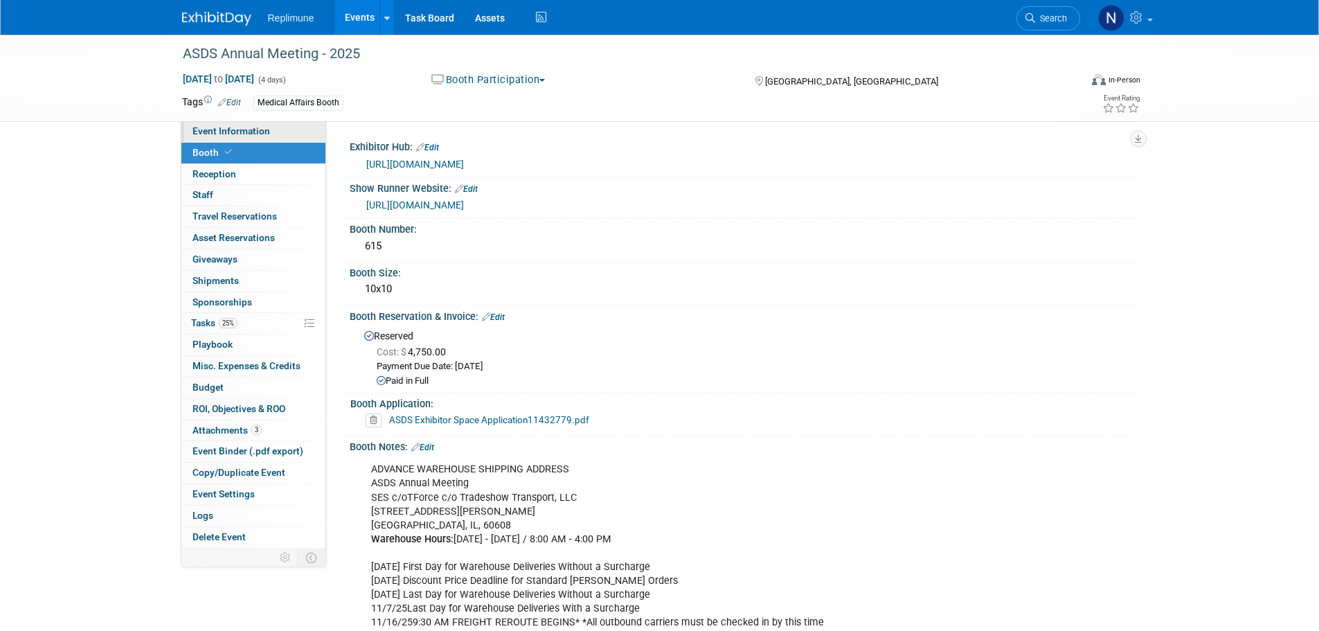
click at [222, 134] on span "Event Information" at bounding box center [232, 130] width 78 height 11
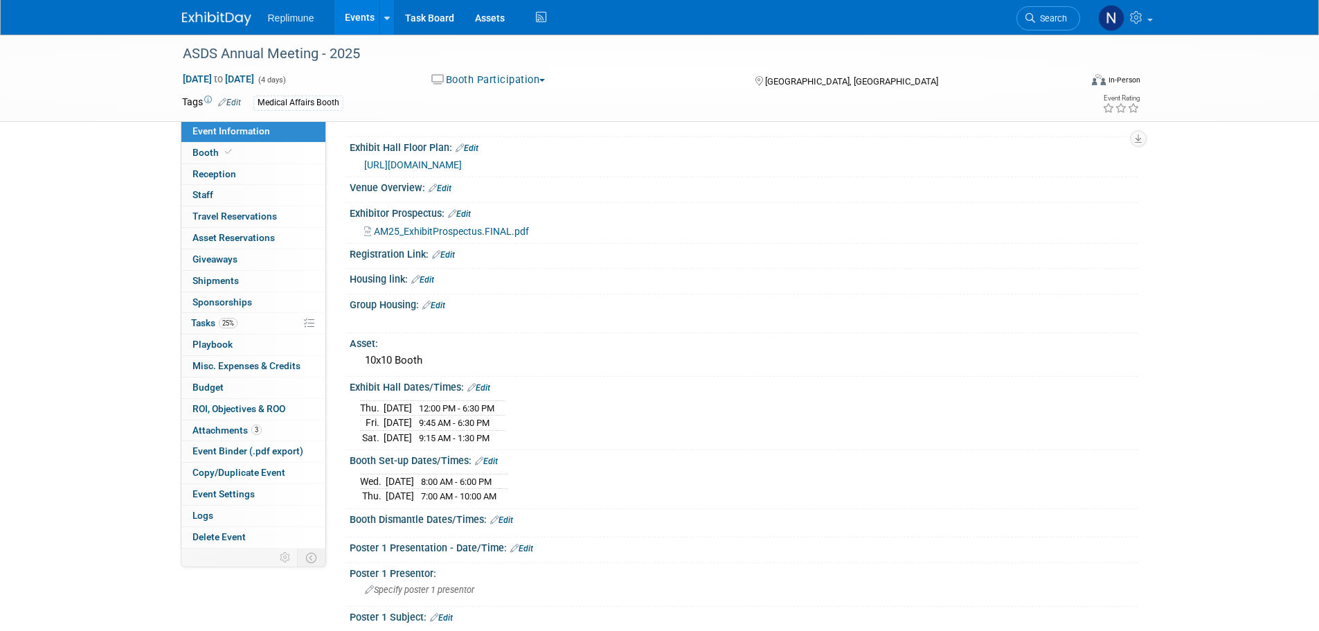
scroll to position [139, 0]
click at [511, 515] on link "Edit" at bounding box center [501, 520] width 23 height 10
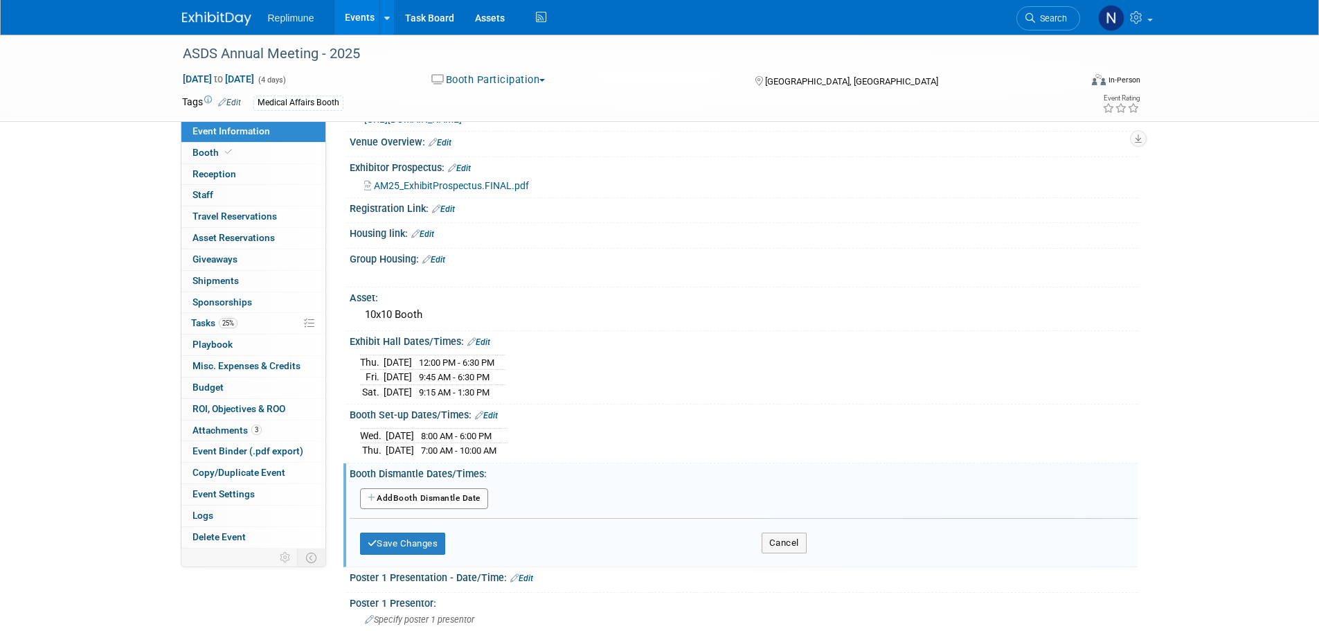
scroll to position [208, 0]
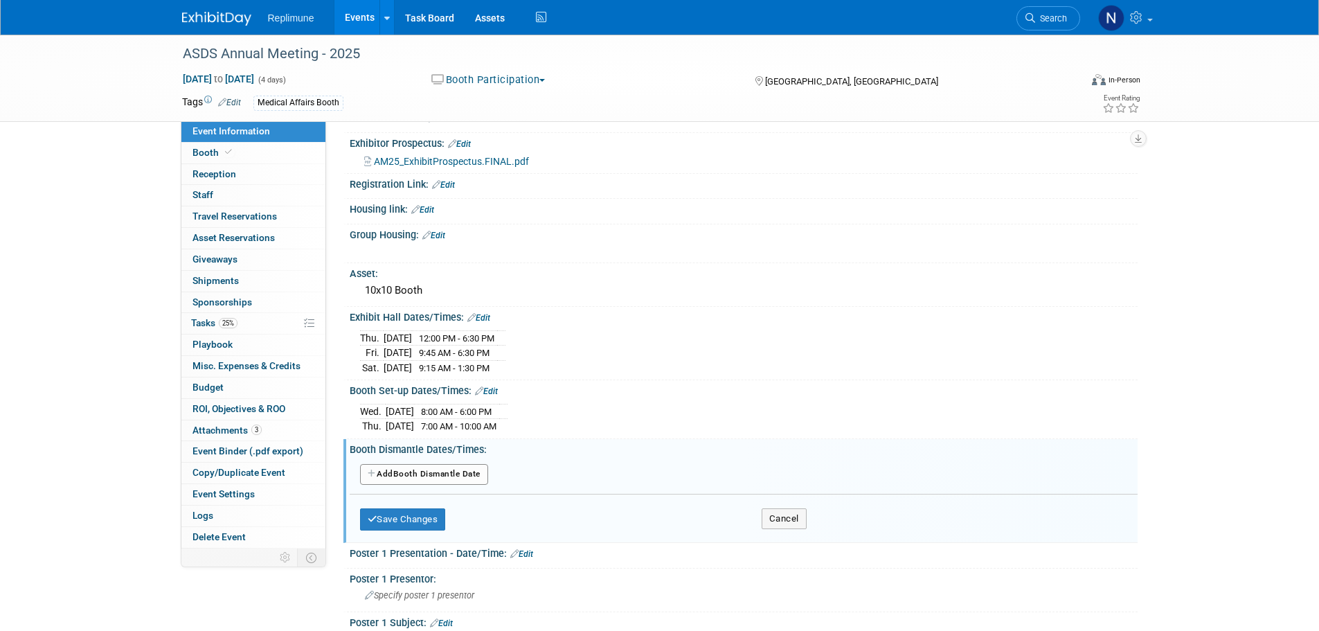
click at [434, 474] on button "Add Another Booth Dismantle Date" at bounding box center [424, 474] width 128 height 21
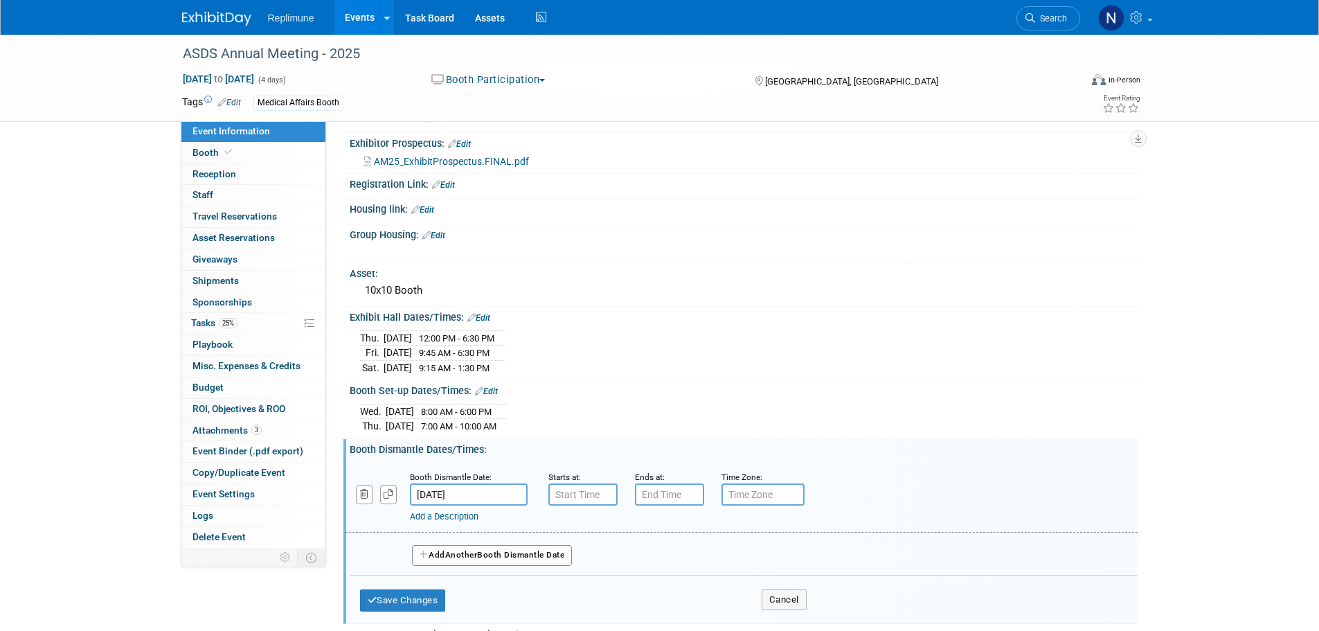
click at [470, 494] on input "[DATE]" at bounding box center [469, 494] width 118 height 22
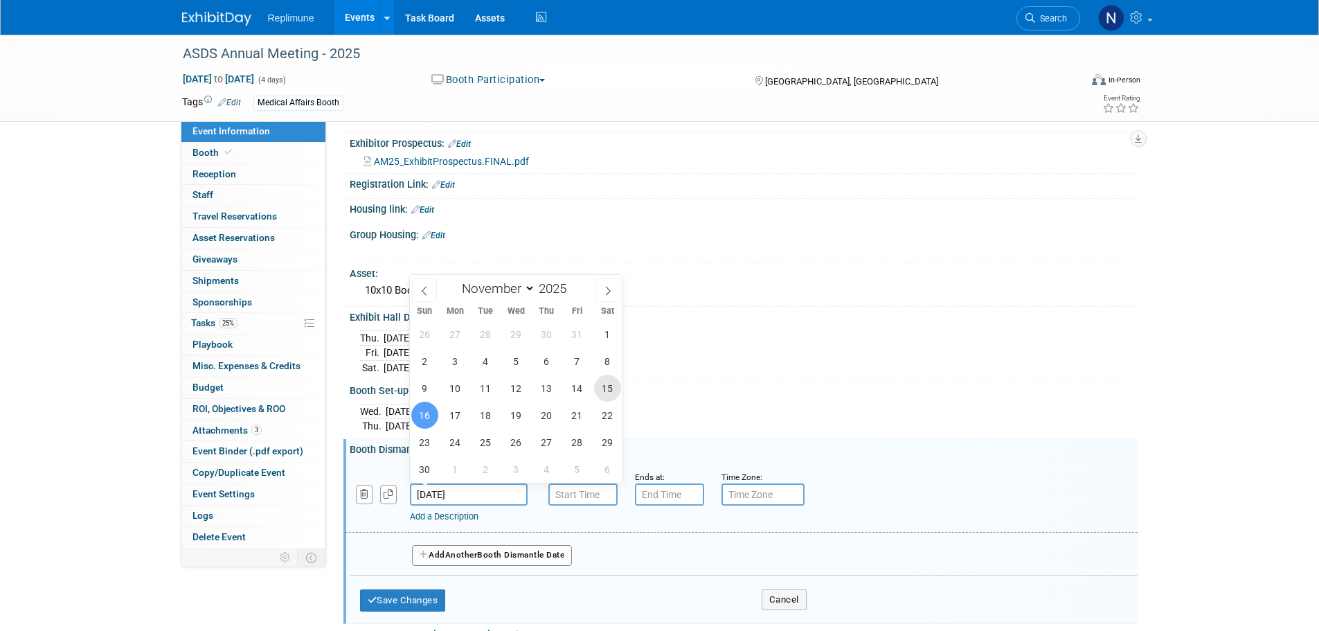
click at [610, 384] on span "15" at bounding box center [607, 388] width 27 height 27
type input "[DATE]"
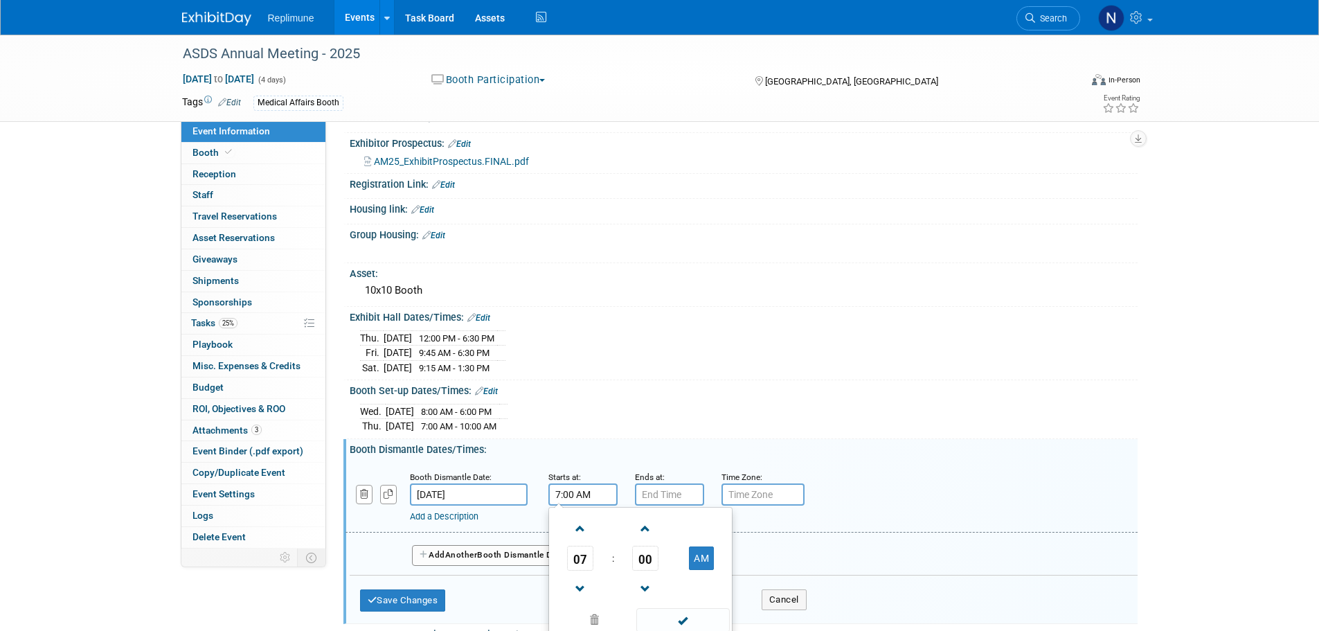
click at [589, 488] on input "7:00 AM" at bounding box center [583, 494] width 69 height 22
click at [581, 547] on span "07" at bounding box center [580, 558] width 26 height 25
click at [613, 525] on td "01" at bounding box center [618, 528] width 44 height 37
click at [649, 556] on span "00" at bounding box center [645, 558] width 26 height 25
click at [655, 555] on td "30" at bounding box center [663, 566] width 44 height 37
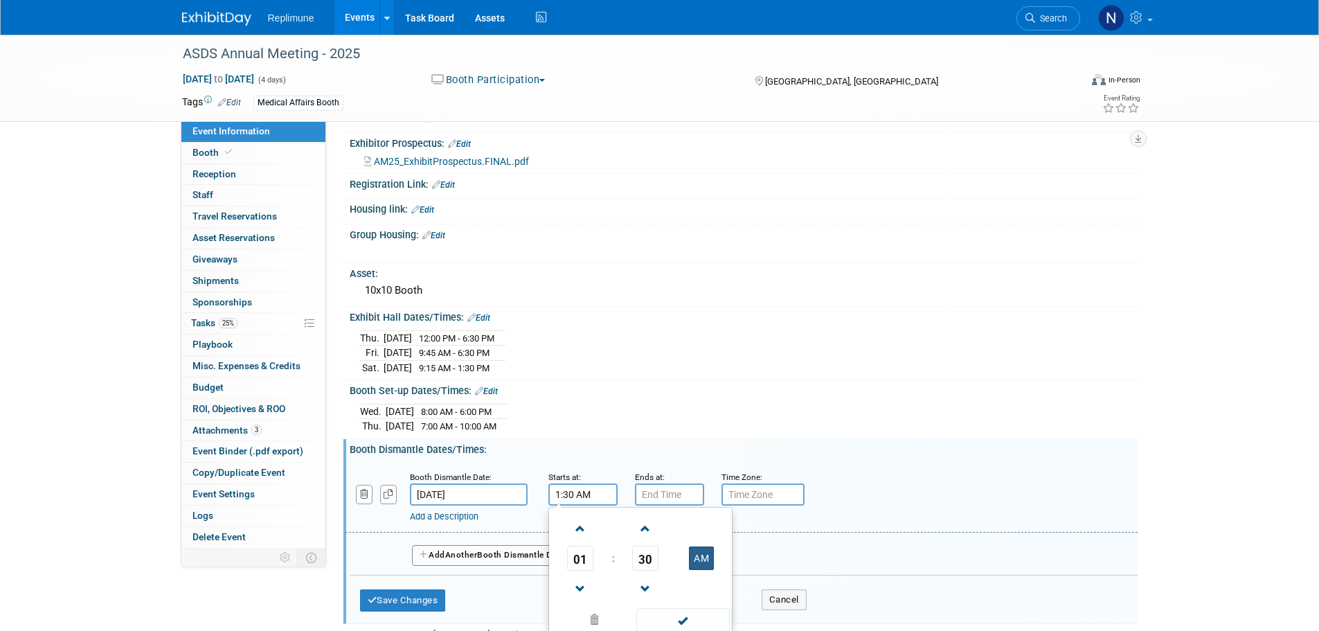
click at [708, 555] on button "AM" at bounding box center [701, 558] width 25 height 24
type input "1:30 PM"
type input "7:00 PM"
click at [679, 491] on input "7:00 PM" at bounding box center [669, 494] width 69 height 22
click at [893, 487] on div "Add a Description Description:" at bounding box center [741, 496] width 813 height 53
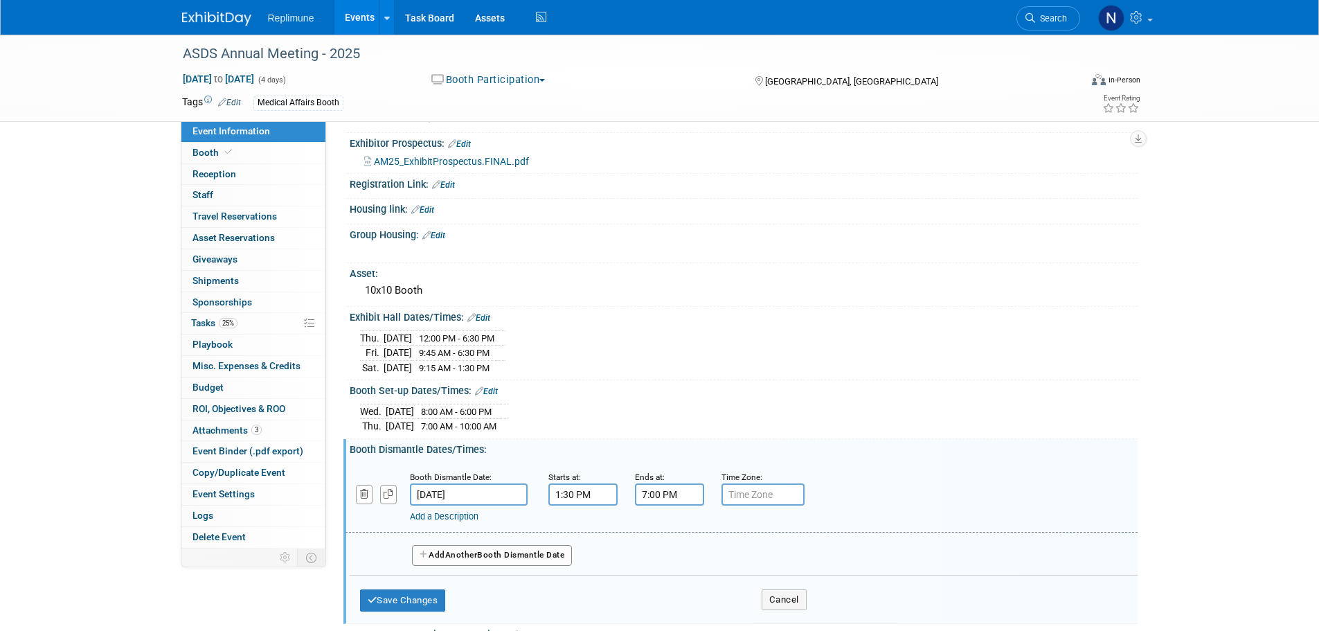
click at [493, 553] on button "Add Another Booth Dismantle Date" at bounding box center [492, 555] width 161 height 21
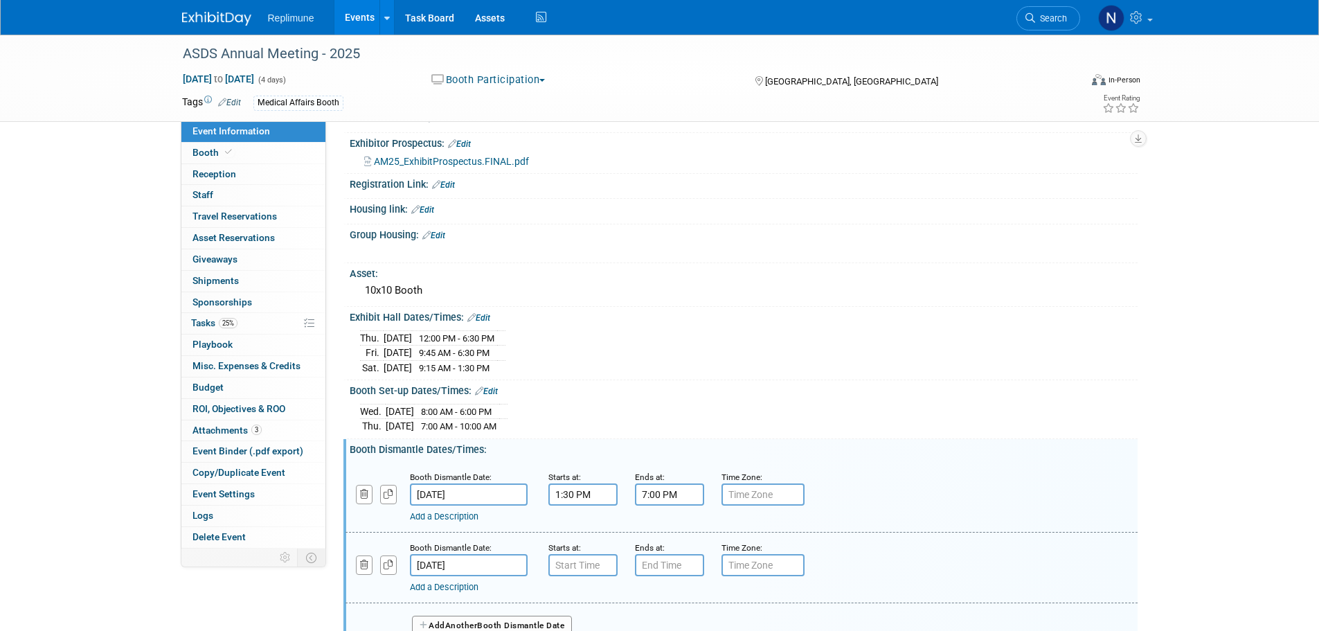
type input "7:00 AM"
click at [570, 566] on input "7:00 AM" at bounding box center [583, 565] width 69 height 22
click at [658, 561] on input "7:00 PM" at bounding box center [669, 565] width 69 height 22
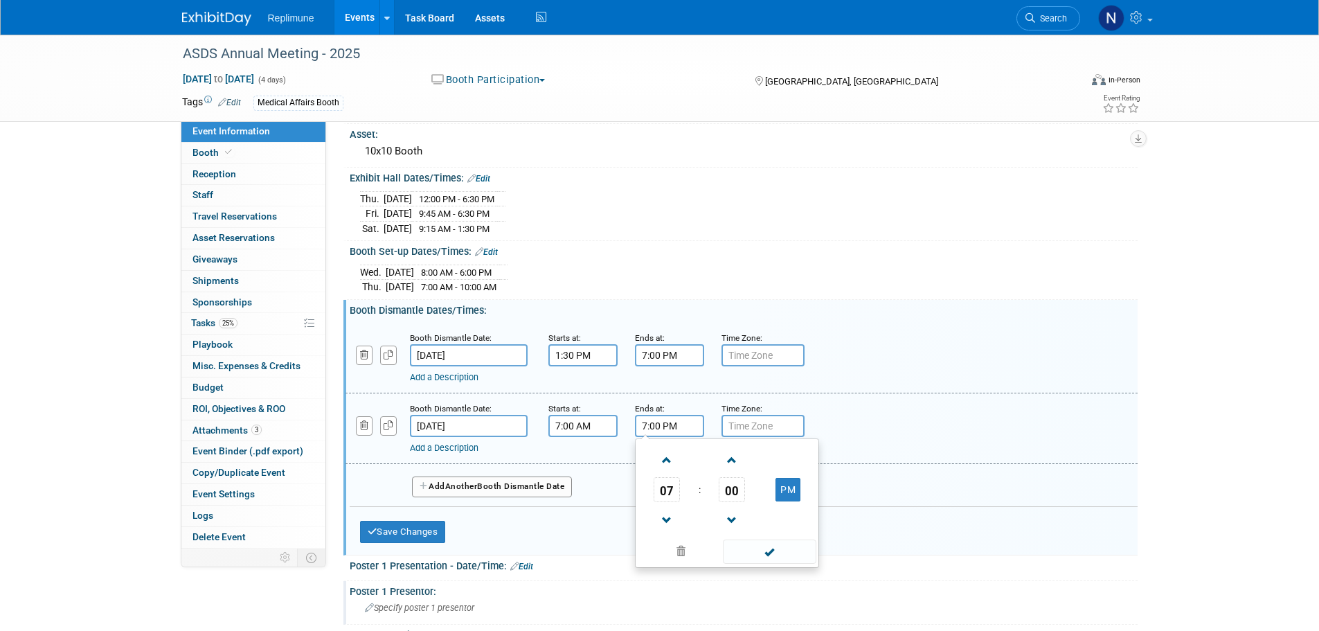
scroll to position [416, 0]
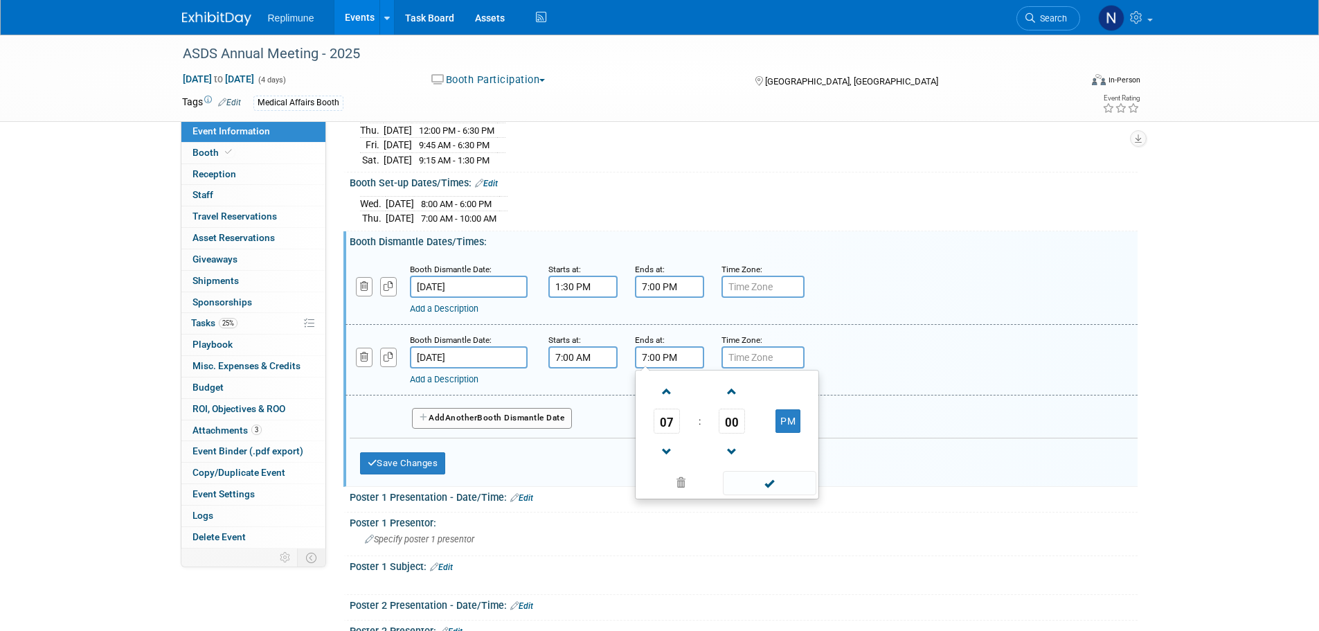
click at [675, 426] on span "07" at bounding box center [667, 421] width 26 height 25
click at [744, 457] on td "10" at bounding box center [749, 466] width 44 height 37
click at [790, 420] on button "PM" at bounding box center [788, 421] width 25 height 24
type input "10:00 AM"
click at [947, 397] on div "Add Another Booth Dismantle Date" at bounding box center [744, 413] width 788 height 37
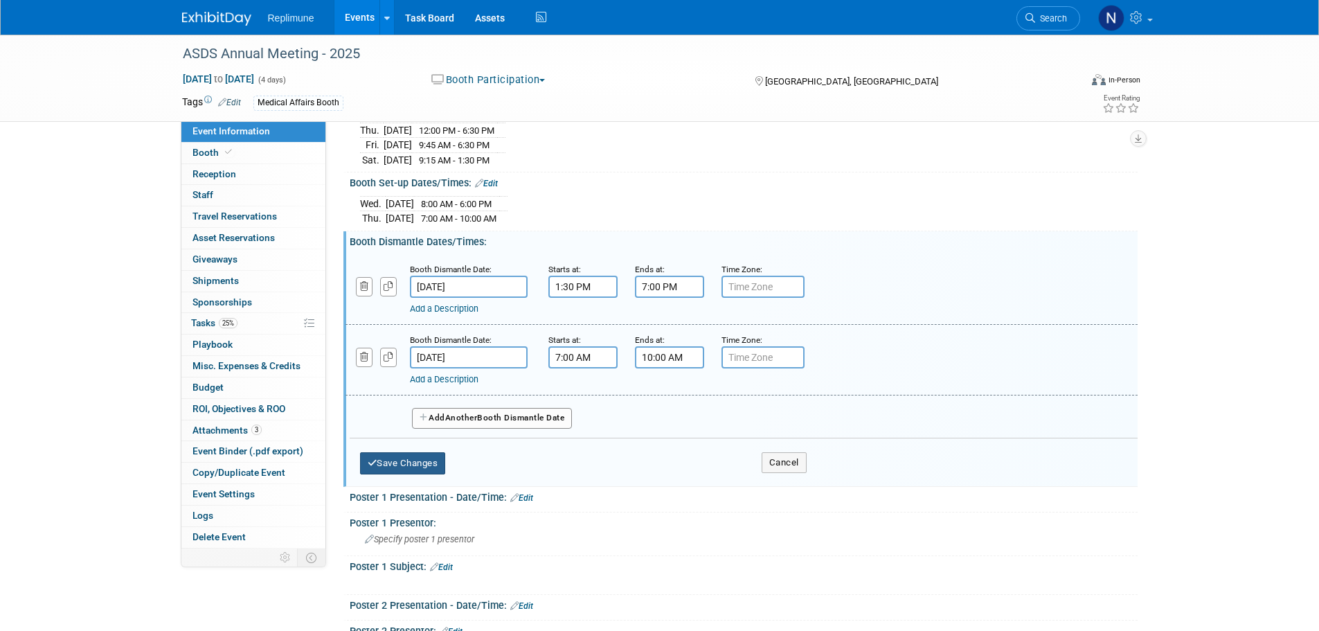
click at [384, 460] on button "Save Changes" at bounding box center [403, 463] width 86 height 22
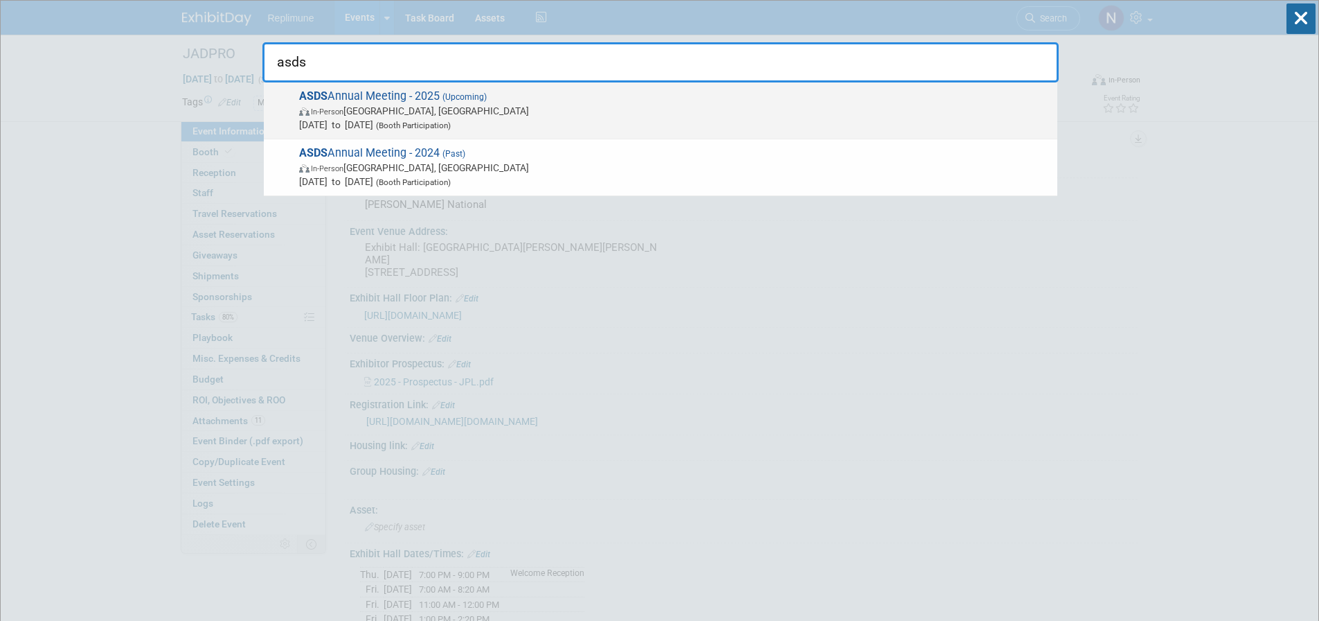
type input "asds"
click at [385, 96] on span "ASDS Annual Meeting - 2025 (Upcoming) In-Person [GEOGRAPHIC_DATA], [GEOGRAPHIC_…" at bounding box center [673, 110] width 756 height 42
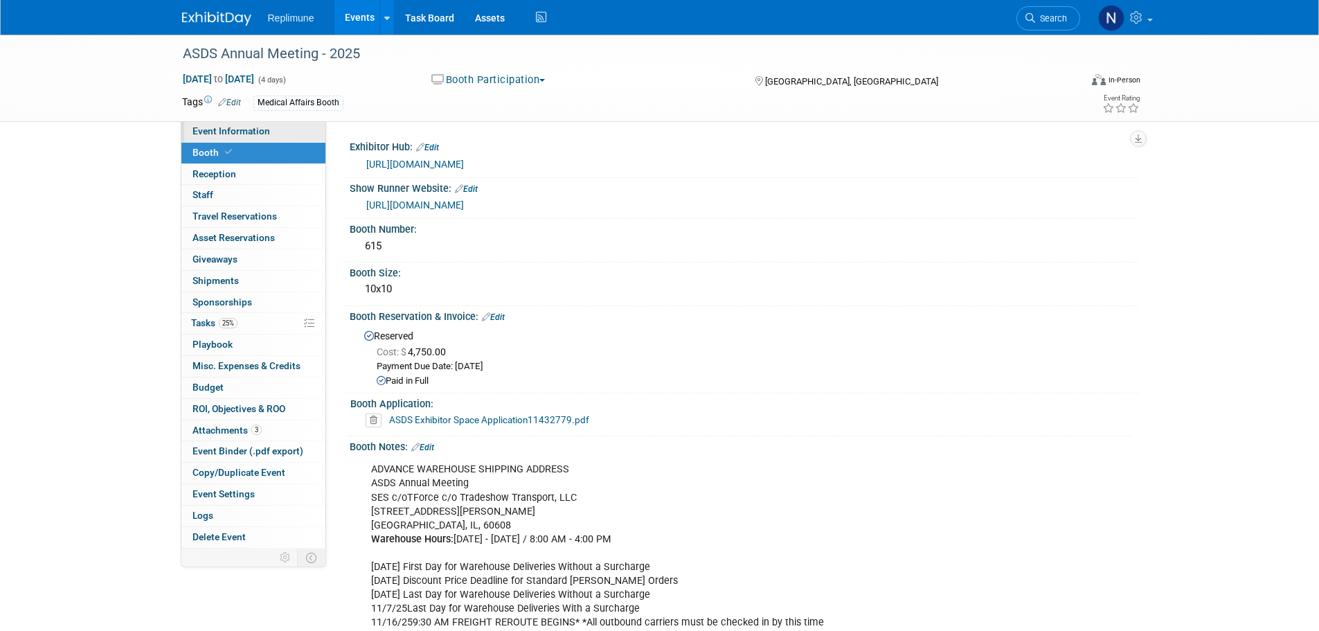
click at [218, 134] on span "Event Information" at bounding box center [232, 130] width 78 height 11
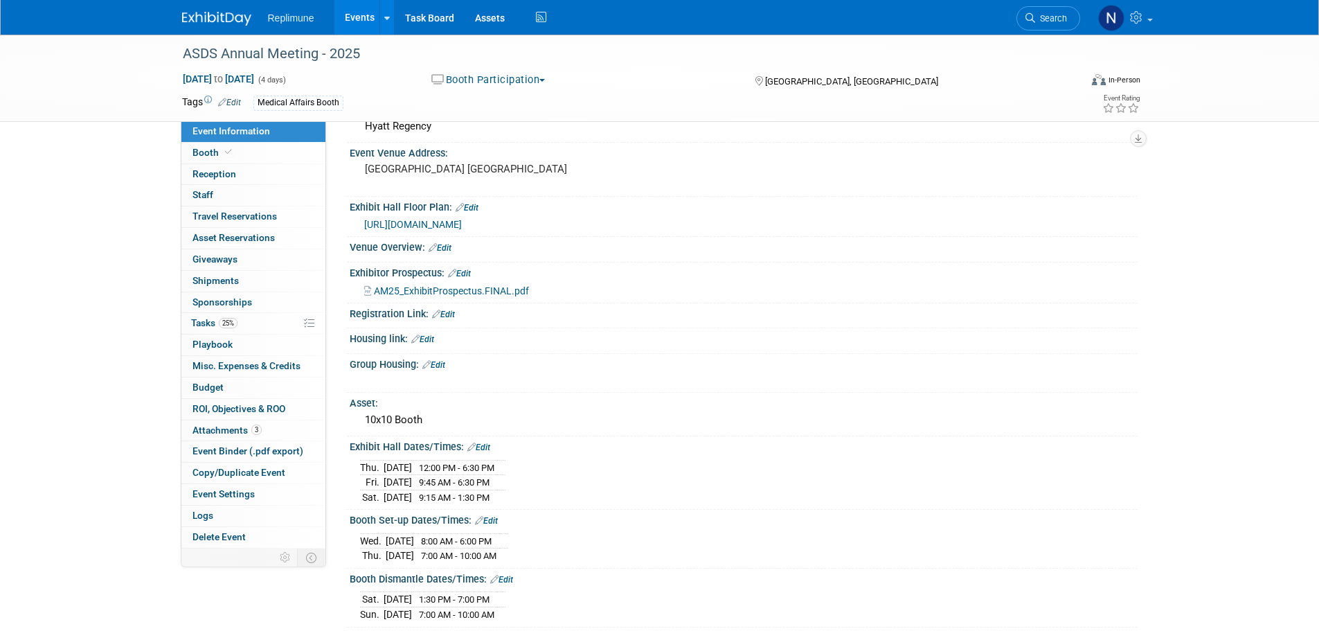
scroll to position [208, 0]
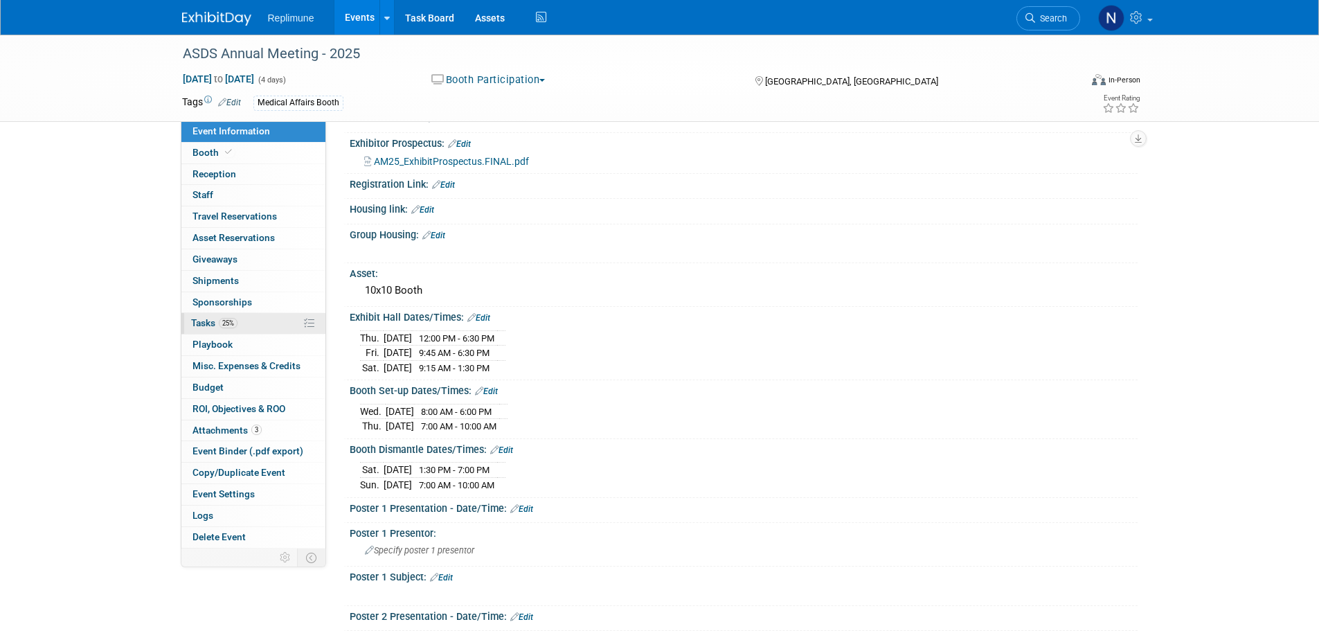
click at [202, 323] on span "Tasks 25%" at bounding box center [214, 322] width 46 height 11
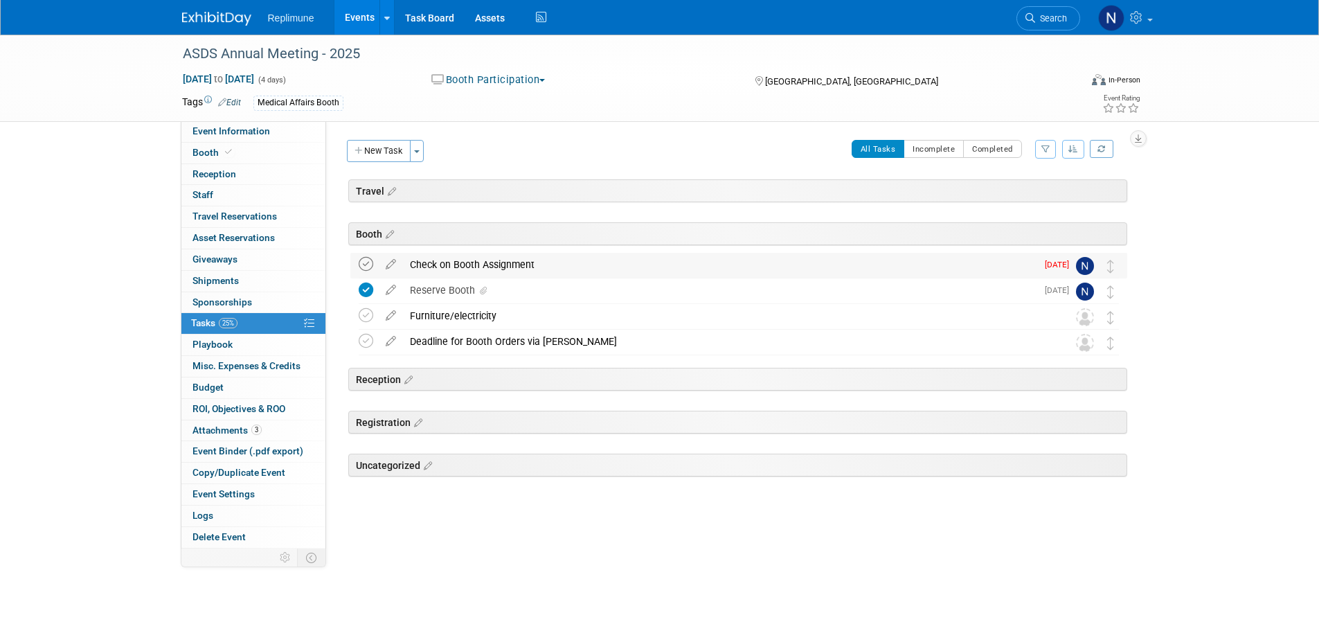
click at [362, 260] on icon at bounding box center [366, 264] width 15 height 15
click at [393, 156] on button "New Task" at bounding box center [379, 151] width 64 height 22
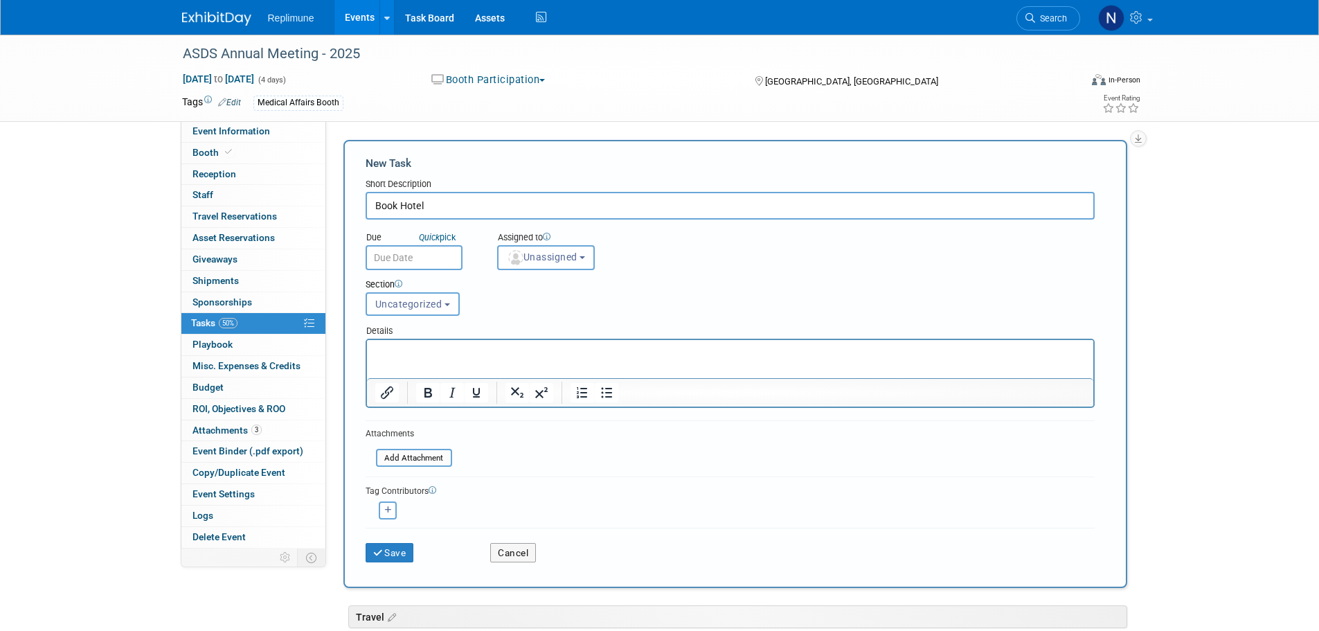
type input "Book Hotel"
click at [432, 258] on input "text" at bounding box center [414, 257] width 97 height 25
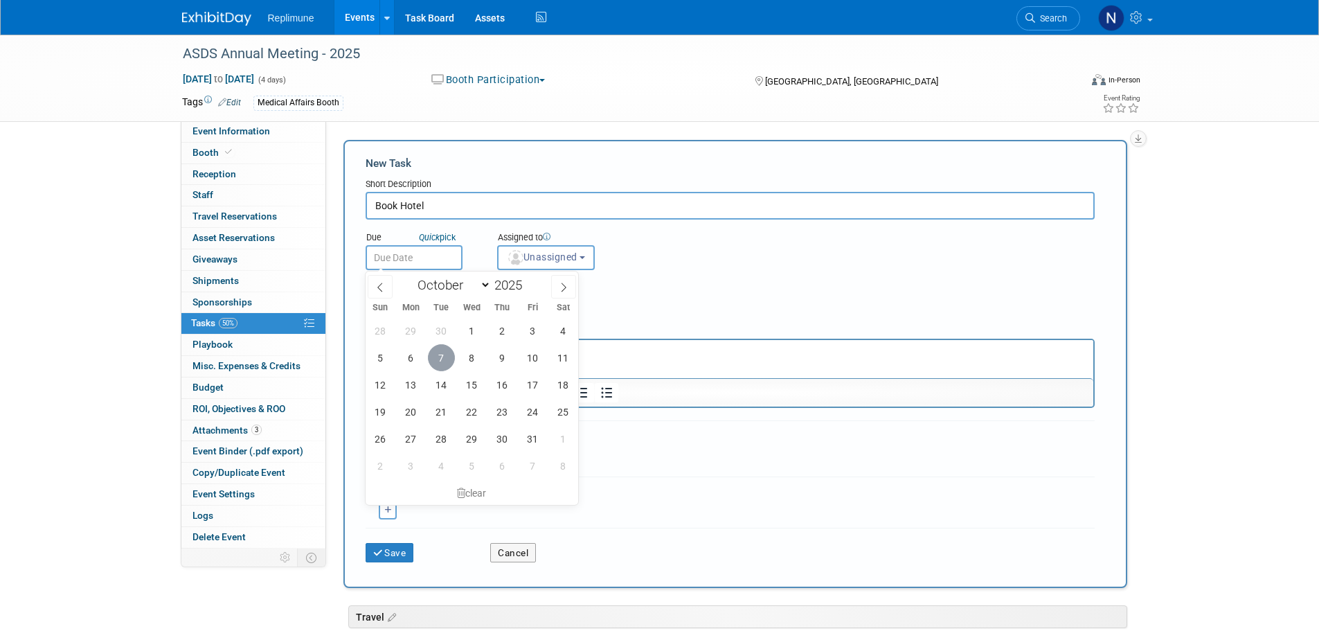
click at [431, 364] on span "7" at bounding box center [441, 357] width 27 height 27
type input "[DATE]"
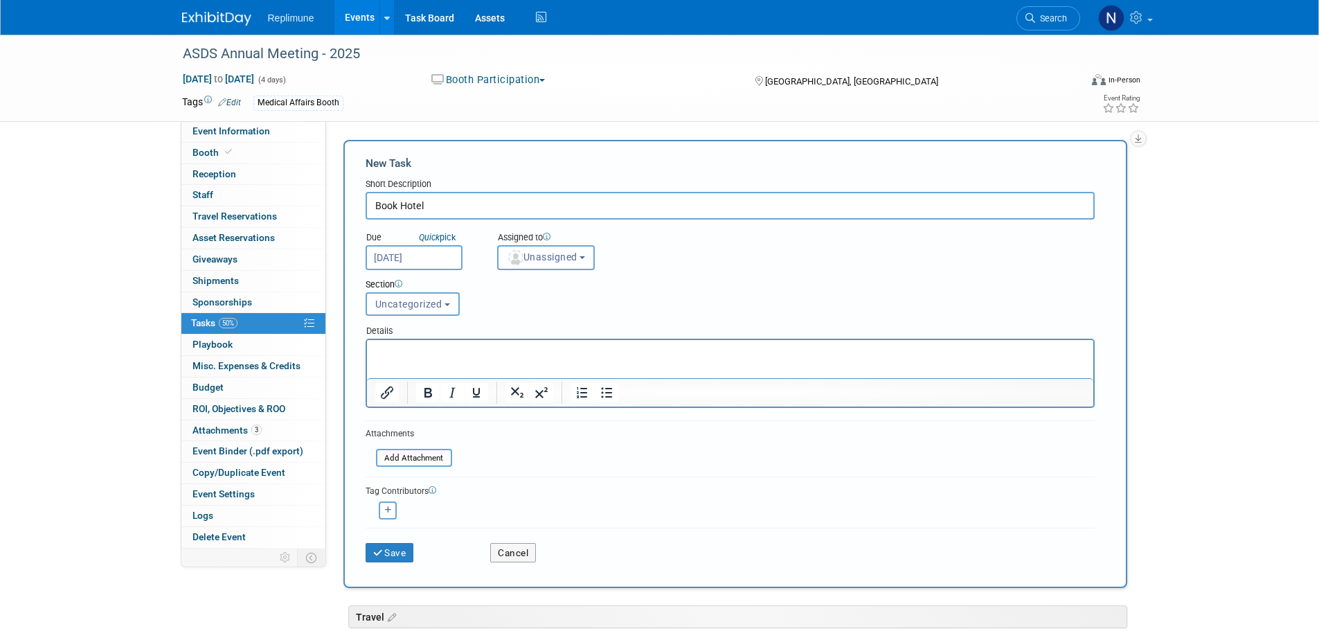
click at [546, 251] on button "Unassigned" at bounding box center [546, 257] width 98 height 25
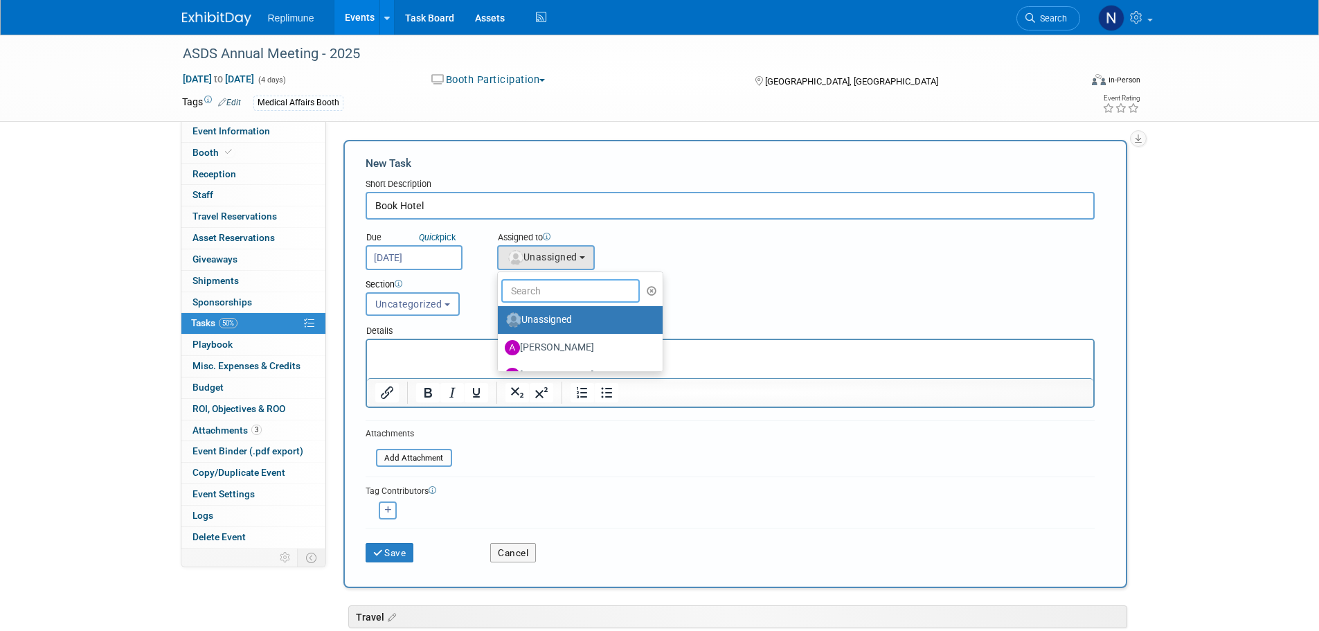
click at [550, 289] on input "text" at bounding box center [570, 291] width 139 height 24
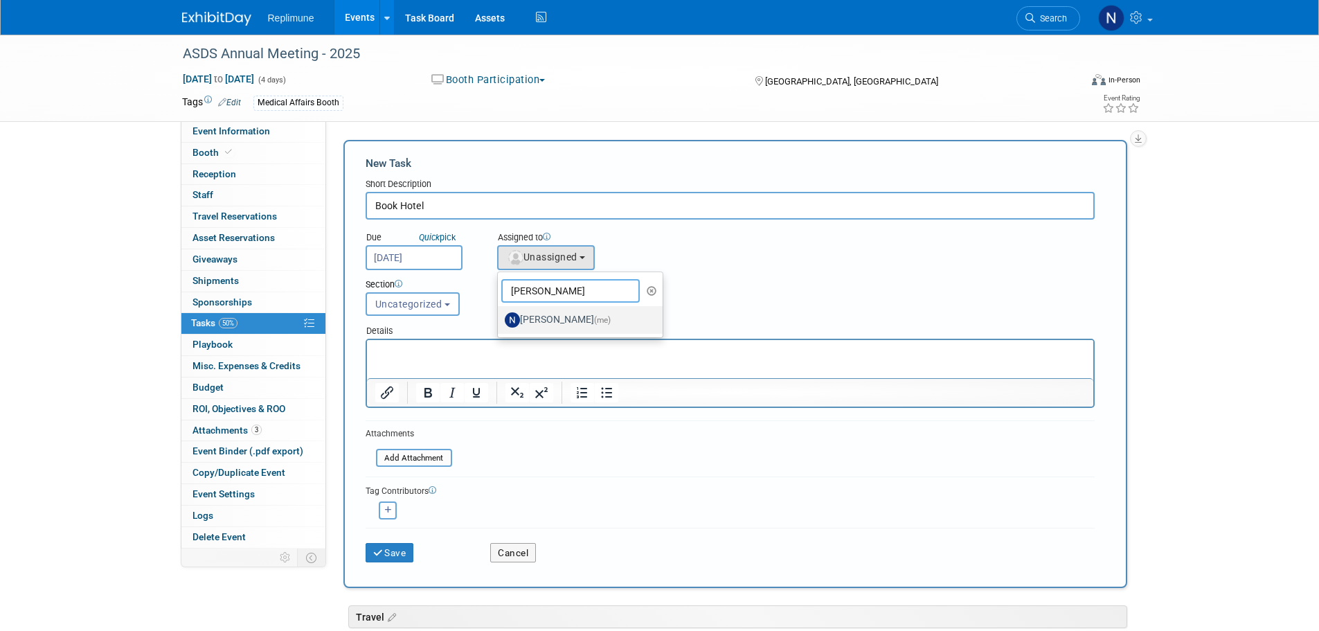
type input "[PERSON_NAME]"
click at [555, 323] on label "[PERSON_NAME] (me)" at bounding box center [577, 320] width 145 height 22
click at [500, 323] on input "[PERSON_NAME] (me)" at bounding box center [495, 318] width 9 height 9
select select "ac887367-ed62-4216-a2e2-0a03cef3d40b"
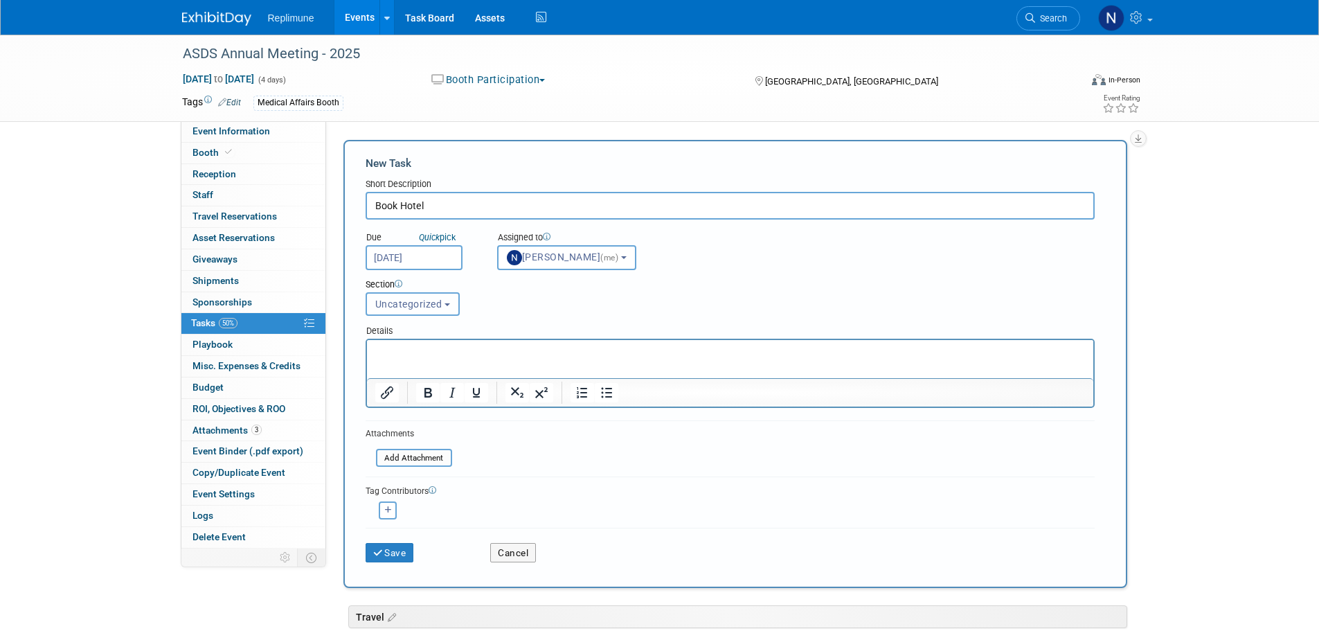
click at [440, 309] on span "Uncategorized" at bounding box center [408, 303] width 67 height 11
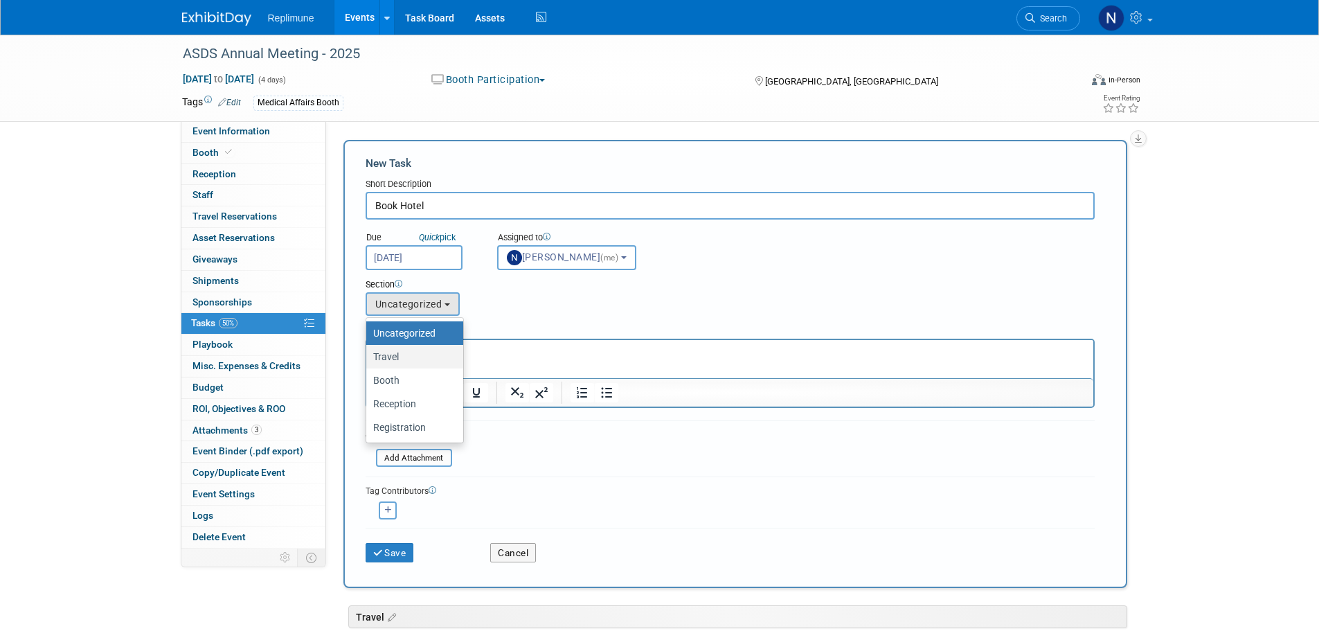
click at [397, 350] on label "Travel" at bounding box center [411, 357] width 76 height 18
click at [368, 353] on input "Travel" at bounding box center [363, 357] width 9 height 9
select select "11256686"
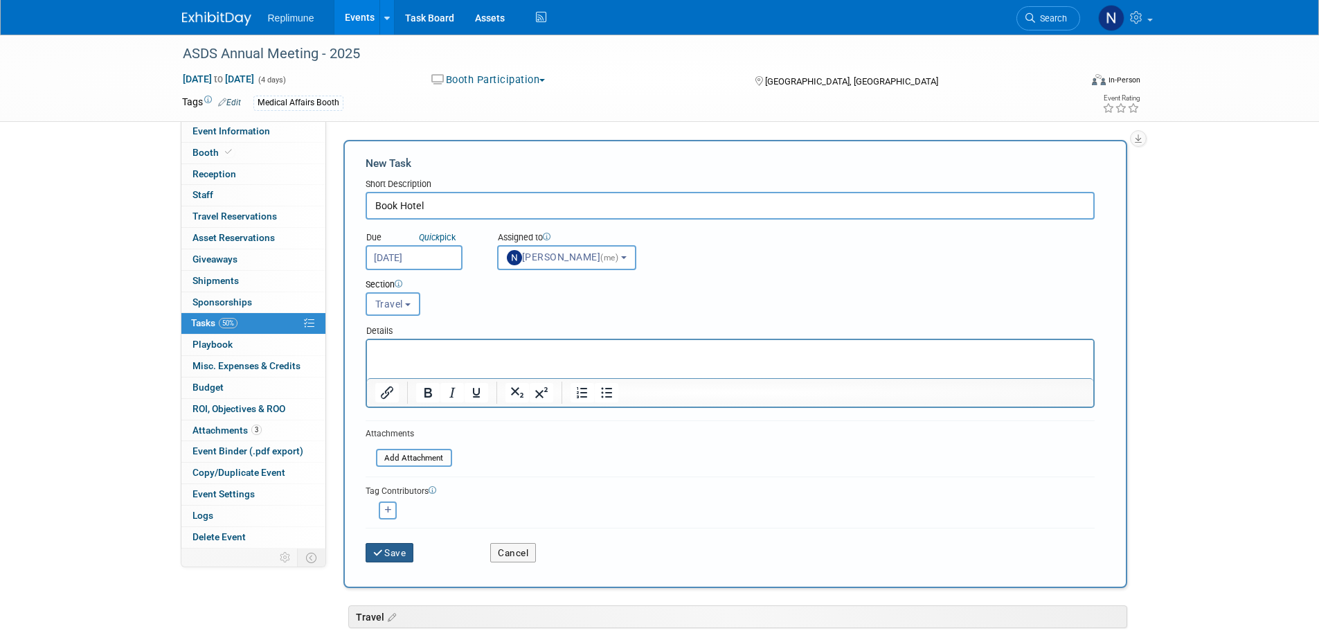
click at [386, 553] on button "Save" at bounding box center [390, 552] width 48 height 19
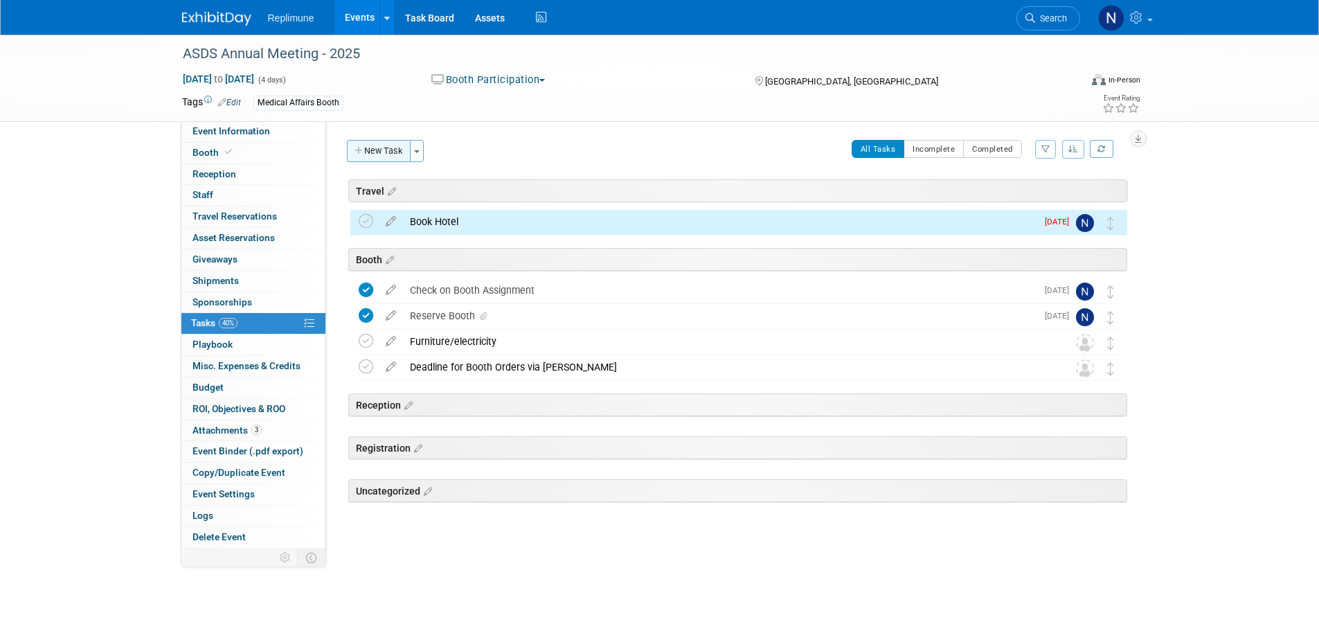
click at [380, 153] on button "New Task" at bounding box center [379, 151] width 64 height 22
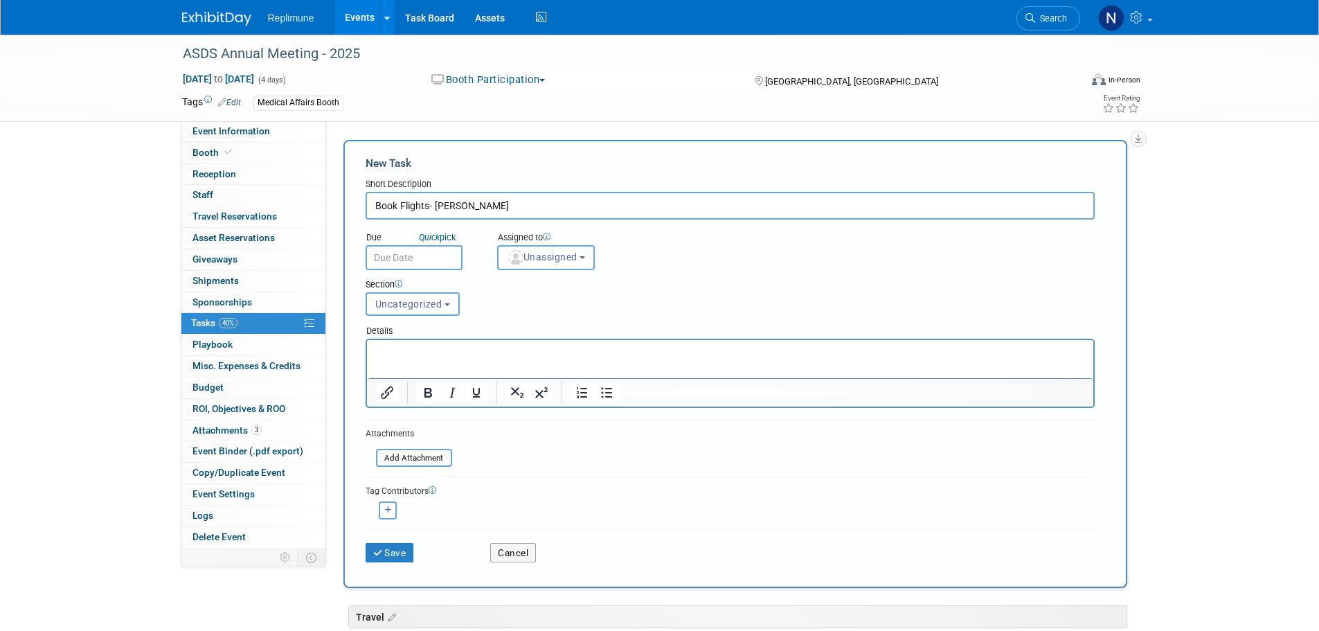
type input "Book Flights- [PERSON_NAME]"
click at [398, 256] on input "text" at bounding box center [414, 257] width 97 height 25
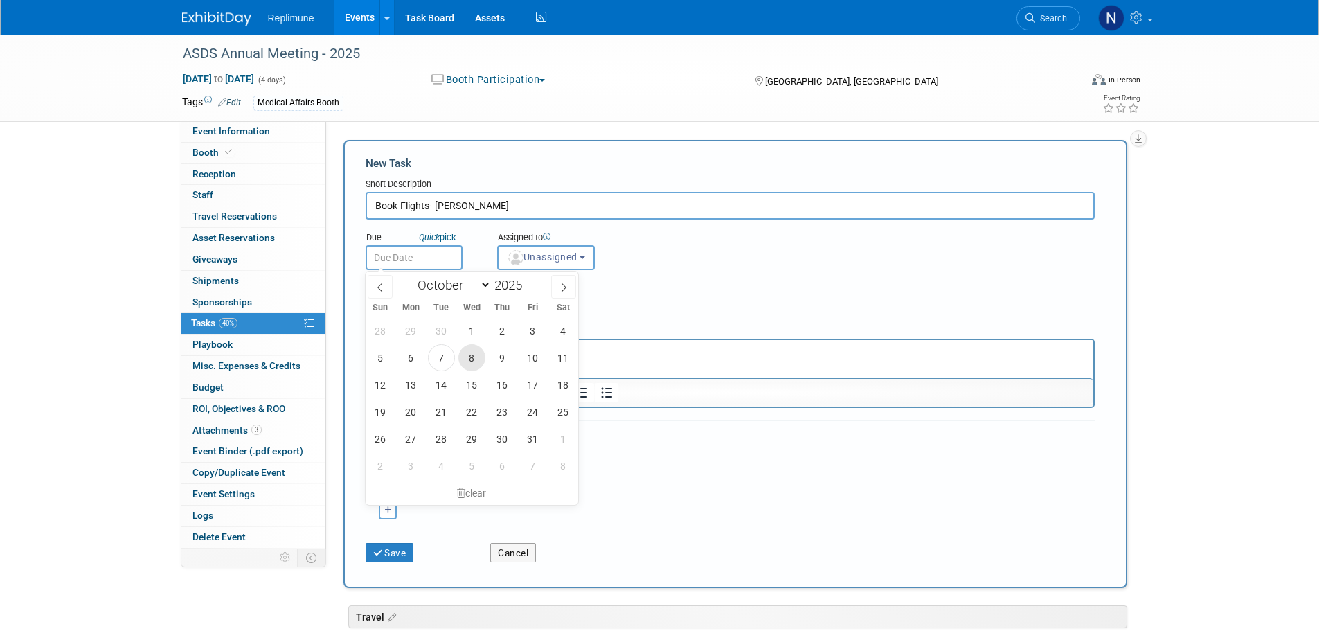
click at [471, 357] on span "8" at bounding box center [471, 357] width 27 height 27
type input "[DATE]"
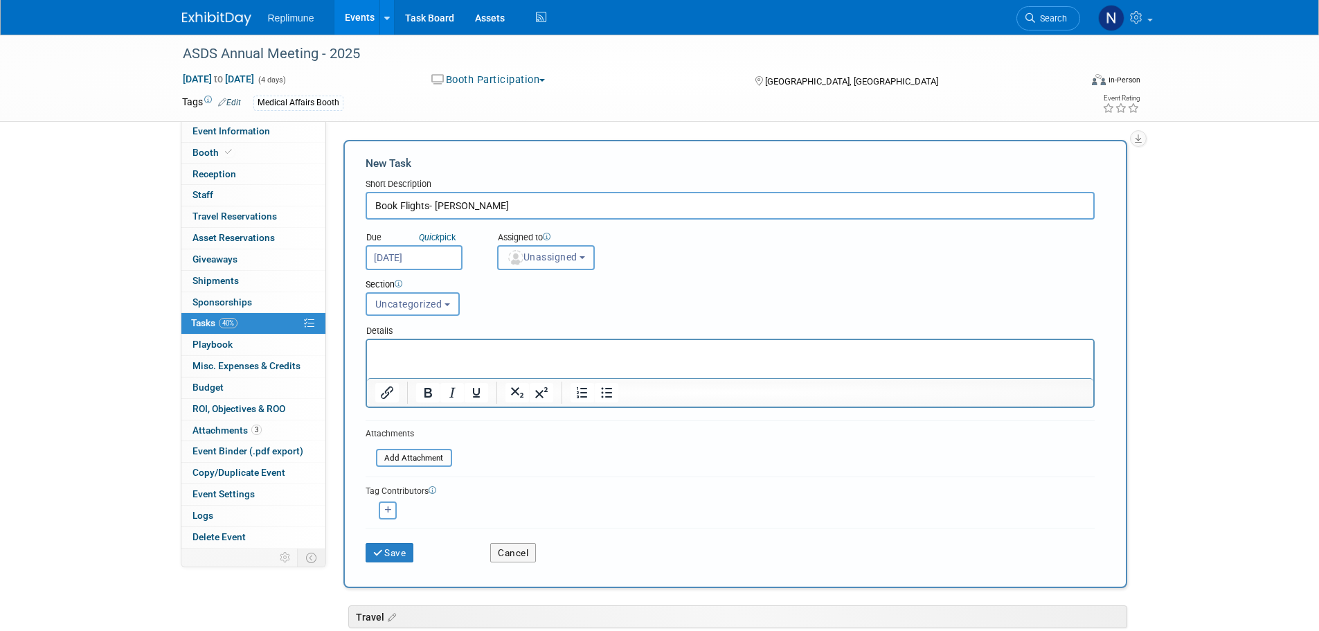
click at [546, 267] on button "Unassigned" at bounding box center [546, 257] width 98 height 25
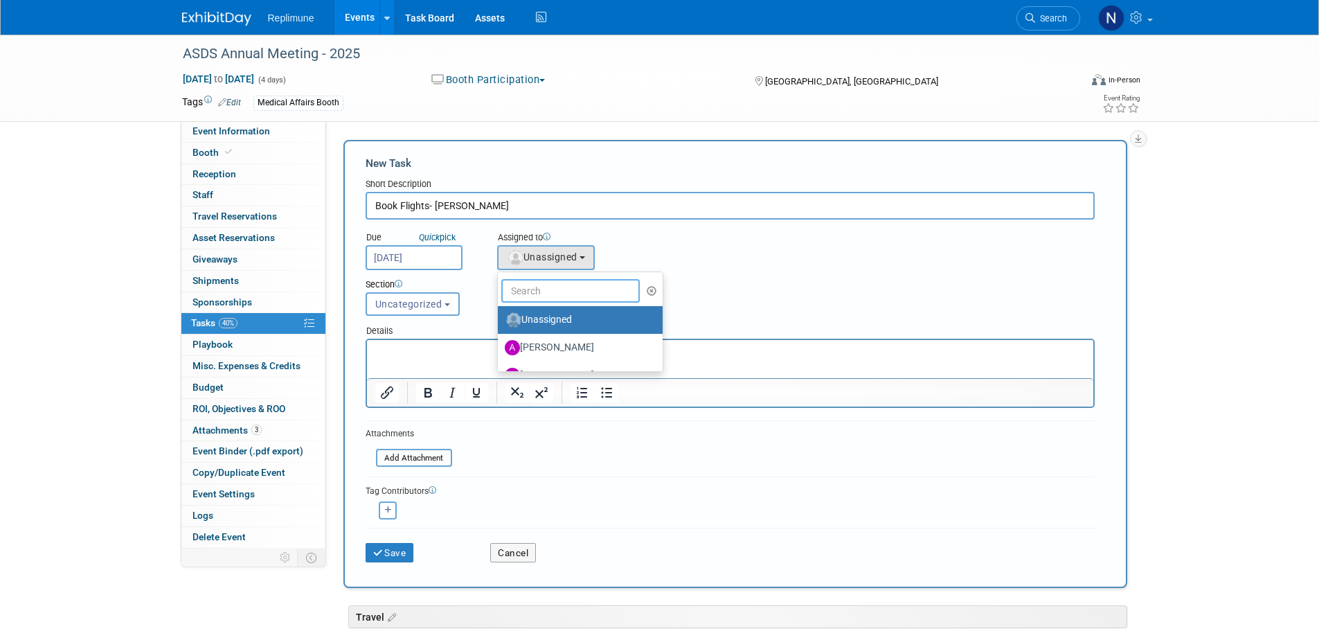
click at [551, 291] on input "text" at bounding box center [570, 291] width 139 height 24
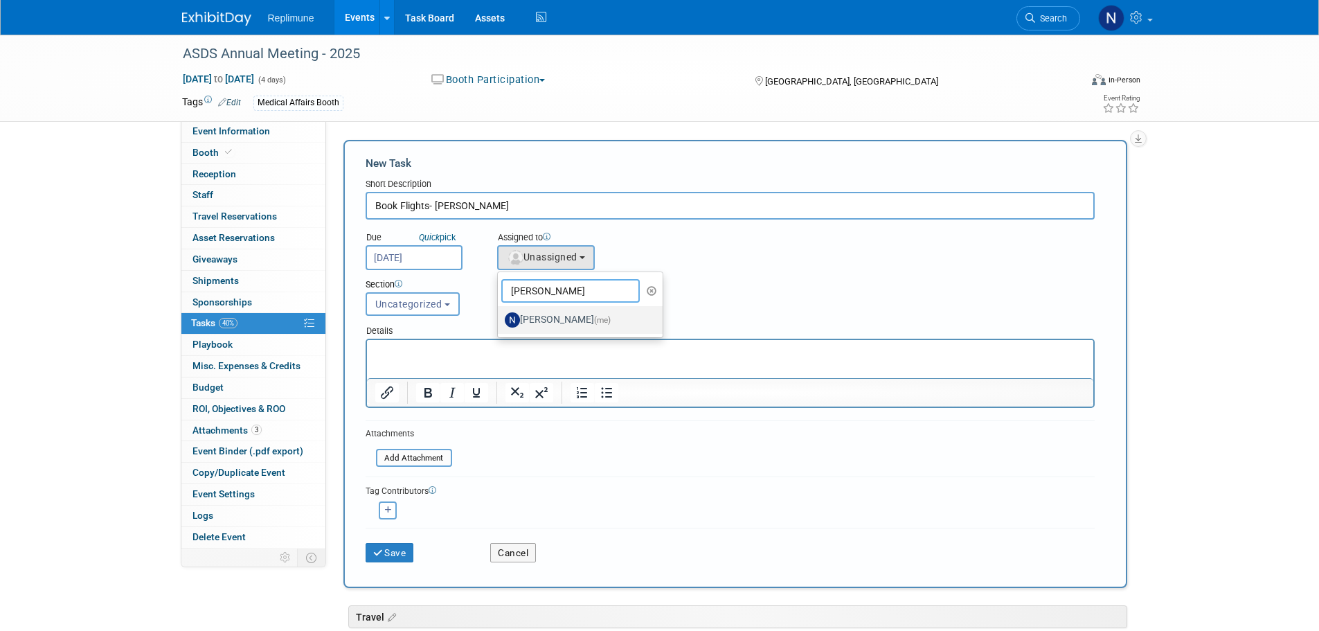
type input "[PERSON_NAME]"
click at [547, 314] on label "[PERSON_NAME] (me)" at bounding box center [577, 320] width 145 height 22
click at [500, 314] on input "[PERSON_NAME] (me)" at bounding box center [495, 318] width 9 height 9
select select "ac887367-ed62-4216-a2e2-0a03cef3d40b"
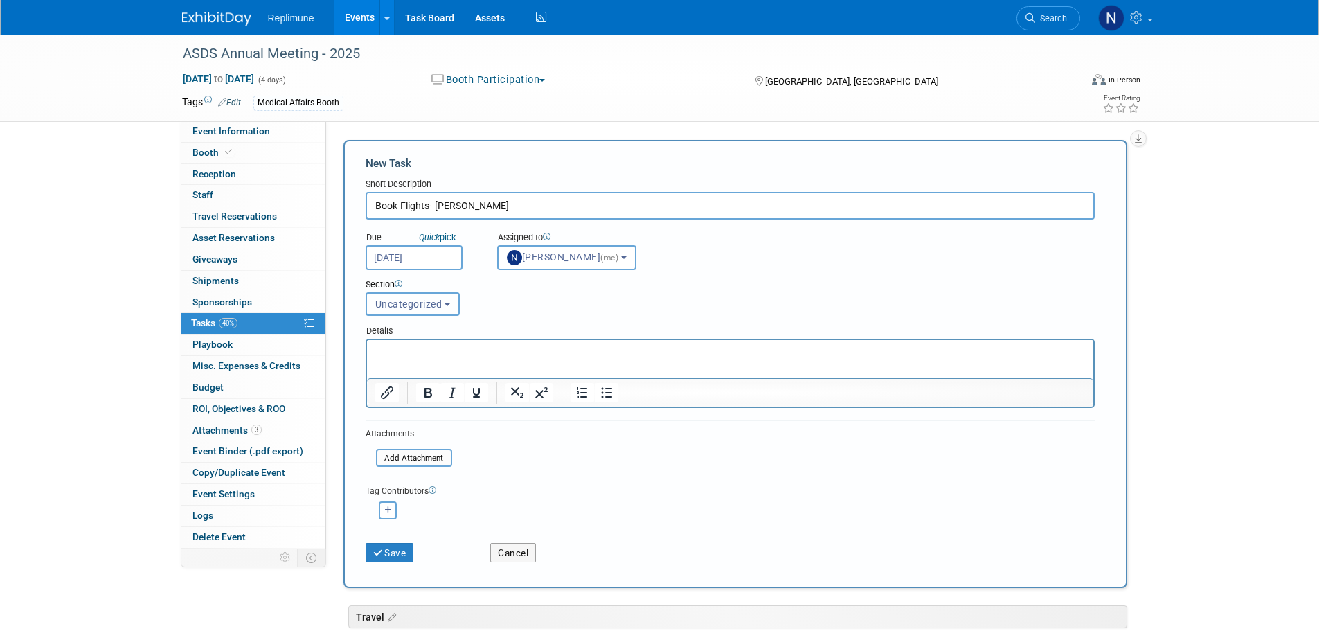
click at [437, 304] on span "Uncategorized" at bounding box center [408, 303] width 67 height 11
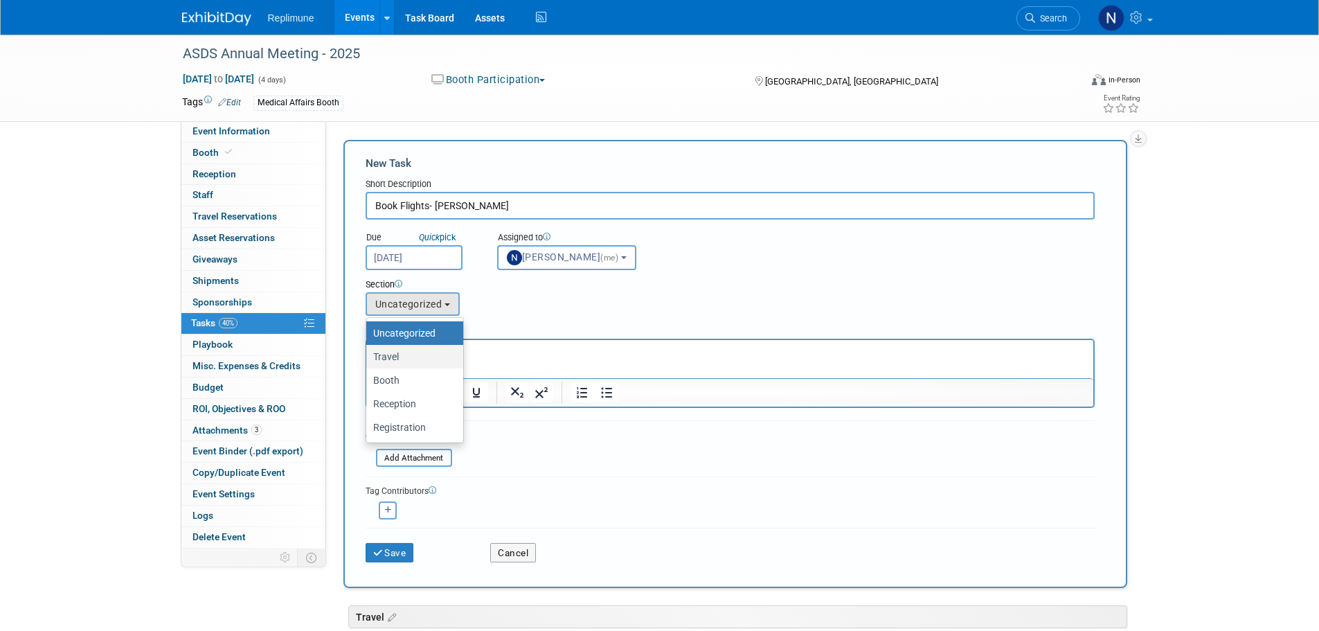
click at [394, 358] on label "Travel" at bounding box center [411, 357] width 76 height 18
click at [368, 358] on input "Travel" at bounding box center [363, 357] width 9 height 9
select select "11256686"
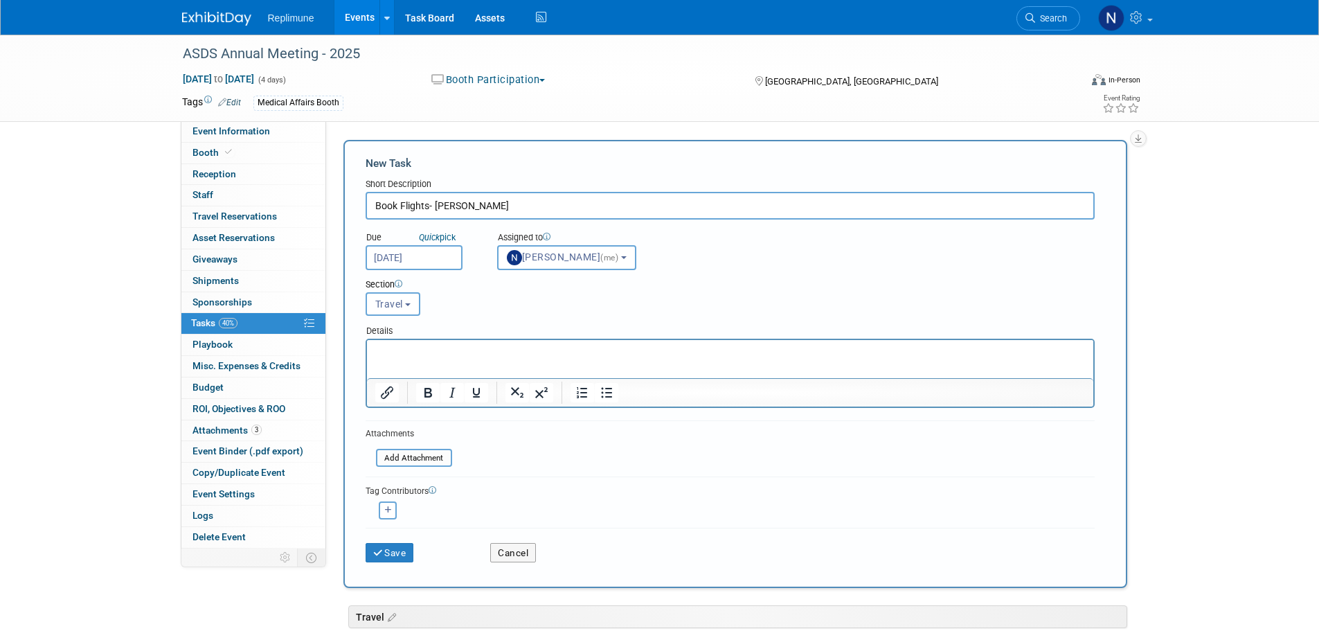
click at [508, 353] on p "Rich Text Area. Press ALT-0 for help." at bounding box center [730, 353] width 711 height 14
click at [377, 557] on icon "submit" at bounding box center [379, 554] width 12 height 10
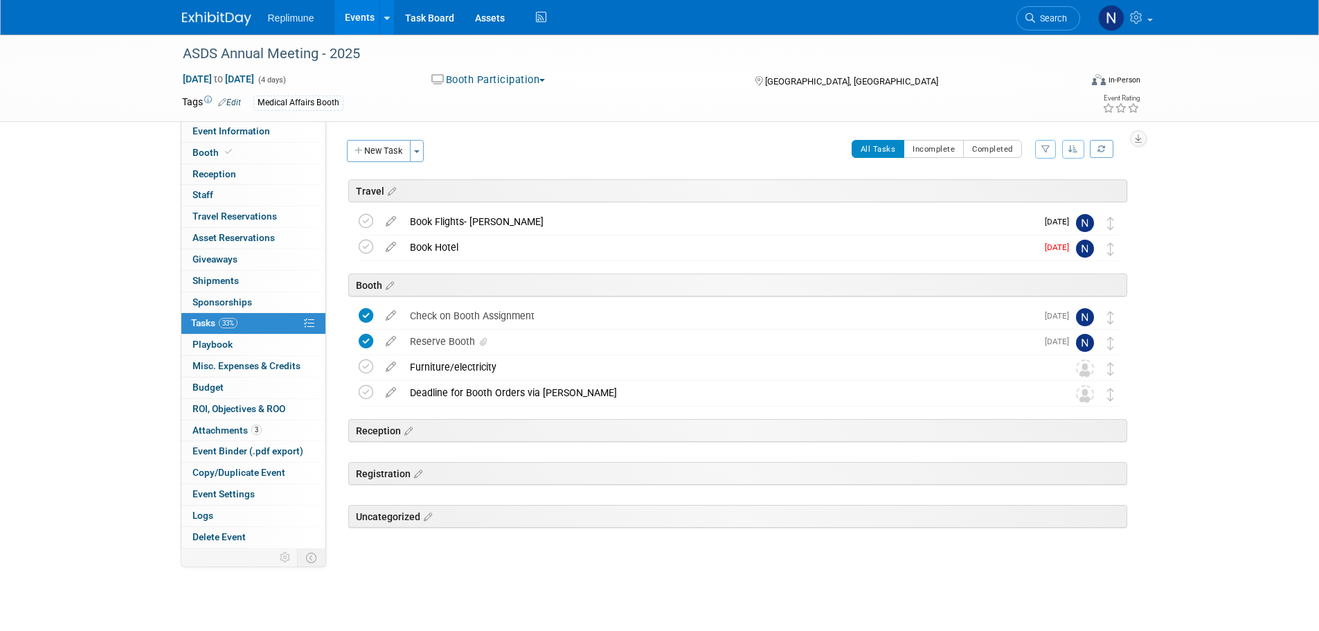
click at [390, 365] on icon at bounding box center [391, 363] width 24 height 17
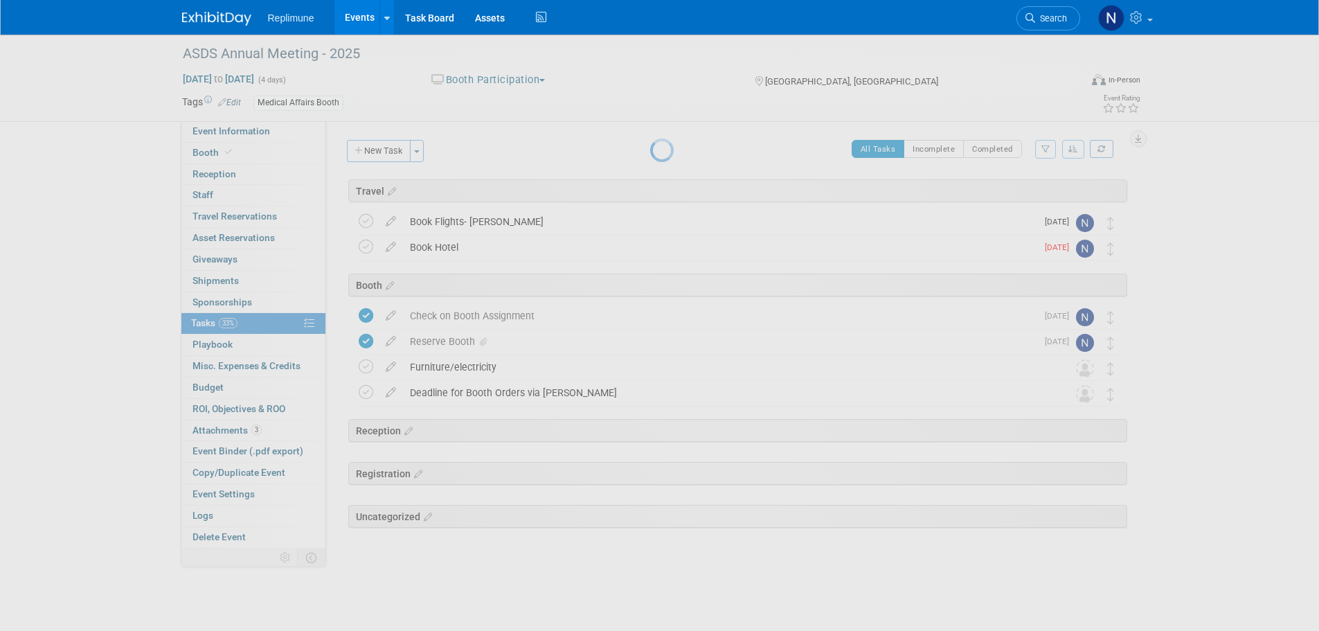
select select "9"
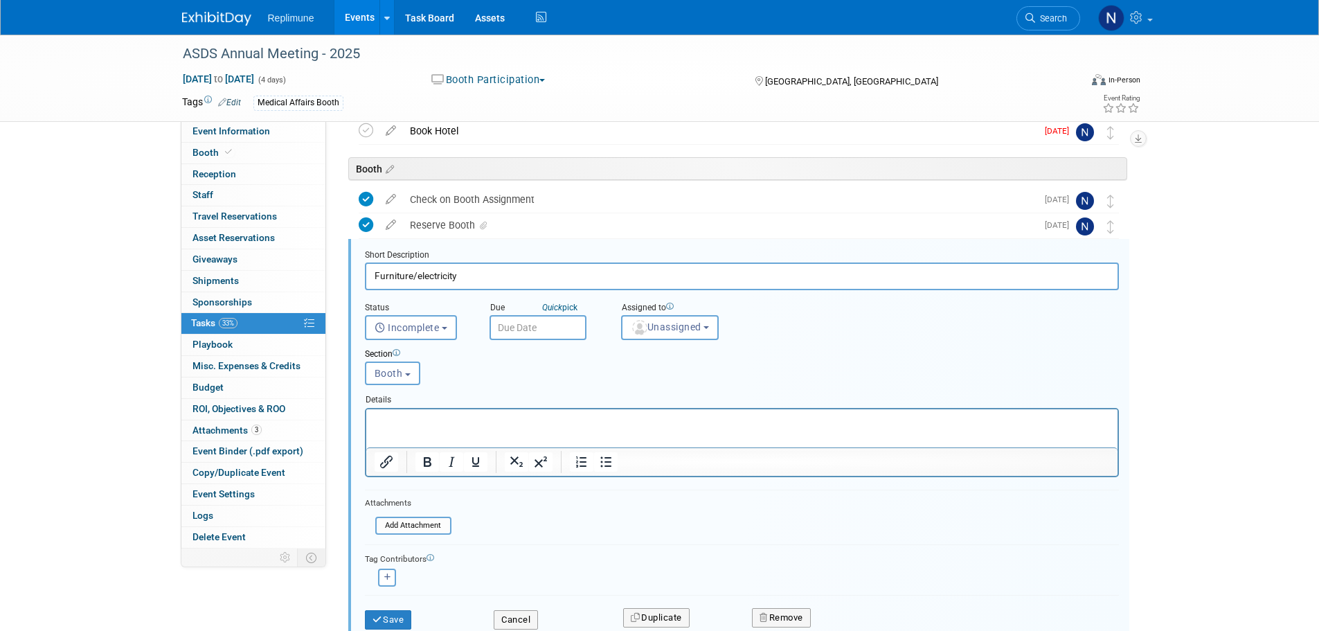
scroll to position [152, 0]
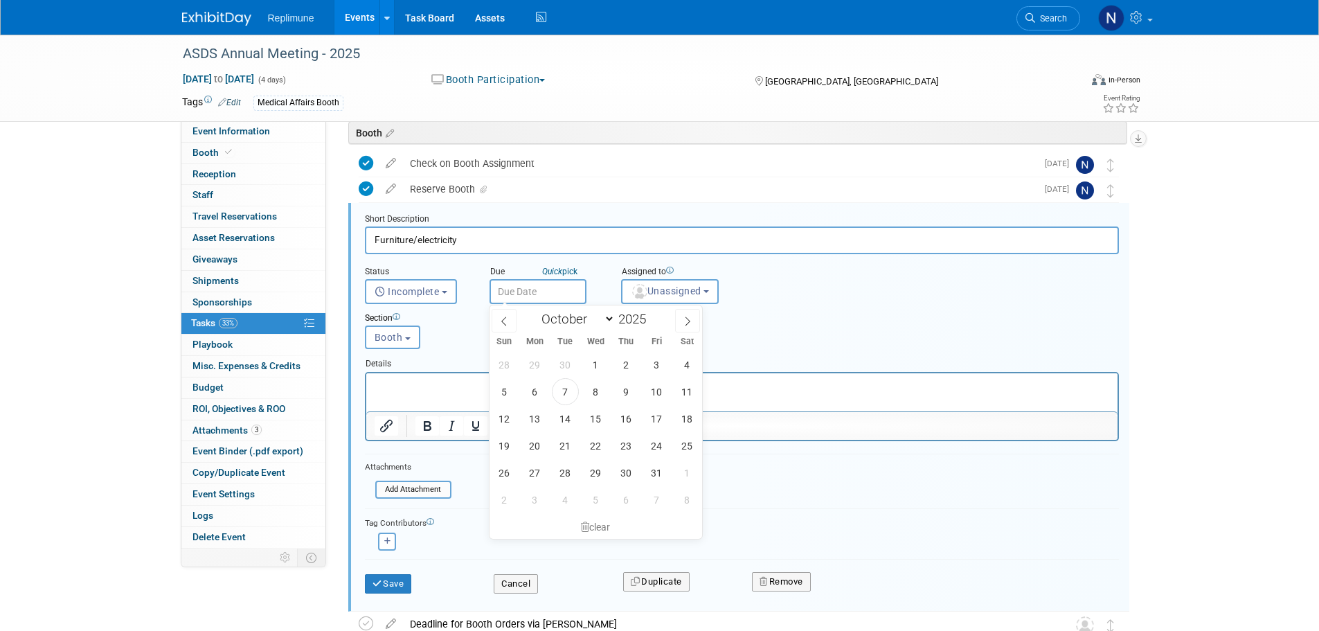
click at [550, 287] on input "text" at bounding box center [538, 291] width 97 height 25
click at [661, 395] on span "10" at bounding box center [656, 391] width 27 height 27
type input "[DATE]"
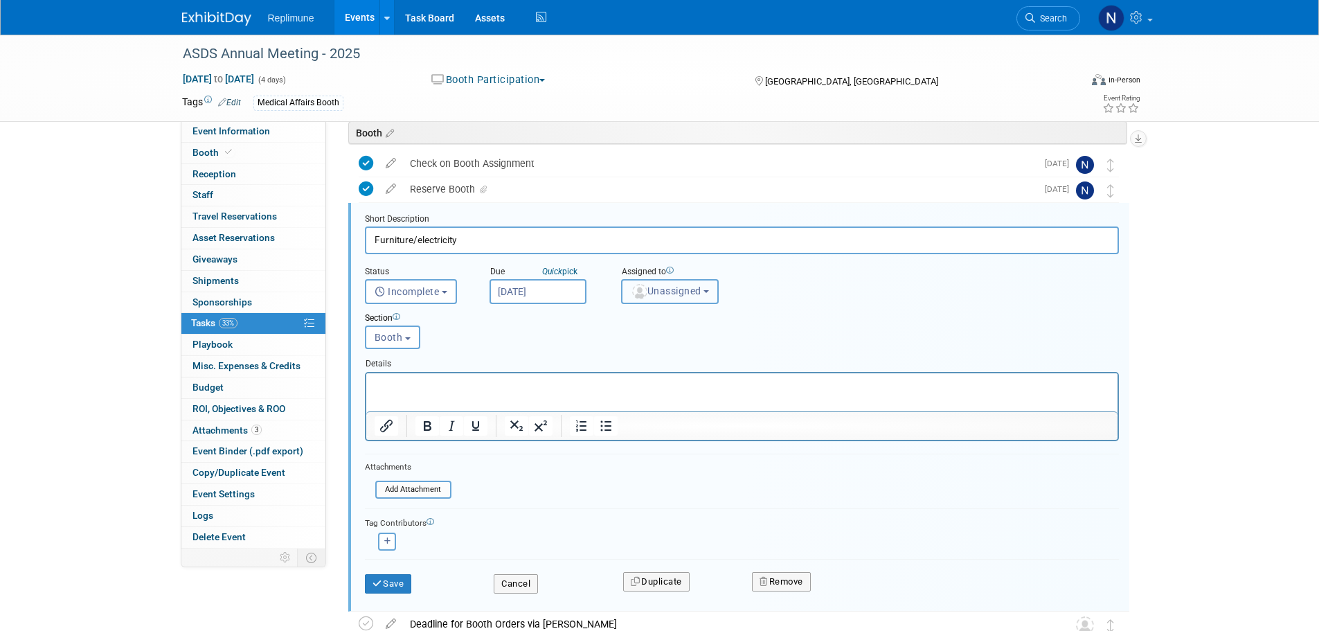
click at [693, 294] on span "Unassigned" at bounding box center [666, 290] width 71 height 11
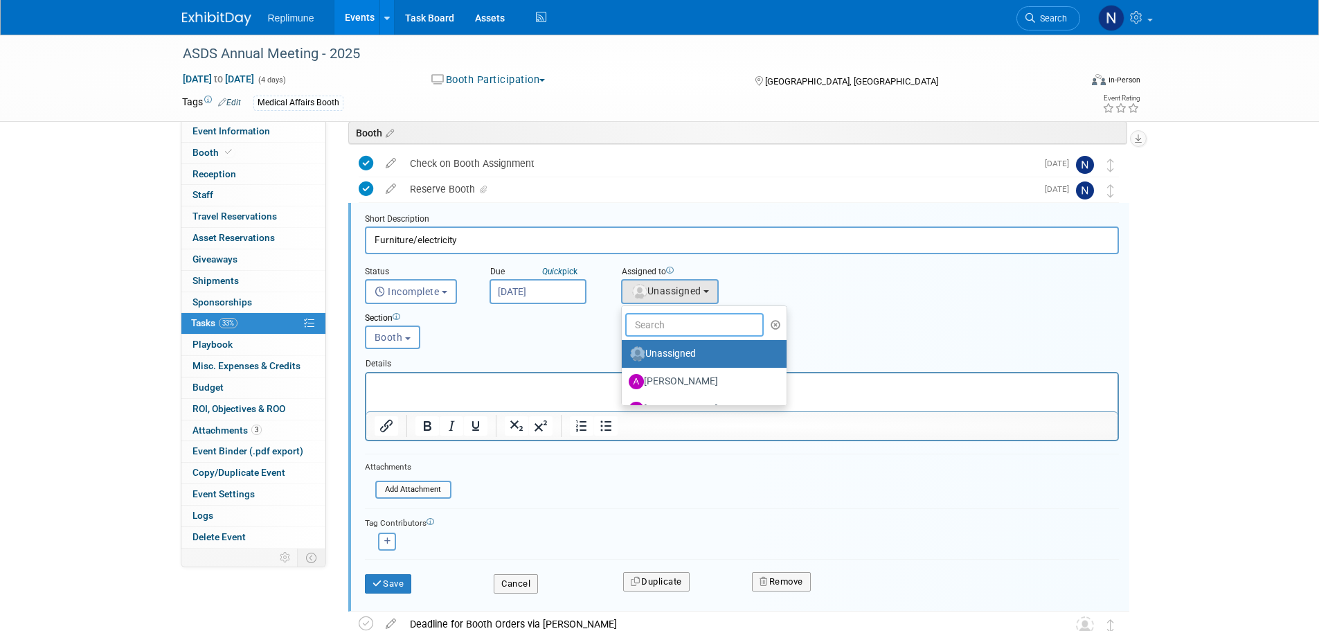
click at [693, 329] on input "text" at bounding box center [694, 325] width 139 height 24
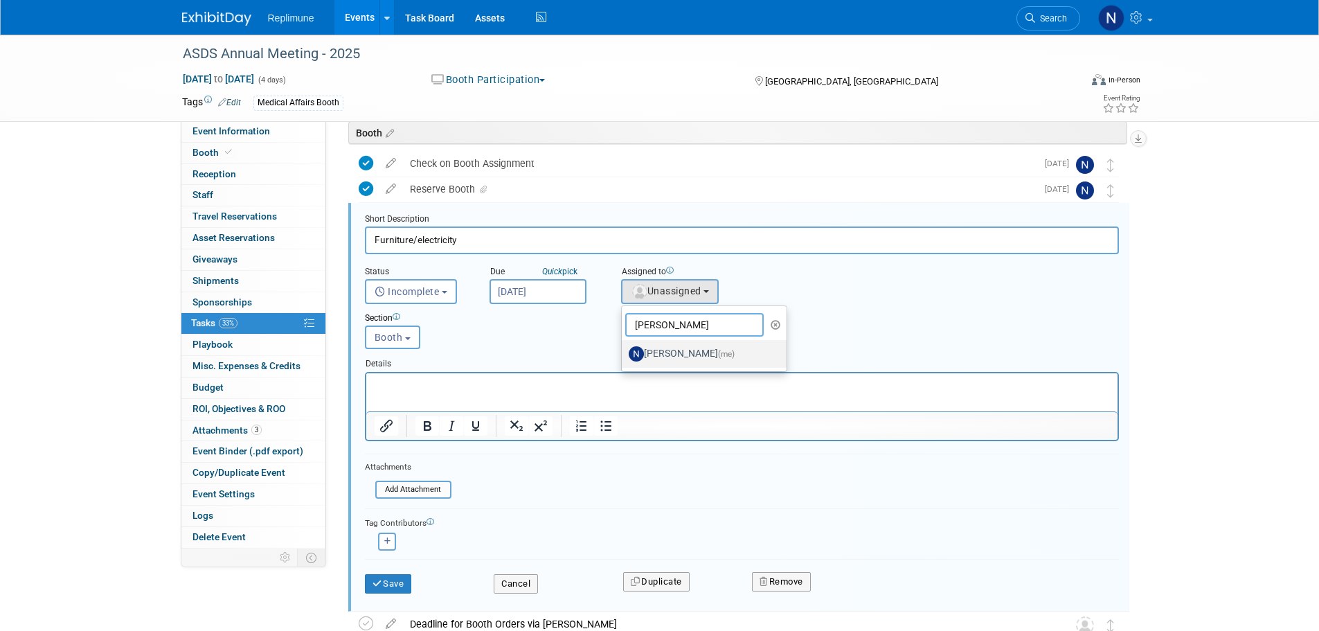
type input "[PERSON_NAME]"
click at [680, 352] on label "[PERSON_NAME] (me)" at bounding box center [701, 354] width 145 height 22
click at [624, 352] on input "[PERSON_NAME] (me)" at bounding box center [619, 352] width 9 height 9
select select "ac887367-ed62-4216-a2e2-0a03cef3d40b"
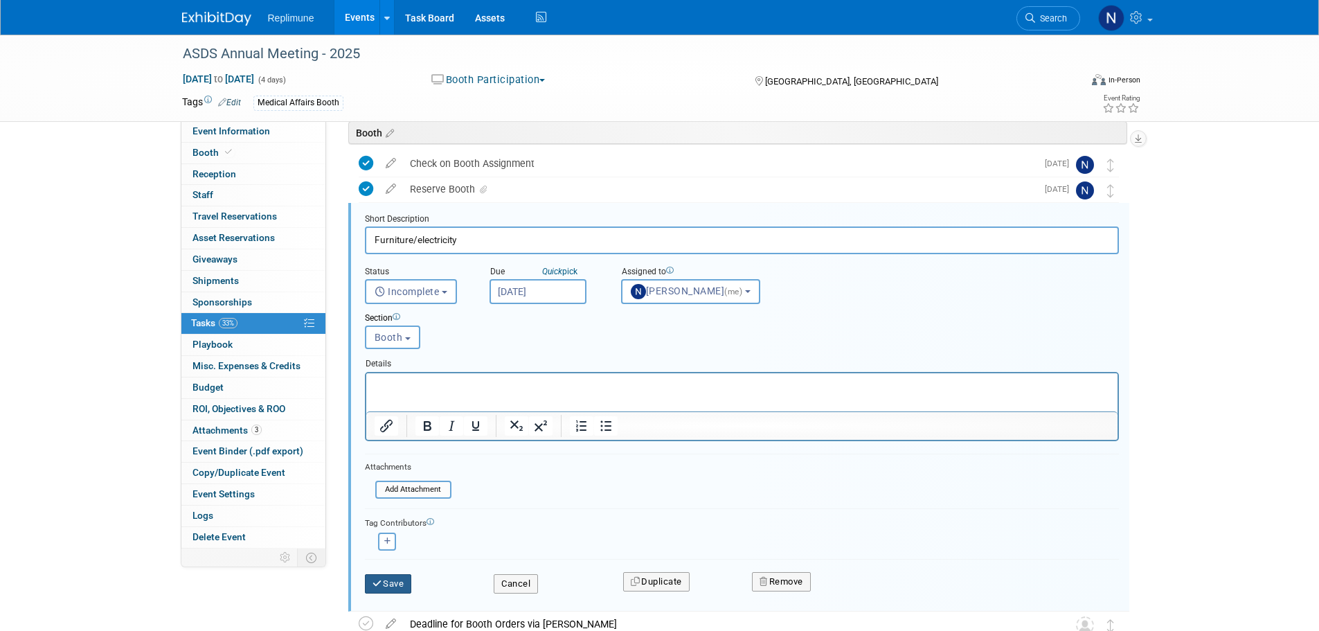
click at [375, 585] on icon "submit" at bounding box center [378, 583] width 11 height 9
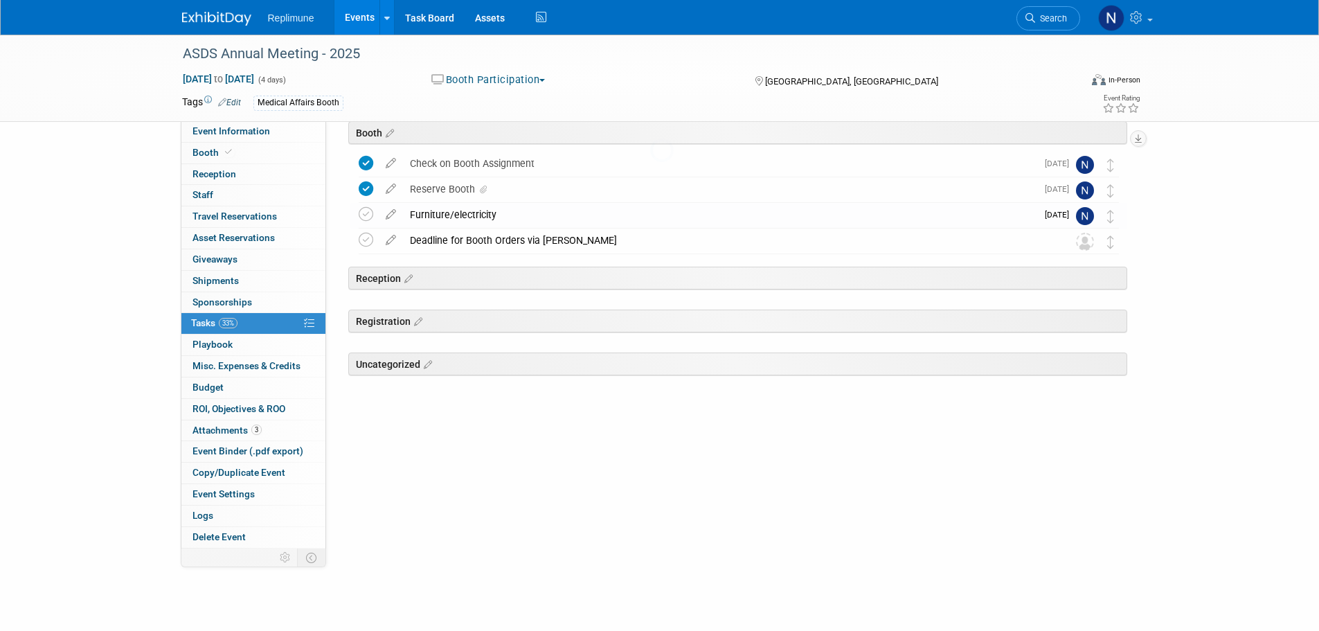
scroll to position [0, 0]
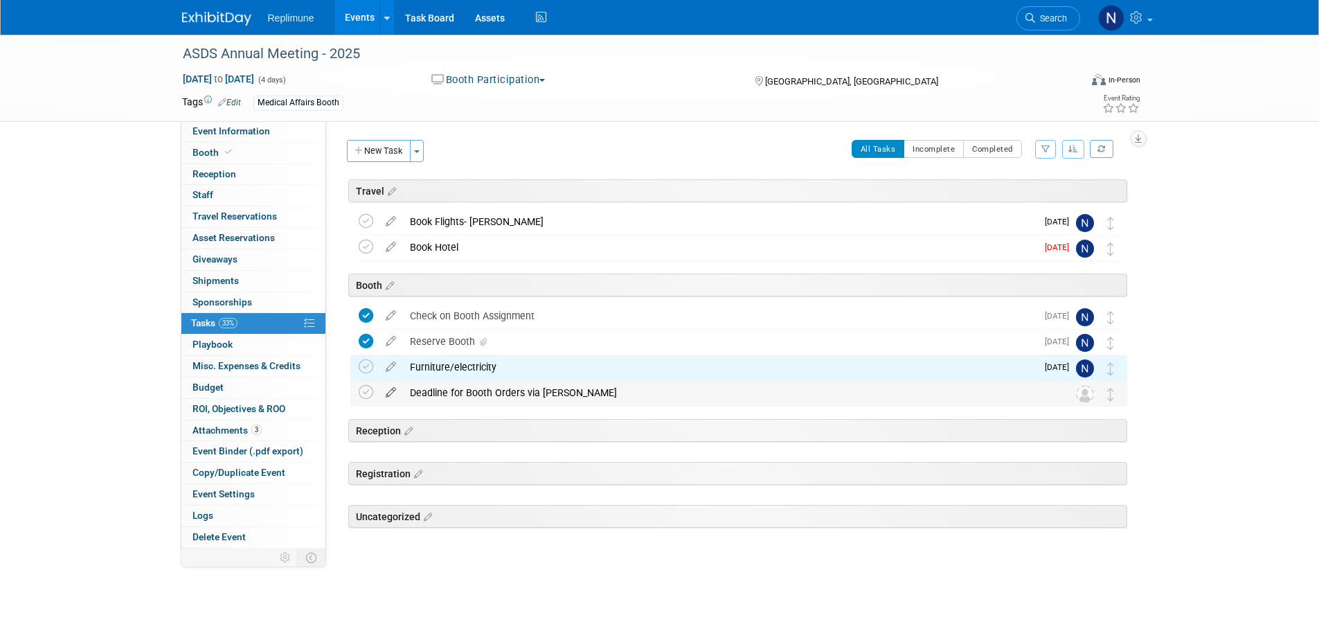
click at [388, 390] on icon at bounding box center [391, 389] width 24 height 17
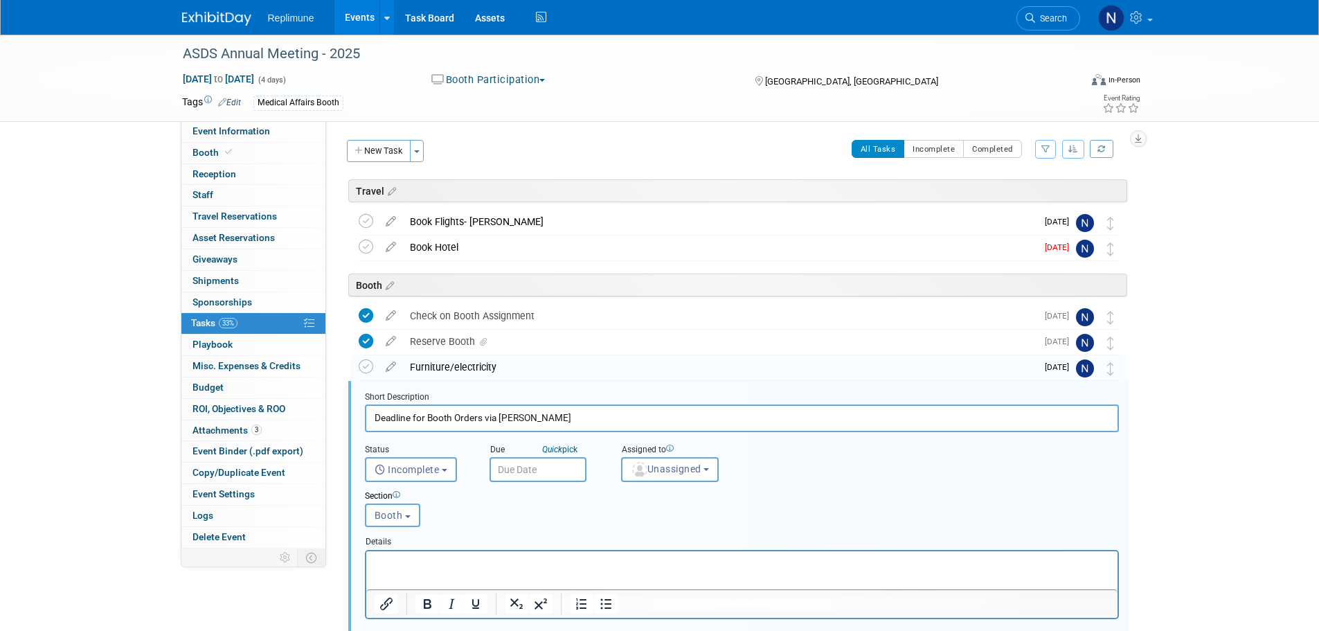
scroll to position [178, 0]
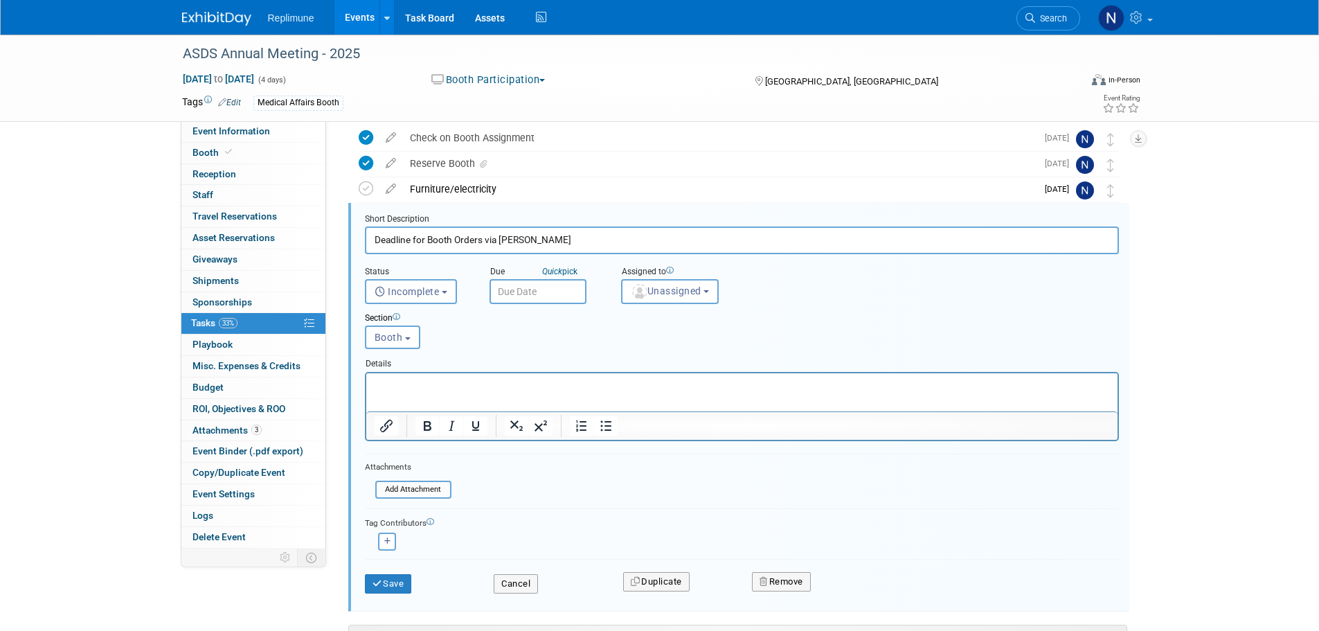
click at [533, 289] on input "text" at bounding box center [538, 291] width 97 height 25
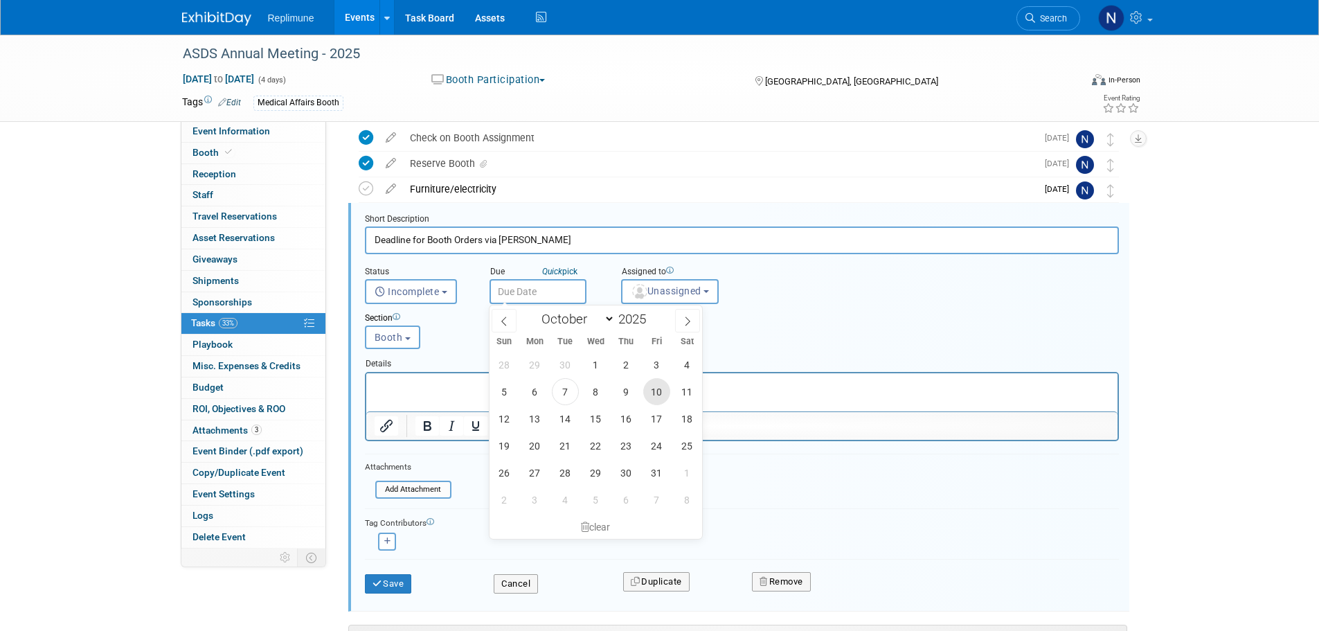
click at [655, 391] on span "10" at bounding box center [656, 391] width 27 height 27
type input "[DATE]"
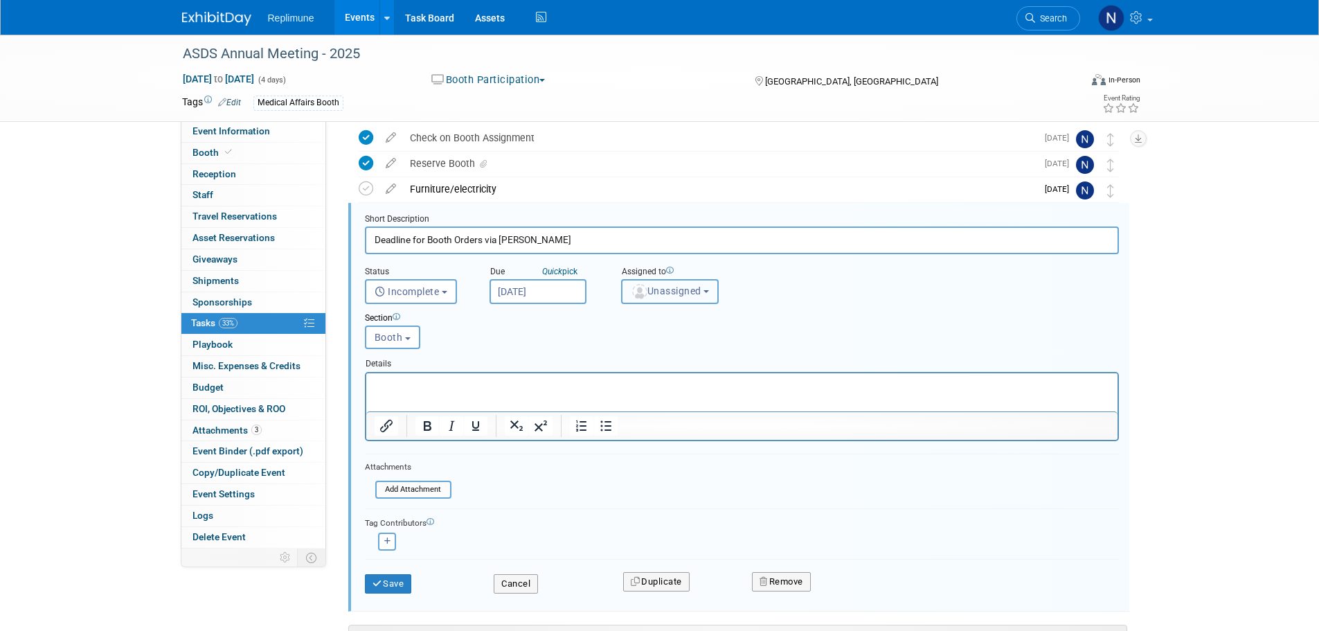
click at [684, 292] on span "Unassigned" at bounding box center [666, 290] width 71 height 11
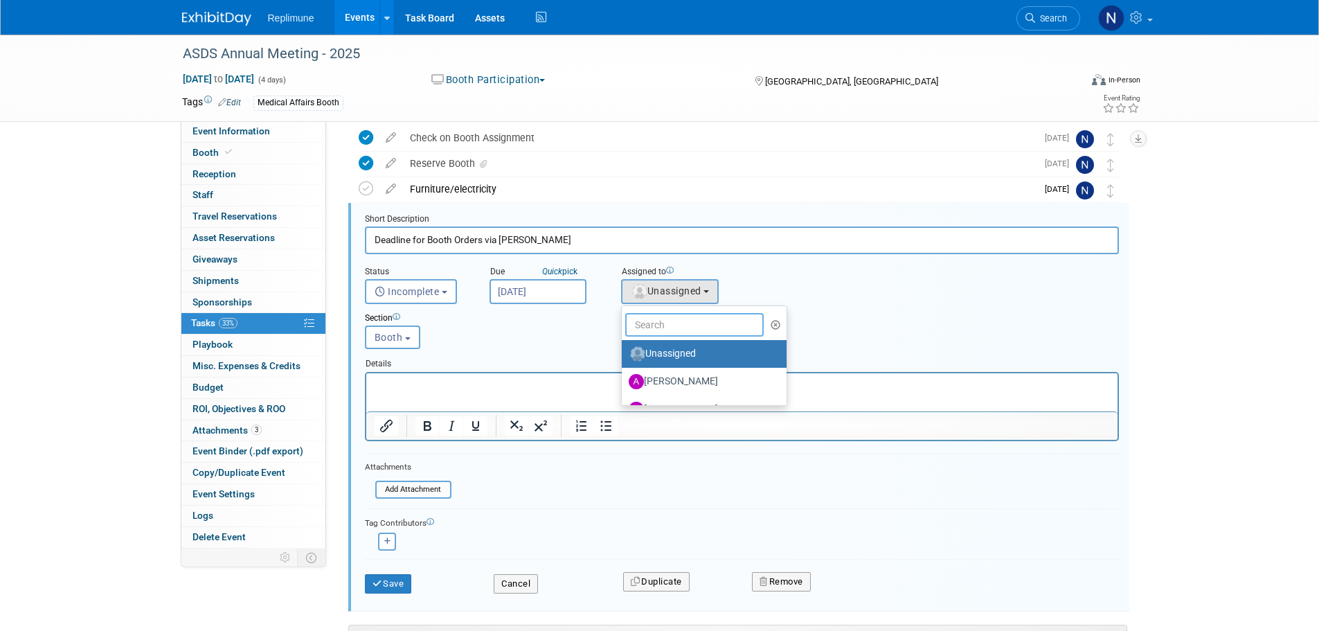
click at [683, 330] on input "text" at bounding box center [694, 325] width 139 height 24
type input "nic"
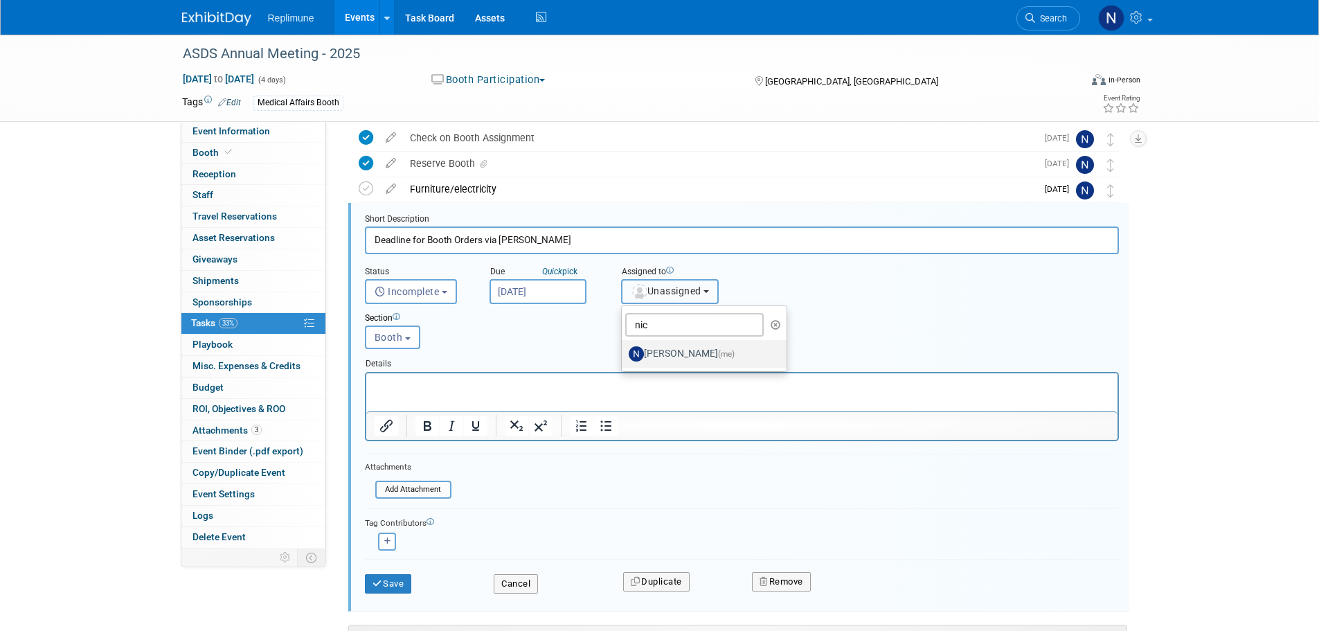
drag, startPoint x: 685, startPoint y: 348, endPoint x: 669, endPoint y: 287, distance: 62.3
click at [685, 346] on label "[PERSON_NAME] (me)" at bounding box center [701, 354] width 145 height 22
click at [624, 348] on input "[PERSON_NAME] (me)" at bounding box center [619, 352] width 9 height 9
select select "ac887367-ed62-4216-a2e2-0a03cef3d40b"
drag, startPoint x: 552, startPoint y: 229, endPoint x: 330, endPoint y: 223, distance: 221.7
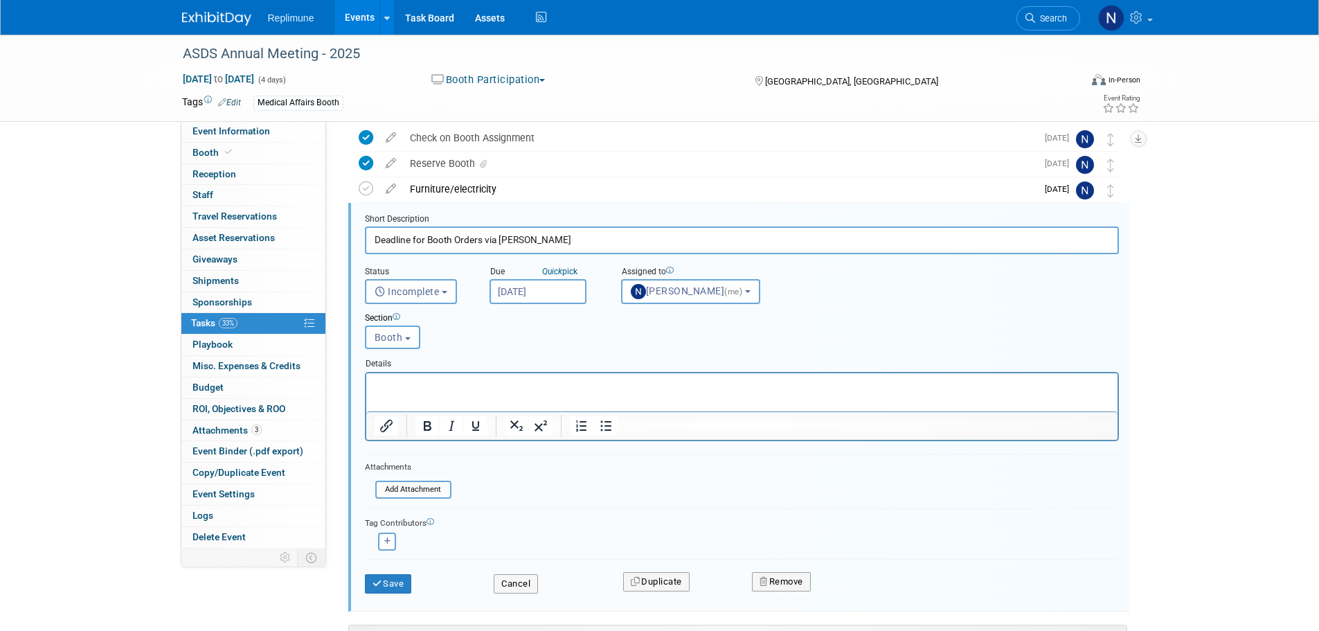
click at [334, 224] on div "Event Website: Edit [URL][DOMAIN_NAME] Event Venue Name: Hyatt Regency X" at bounding box center [732, 156] width 812 height 427
type input "Book Booth furniture etc."
click at [476, 382] on p "Rich Text Area. Press ALT-0 for help." at bounding box center [742, 384] width 736 height 13
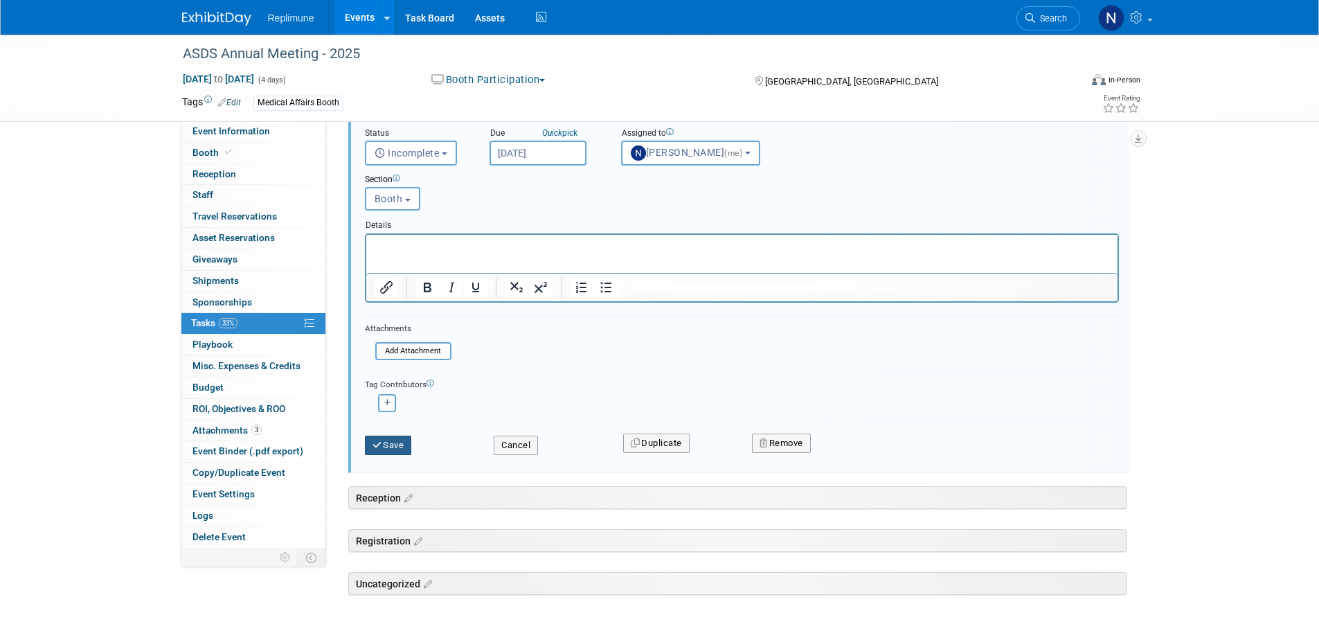
click at [388, 452] on button "Save" at bounding box center [388, 445] width 47 height 19
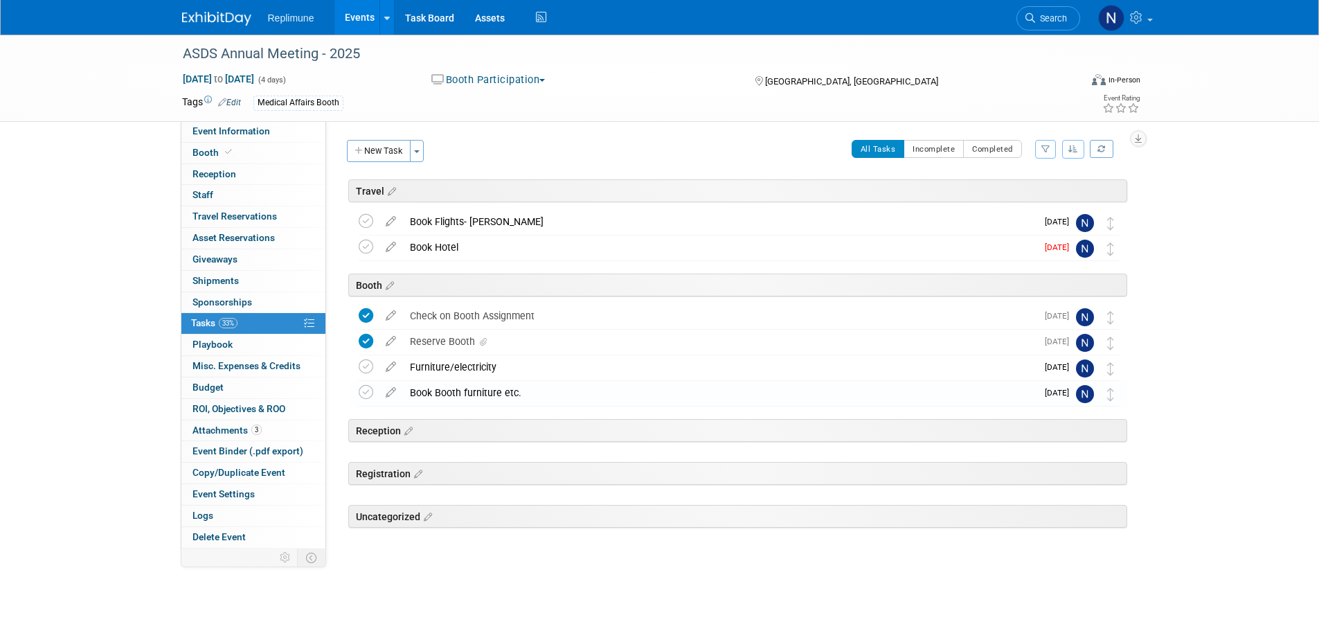
scroll to position [0, 0]
click at [388, 390] on icon at bounding box center [391, 389] width 24 height 17
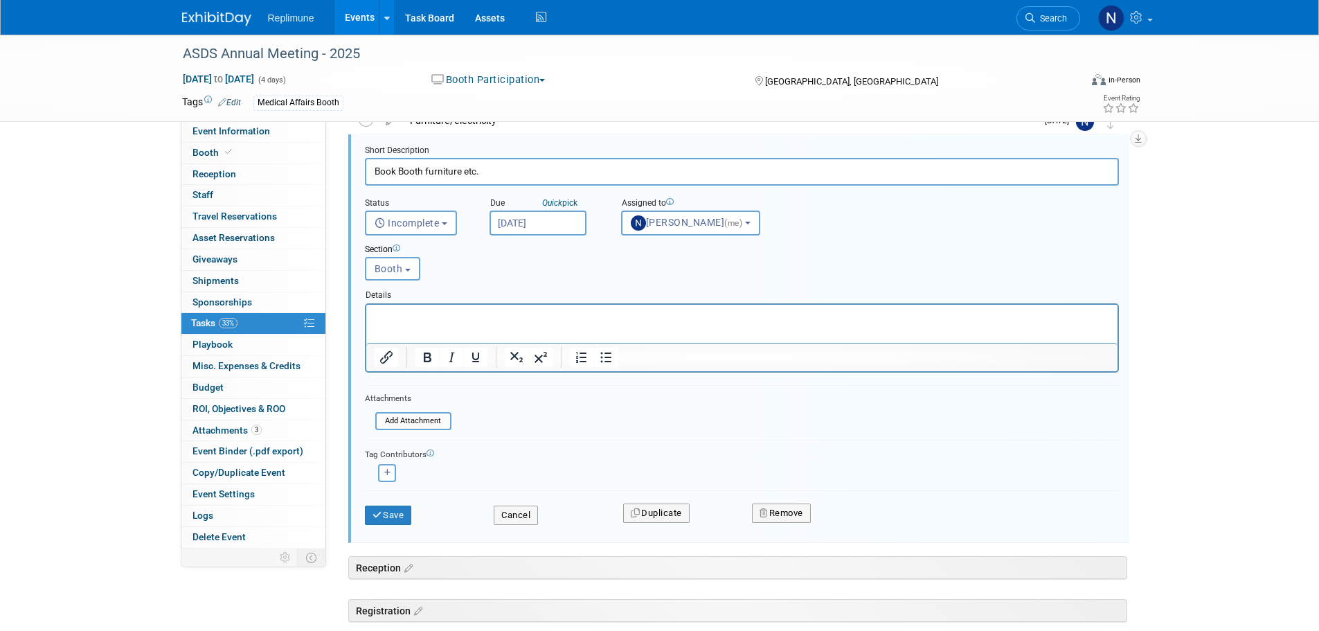
scroll to position [247, 0]
click at [788, 510] on button "Remove" at bounding box center [781, 512] width 59 height 19
click at [864, 518] on link "Yes" at bounding box center [859, 523] width 40 height 22
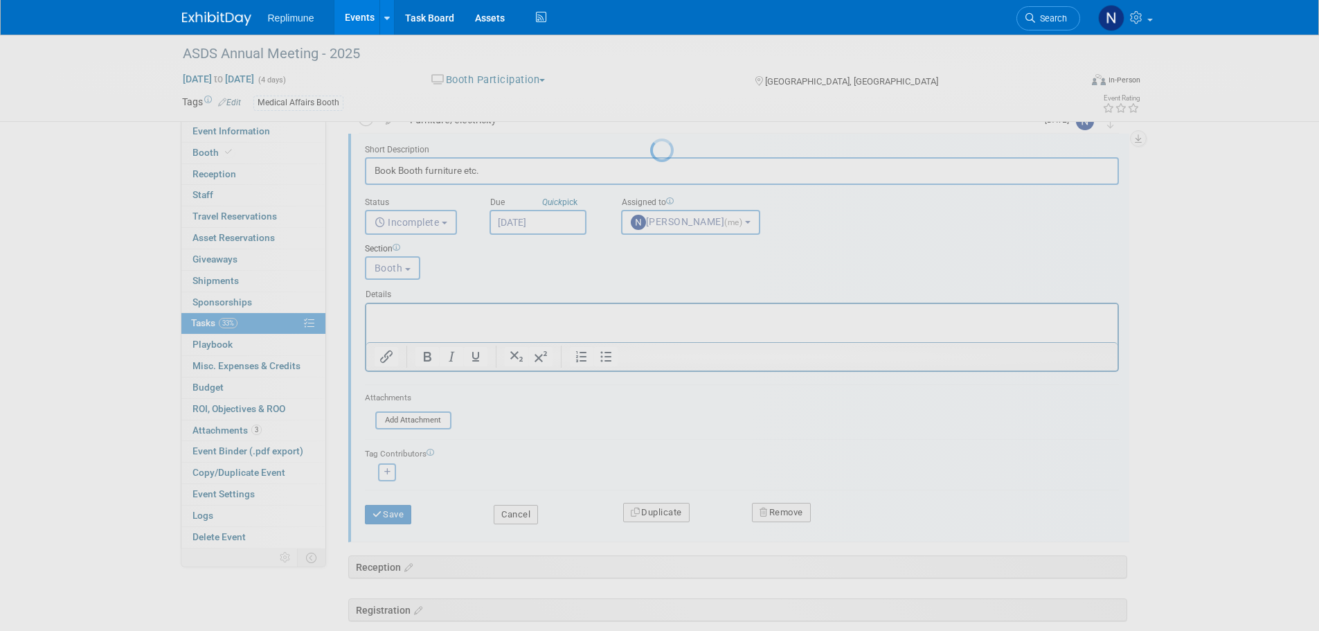
scroll to position [0, 0]
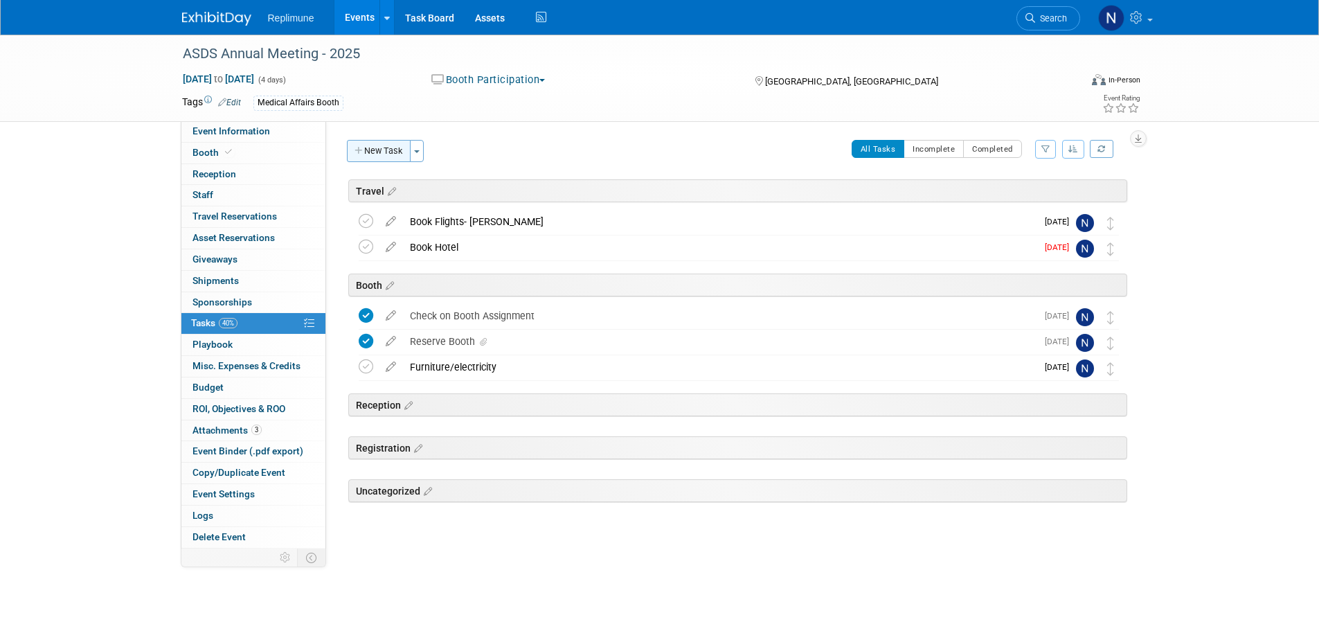
click at [380, 157] on button "New Task" at bounding box center [379, 151] width 64 height 22
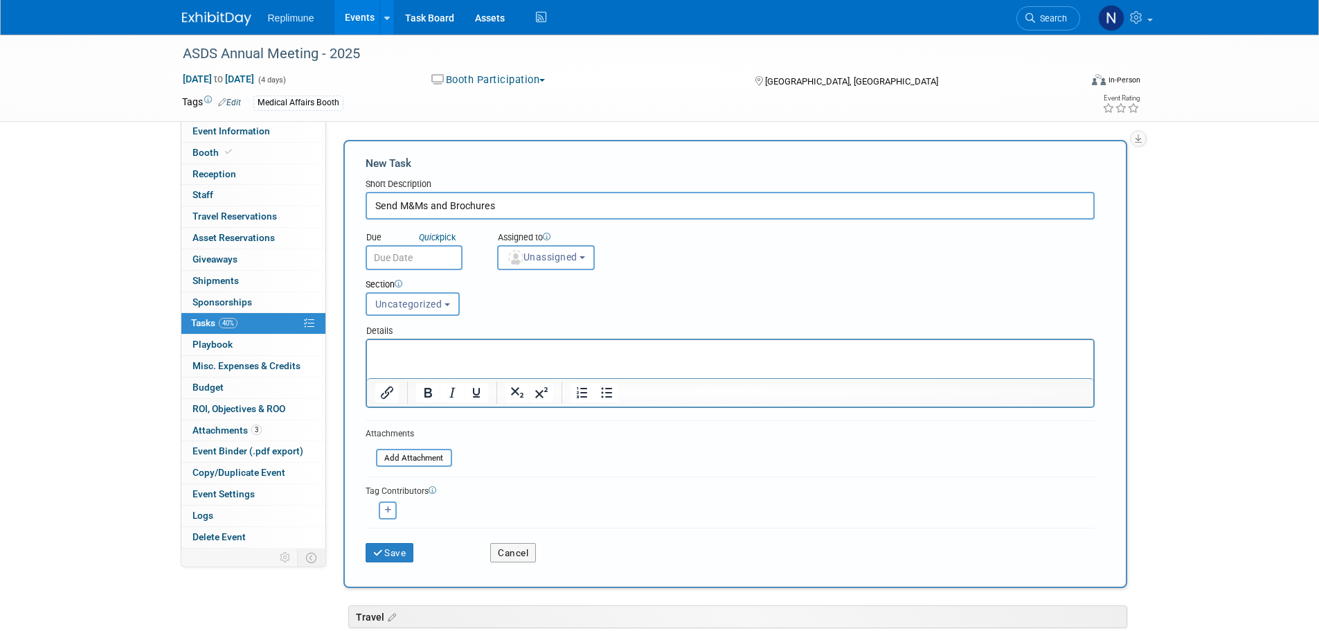
type input "Send M&Ms and Brochures"
click at [391, 249] on input "text" at bounding box center [414, 257] width 97 height 25
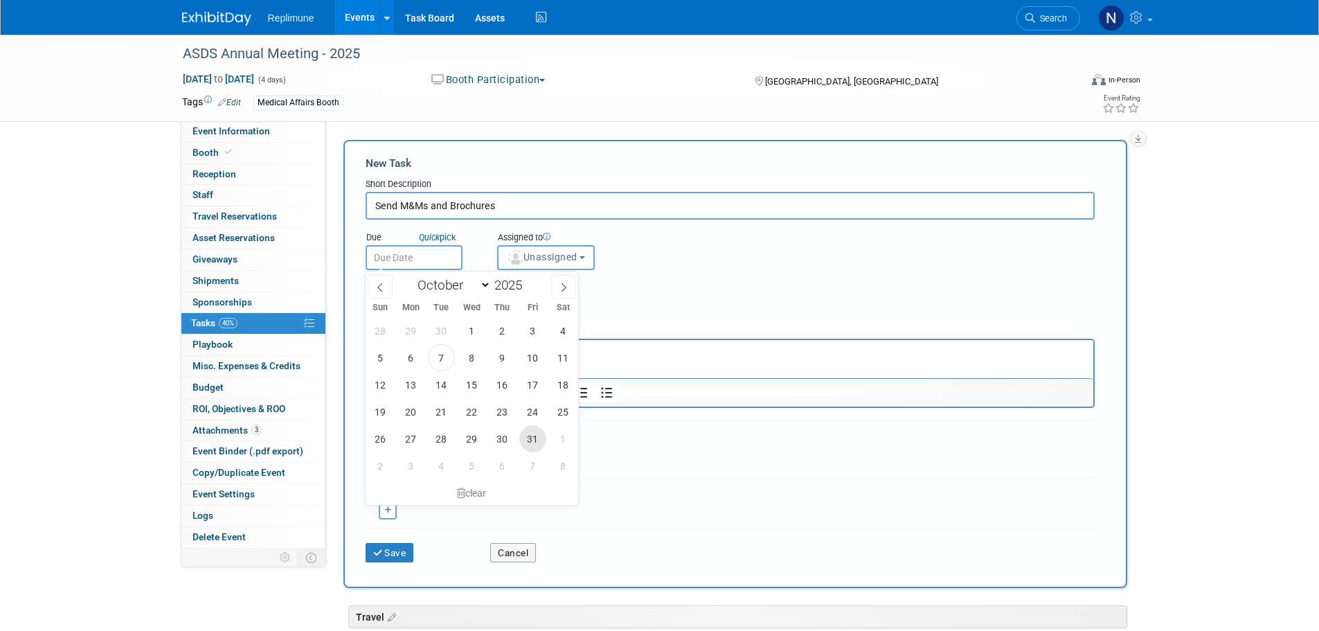
click at [537, 436] on span "31" at bounding box center [532, 438] width 27 height 27
type input "[DATE]"
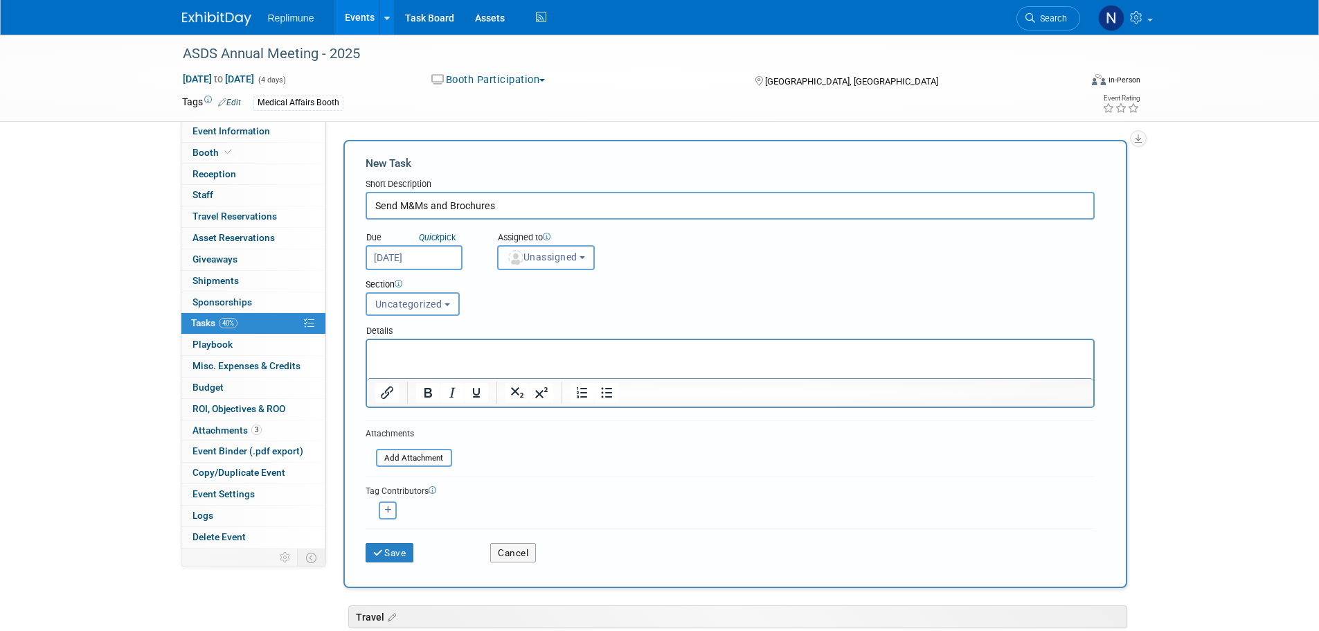
click at [569, 258] on span "Unassigned" at bounding box center [542, 256] width 71 height 11
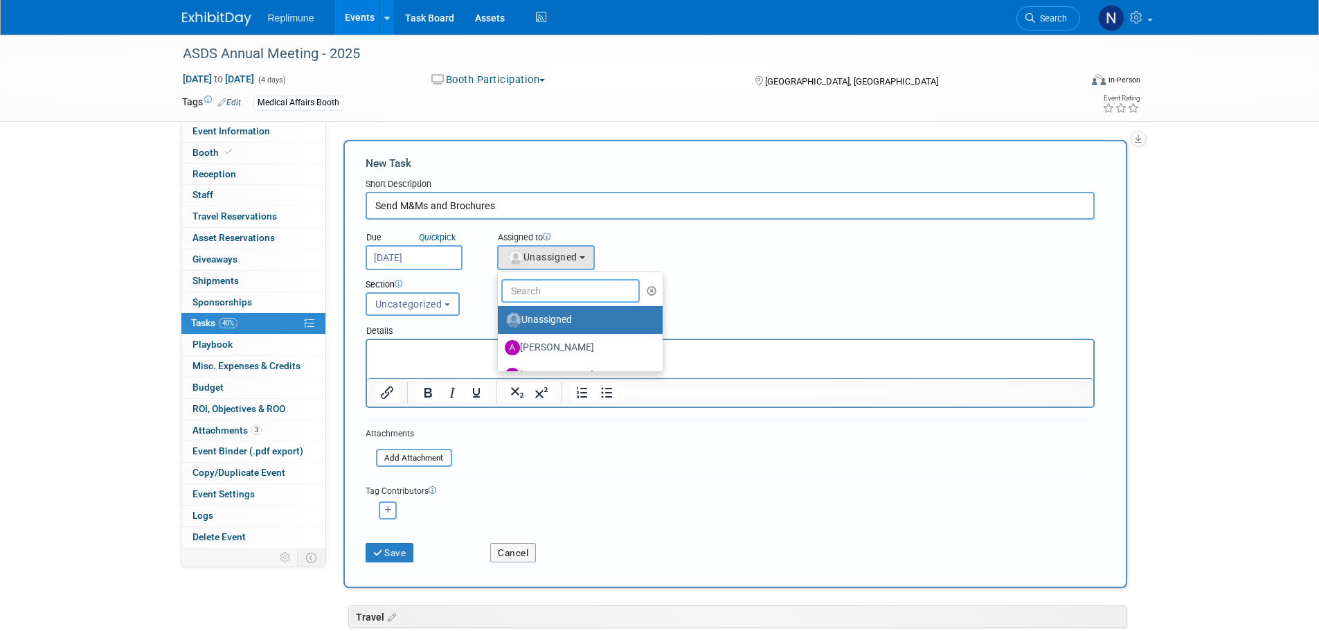
click at [547, 293] on input "text" at bounding box center [570, 291] width 139 height 24
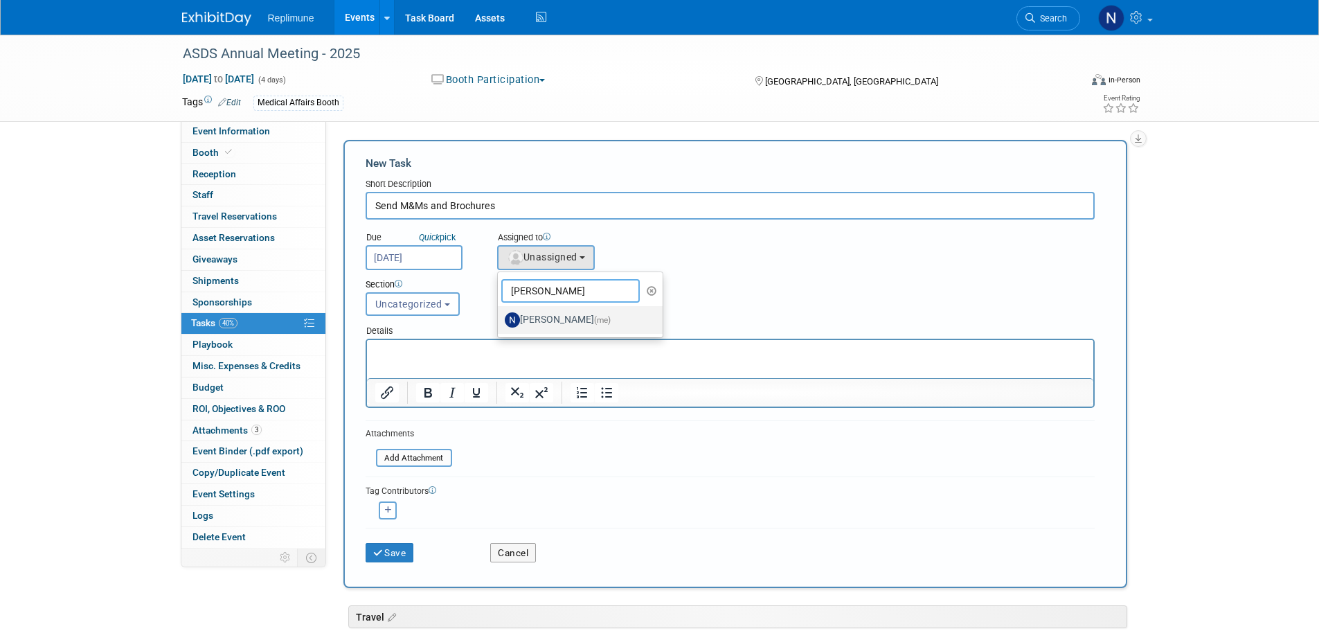
type input "[PERSON_NAME]"
click at [544, 322] on label "[PERSON_NAME] (me)" at bounding box center [577, 320] width 145 height 22
click at [500, 322] on input "[PERSON_NAME] (me)" at bounding box center [495, 318] width 9 height 9
select select "ac887367-ed62-4216-a2e2-0a03cef3d40b"
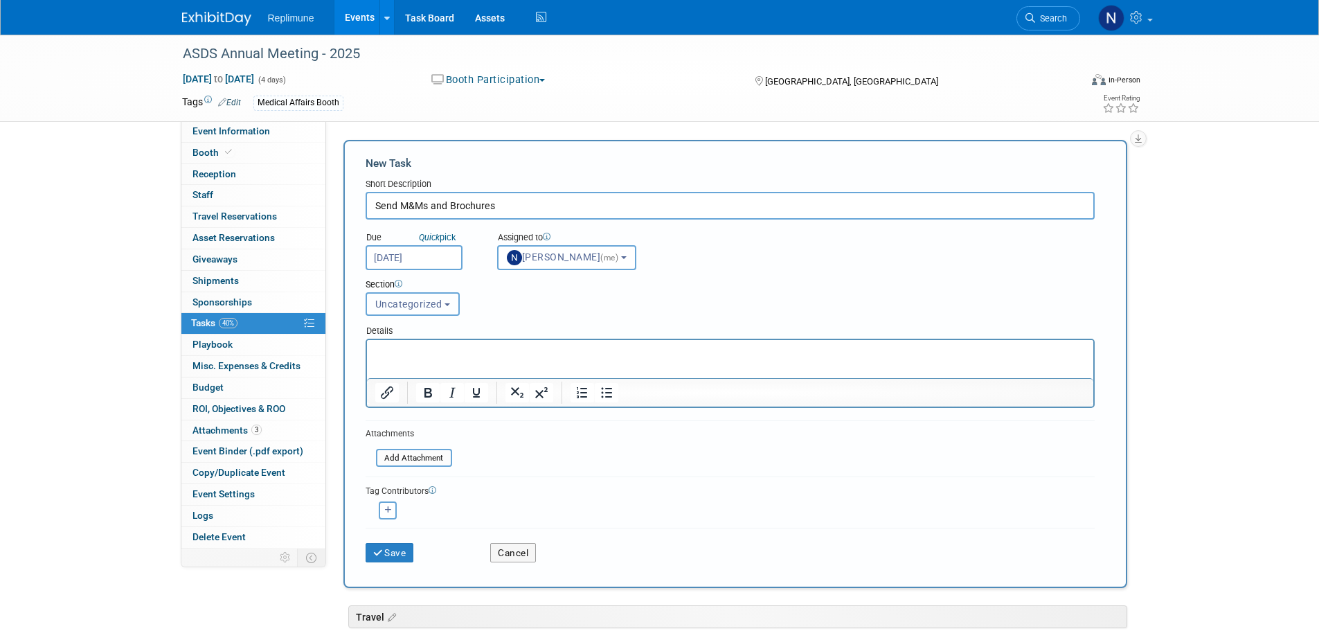
click at [413, 307] on span "Uncategorized" at bounding box center [408, 303] width 67 height 11
click at [404, 374] on label "Booth" at bounding box center [411, 380] width 76 height 18
click at [368, 376] on input "Booth" at bounding box center [363, 380] width 9 height 9
select select "11256687"
click at [391, 551] on button "Save" at bounding box center [390, 552] width 48 height 19
